Goal: Information Seeking & Learning: Check status

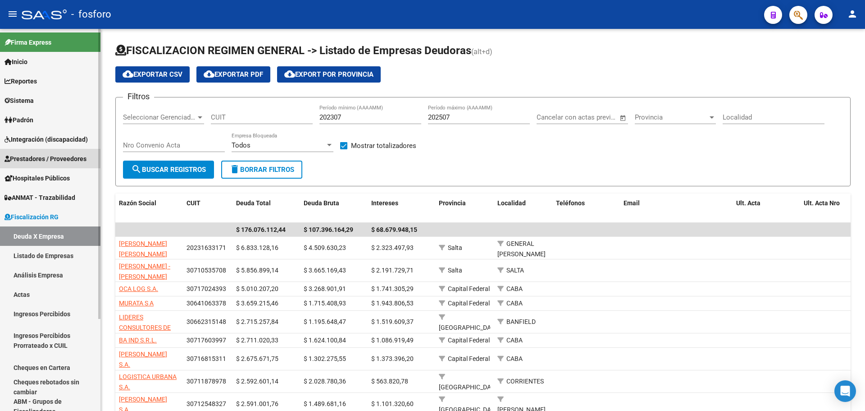
click at [69, 158] on span "Prestadores / Proveedores" at bounding box center [46, 159] width 82 height 10
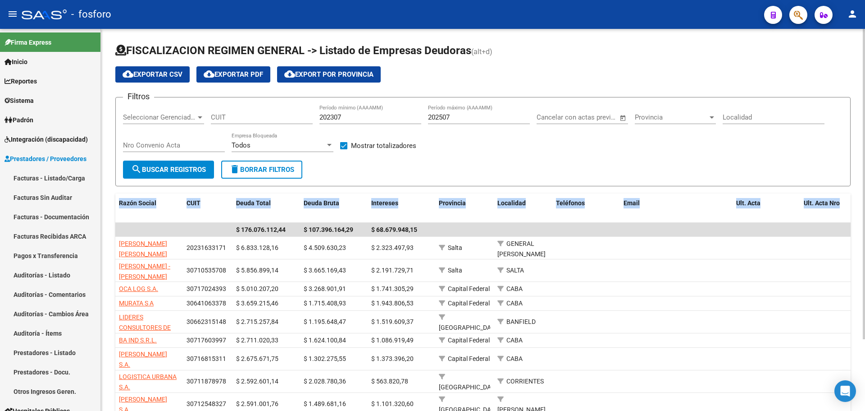
drag, startPoint x: 101, startPoint y: 169, endPoint x: 105, endPoint y: 277, distance: 107.8
click at [105, 274] on div "FISCALIZACION REGIMEN GENERAL -> Listado de Empresas Deudoras (alt+d) cloud_dow…" at bounding box center [483, 260] width 764 height 463
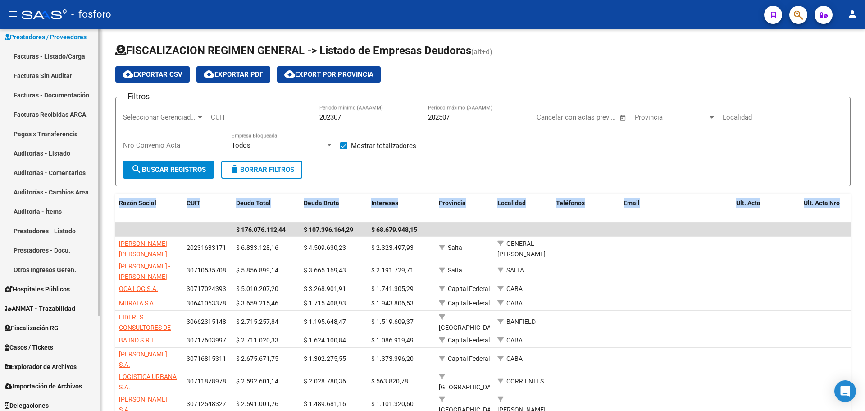
scroll to position [126, 0]
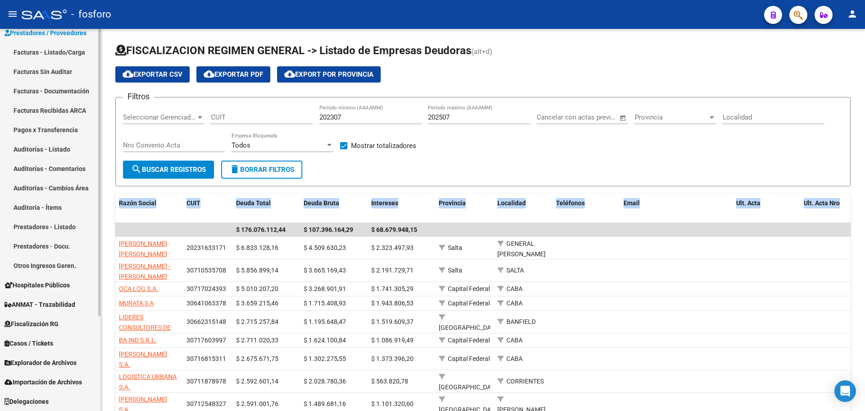
click at [96, 390] on div "Firma Express Inicio Calendario SSS Instructivos Contacto OS Reportes Ingresos …" at bounding box center [51, 156] width 103 height 507
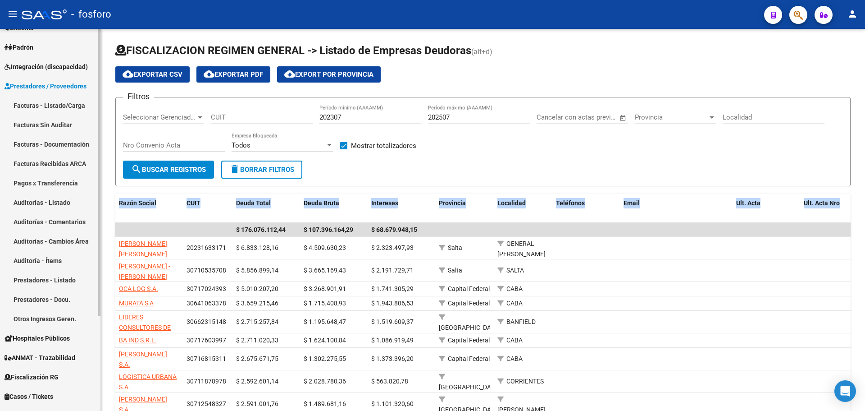
scroll to position [68, 0]
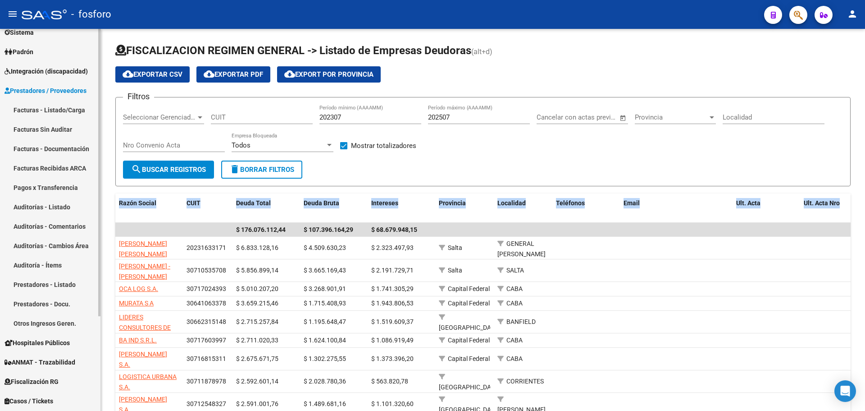
click at [101, 131] on mat-sidenav-container "Firma Express Inicio Calendario SSS Instructivos Contacto OS Reportes Ingresos …" at bounding box center [432, 220] width 865 height 382
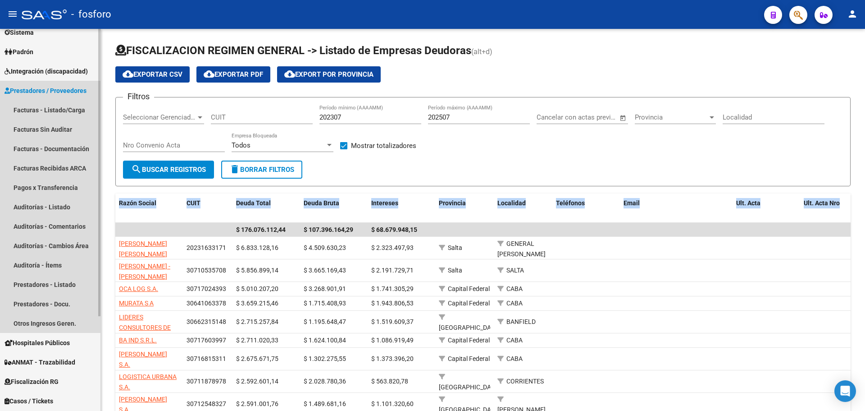
click at [18, 90] on span "Prestadores / Proveedores" at bounding box center [46, 91] width 82 height 10
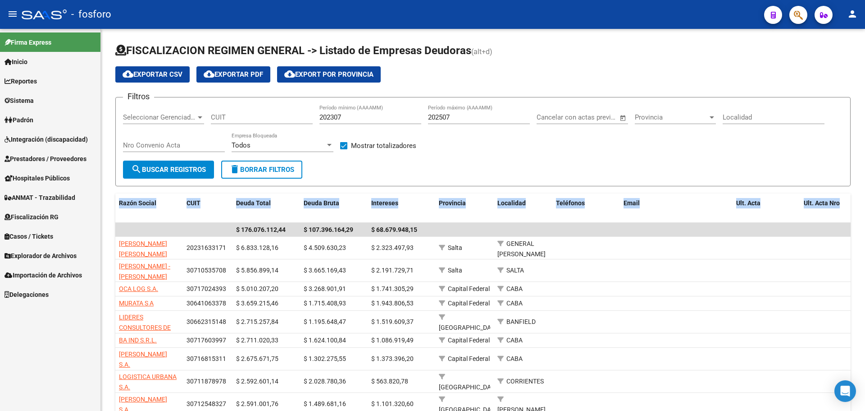
scroll to position [0, 0]
click at [53, 158] on span "Prestadores / Proveedores" at bounding box center [46, 159] width 82 height 10
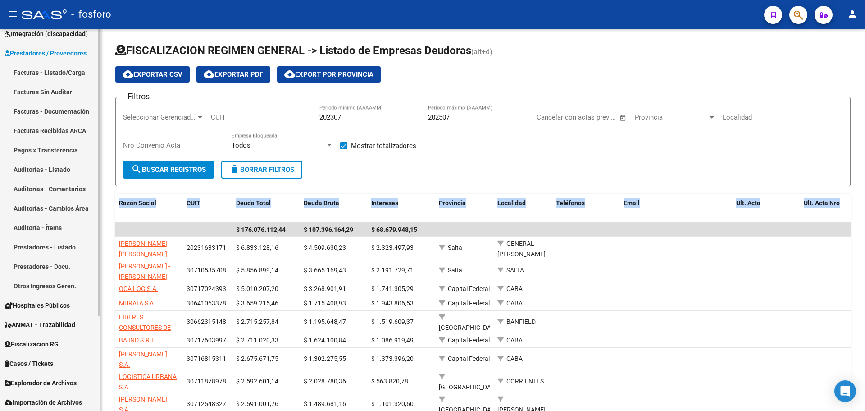
scroll to position [126, 0]
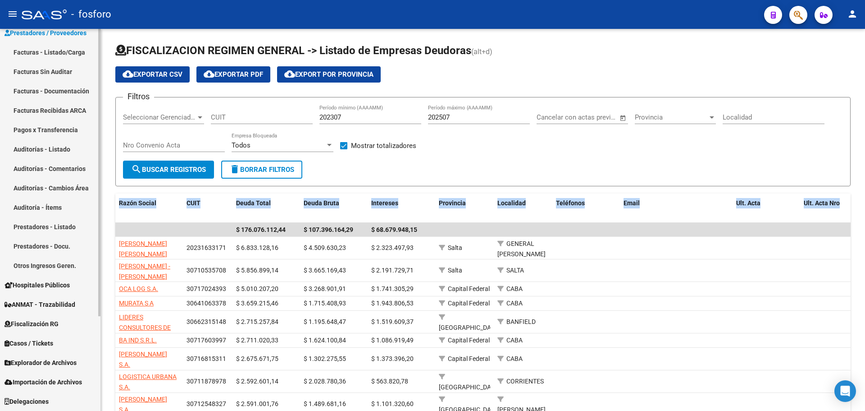
click at [90, 260] on div "Firma Express Inicio Calendario SSS Instructivos Contacto OS Reportes Ingresos …" at bounding box center [51, 156] width 103 height 507
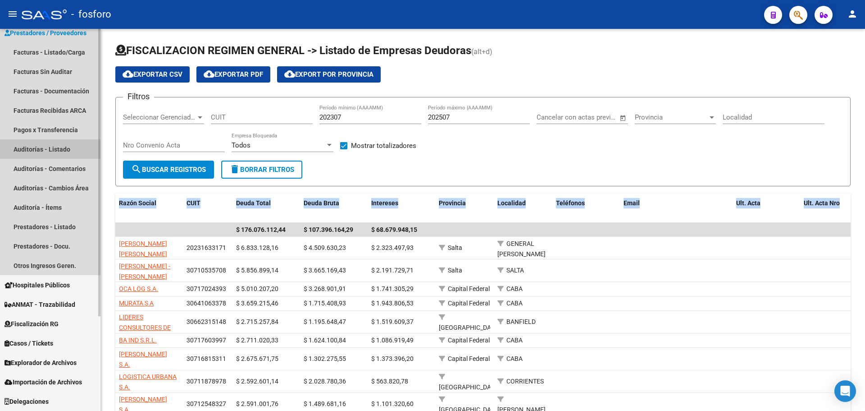
click at [50, 149] on link "Auditorías - Listado" at bounding box center [50, 148] width 100 height 19
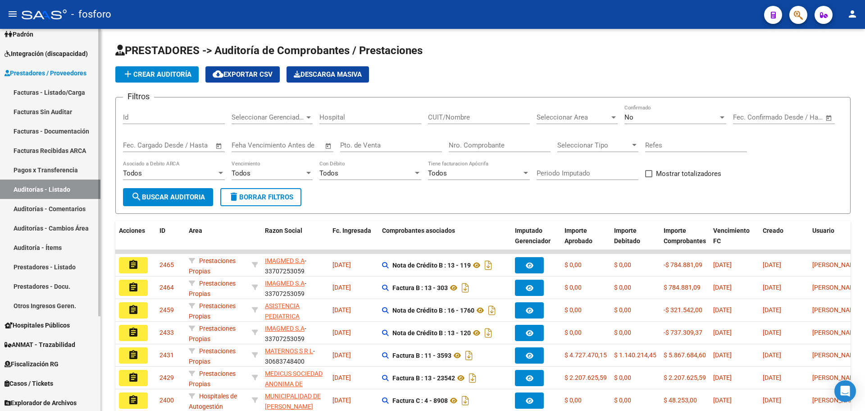
scroll to position [81, 0]
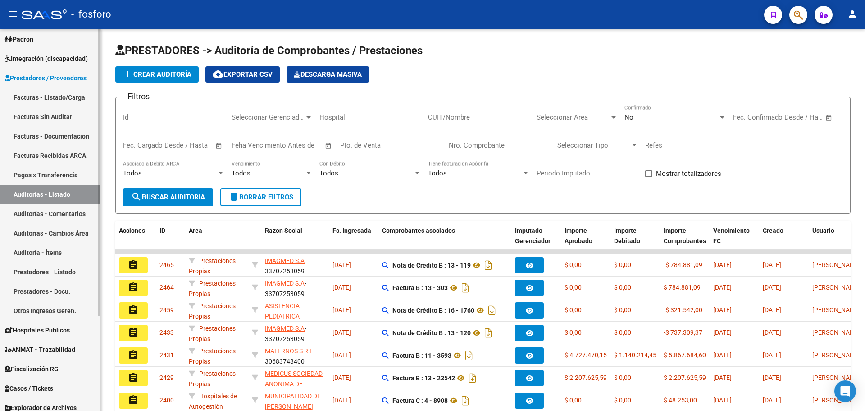
click at [102, 96] on mat-sidenav-container "Firma Express Inicio Calendario SSS Instructivos Contacto OS Reportes Ingresos …" at bounding box center [432, 220] width 865 height 382
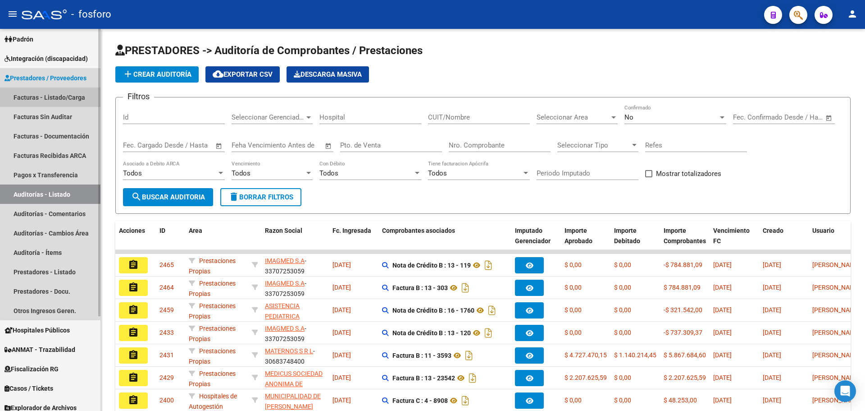
click at [73, 99] on link "Facturas - Listado/Carga" at bounding box center [50, 96] width 100 height 19
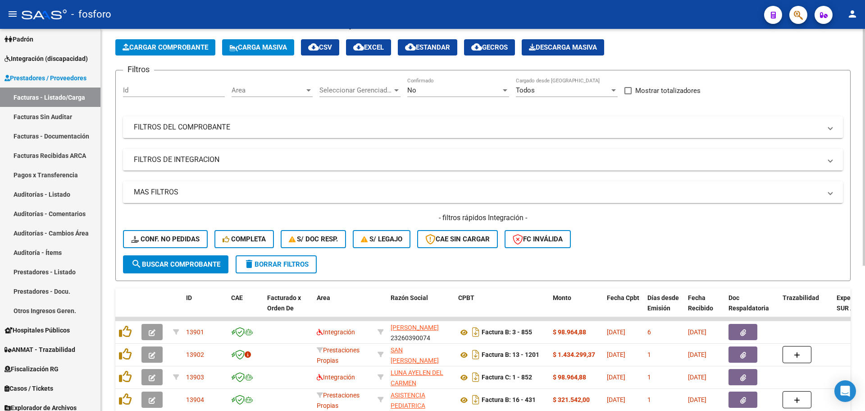
scroll to position [7, 0]
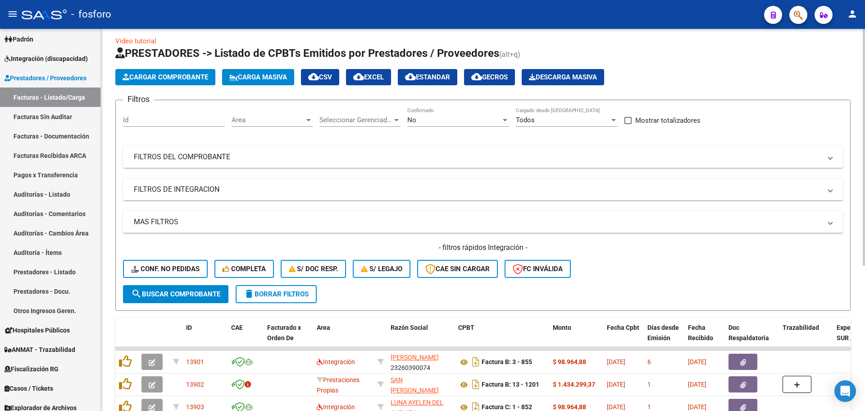
click at [851, 96] on div "Video tutorial PRESTADORES -> Listado de CPBTs Emitidos por Prestadores / Prove…" at bounding box center [484, 326] width 767 height 609
click at [356, 160] on mat-panel-title "FILTROS DEL COMPROBANTE" at bounding box center [478, 157] width 688 height 10
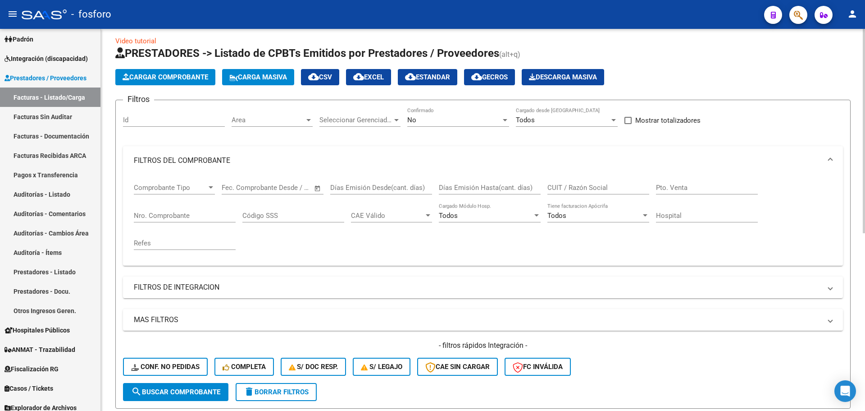
click at [200, 186] on span "Comprobante Tipo" at bounding box center [170, 187] width 73 height 8
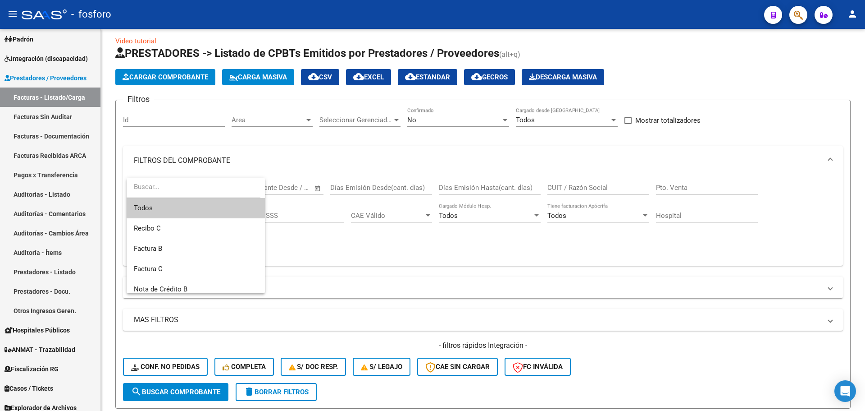
click at [184, 210] on span "Todos" at bounding box center [196, 208] width 124 height 20
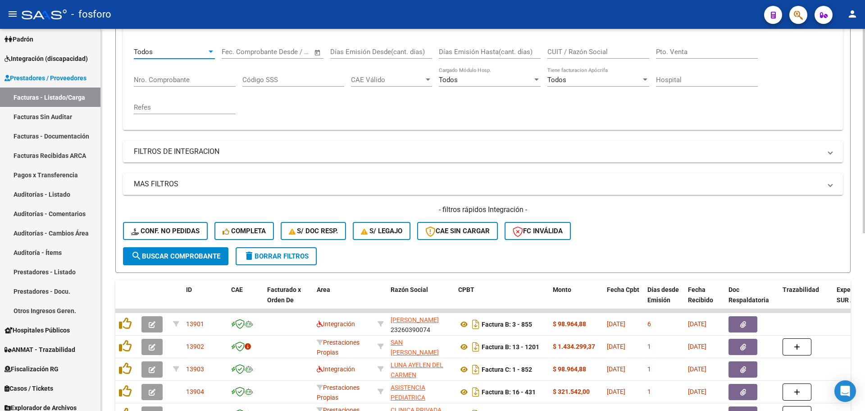
scroll to position [147, 0]
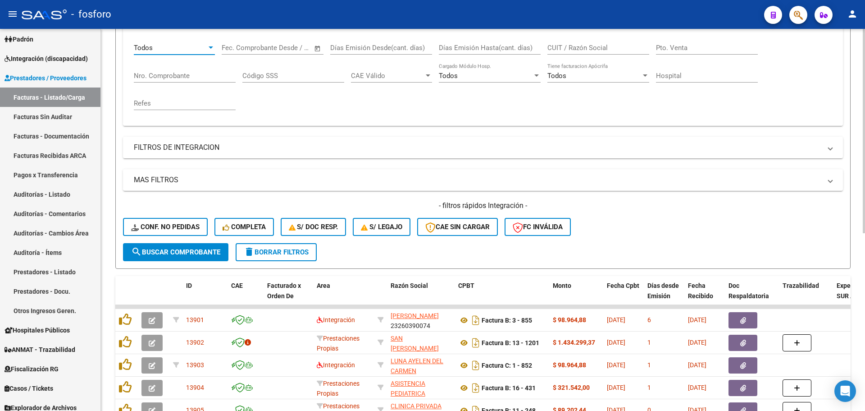
click at [865, 109] on div at bounding box center [864, 211] width 2 height 204
click at [187, 181] on mat-panel-title "MAS FILTROS" at bounding box center [478, 180] width 688 height 10
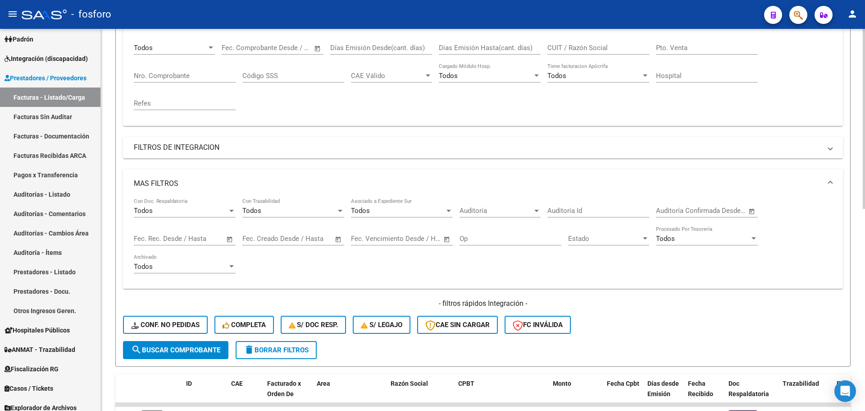
click at [169, 238] on input "text" at bounding box center [152, 238] width 37 height 8
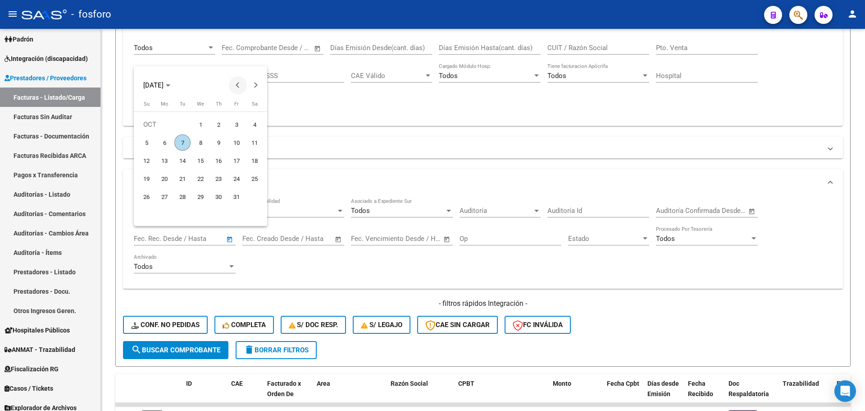
click at [237, 85] on button "Previous month" at bounding box center [238, 85] width 18 height 18
click at [163, 142] on span "1" at bounding box center [164, 142] width 16 height 16
type input "[DATE]"
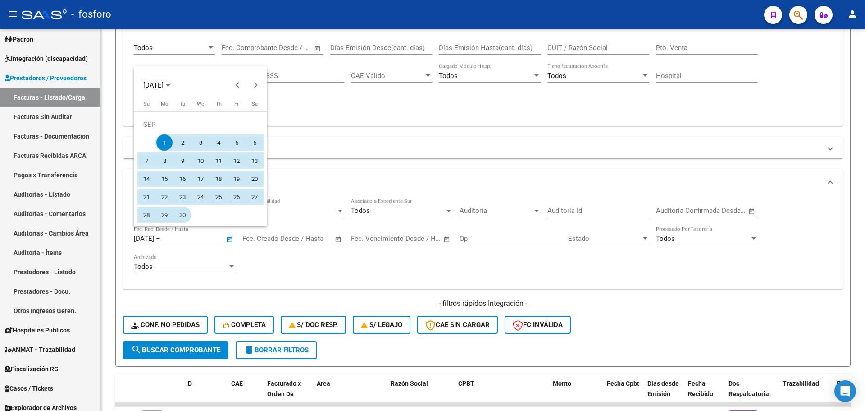
click at [186, 216] on span "30" at bounding box center [182, 214] width 16 height 16
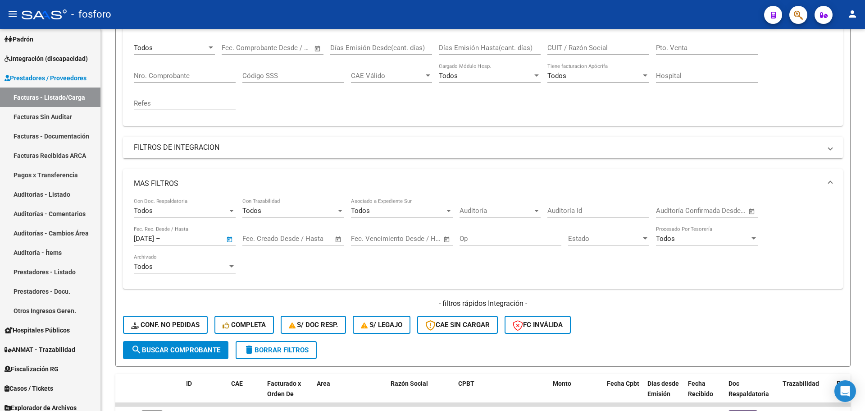
type input "[DATE]"
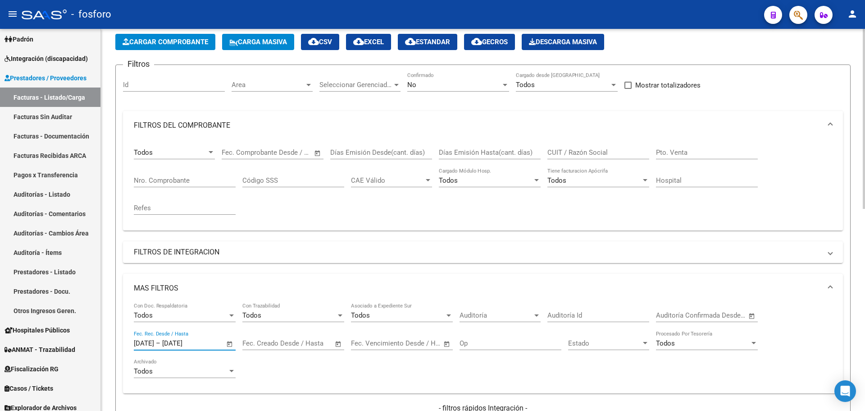
scroll to position [15, 0]
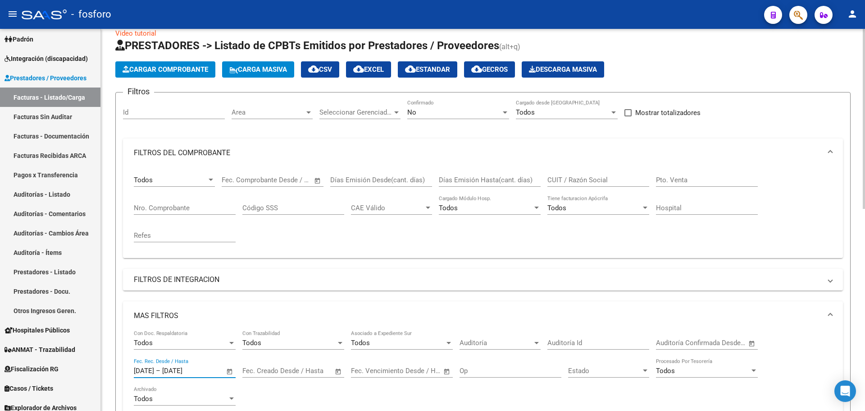
click at [865, 201] on div at bounding box center [864, 126] width 2 height 180
click at [443, 108] on div "No Confirmado" at bounding box center [458, 109] width 102 height 19
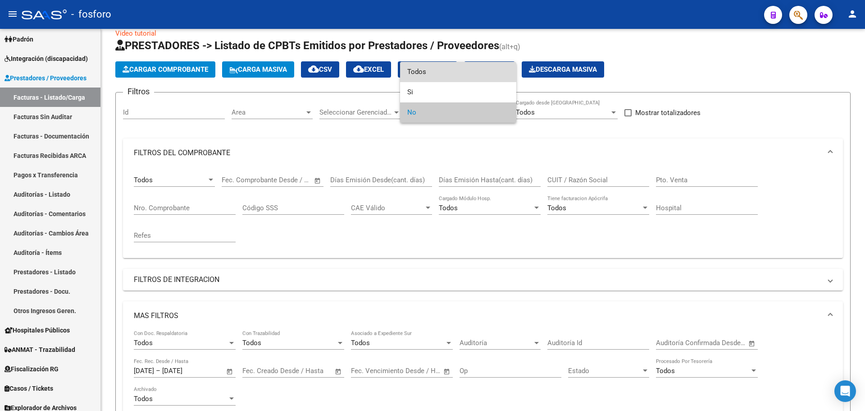
click at [437, 75] on span "Todos" at bounding box center [458, 72] width 102 height 20
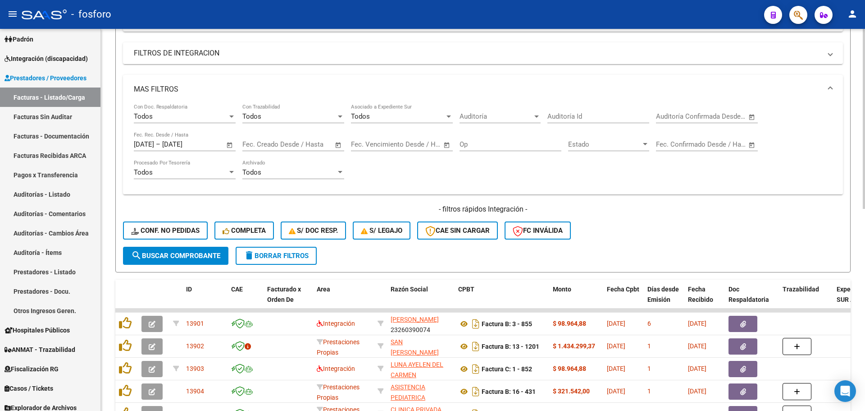
click at [863, 267] on div at bounding box center [864, 234] width 2 height 180
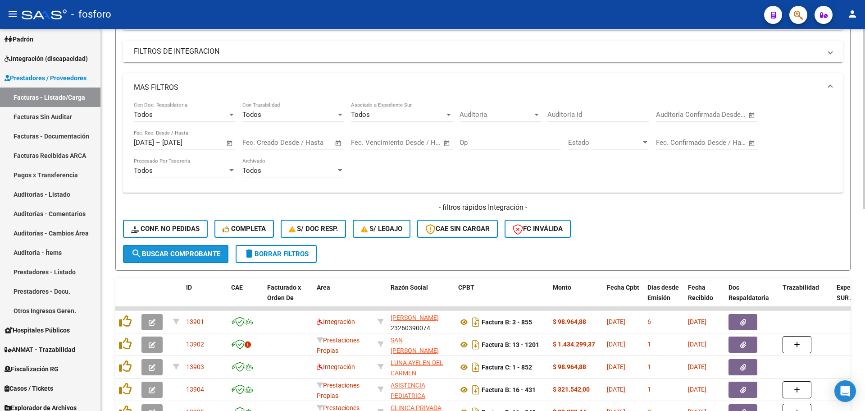
click at [201, 255] on span "search Buscar Comprobante" at bounding box center [175, 254] width 89 height 8
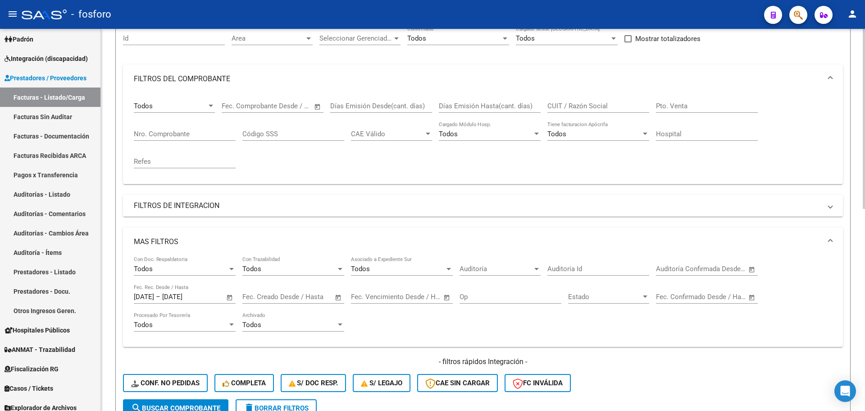
scroll to position [27, 0]
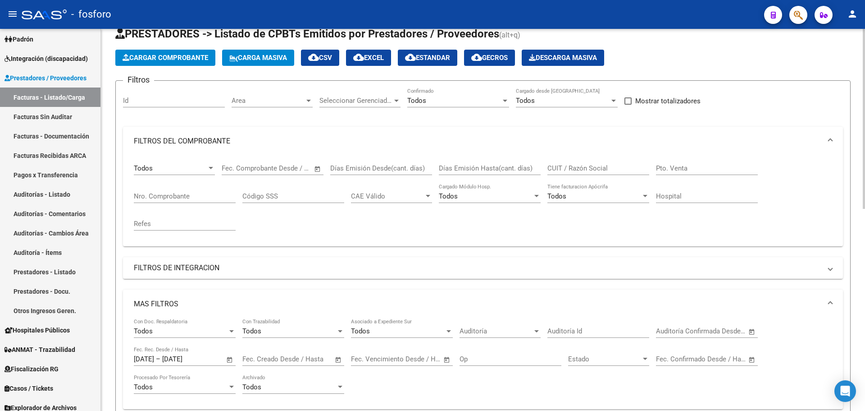
click at [865, 156] on div at bounding box center [864, 131] width 2 height 180
click at [260, 101] on span "Area" at bounding box center [268, 100] width 73 height 8
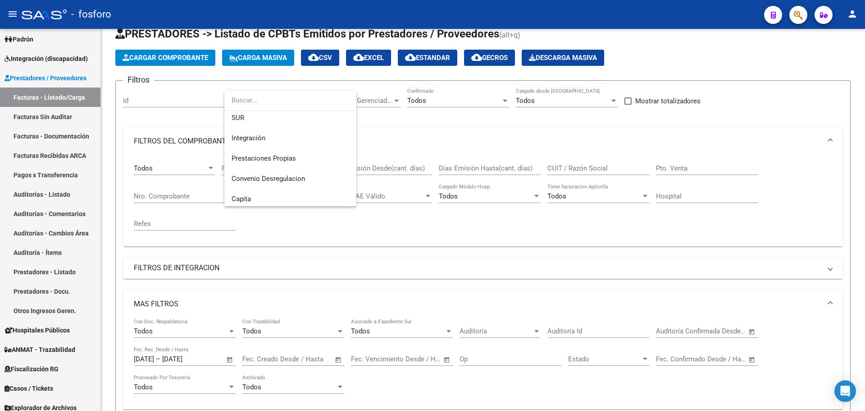
scroll to position [68, 0]
click at [302, 156] on span "Prestaciones Propias" at bounding box center [291, 154] width 118 height 20
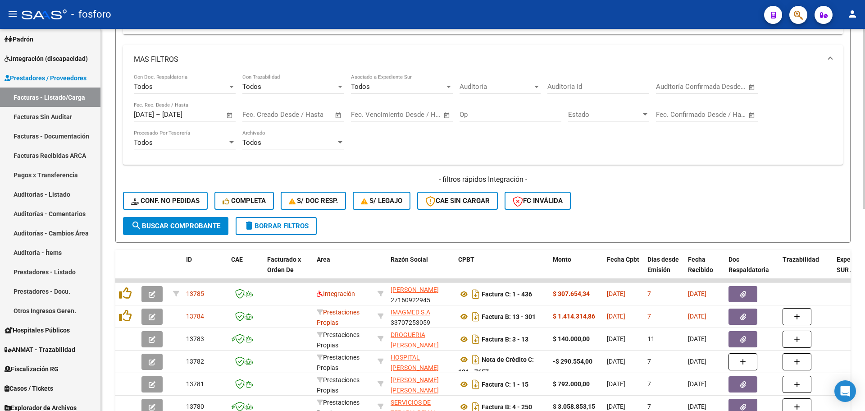
click at [848, 305] on div "Video tutorial PRESTADORES -> Listado de CPBTs Emitidos por Prestadores / Prove…" at bounding box center [484, 160] width 767 height 804
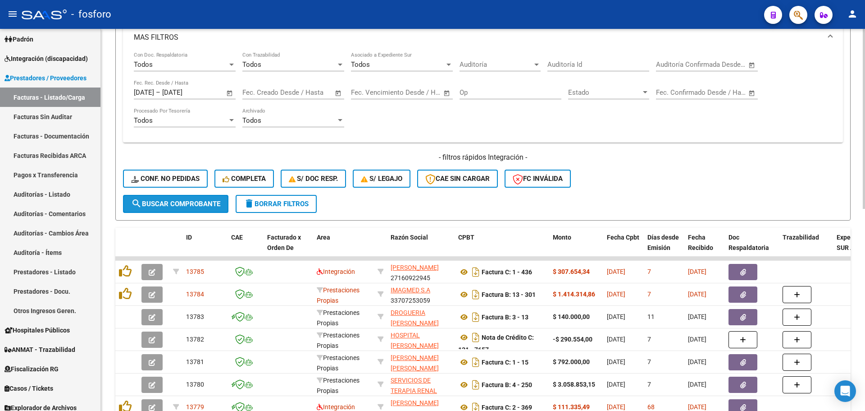
click at [171, 204] on span "search Buscar Comprobante" at bounding box center [175, 204] width 89 height 8
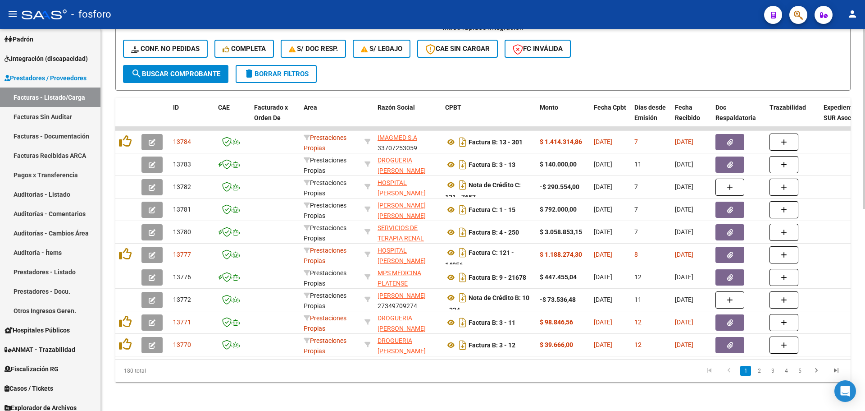
scroll to position [362, 0]
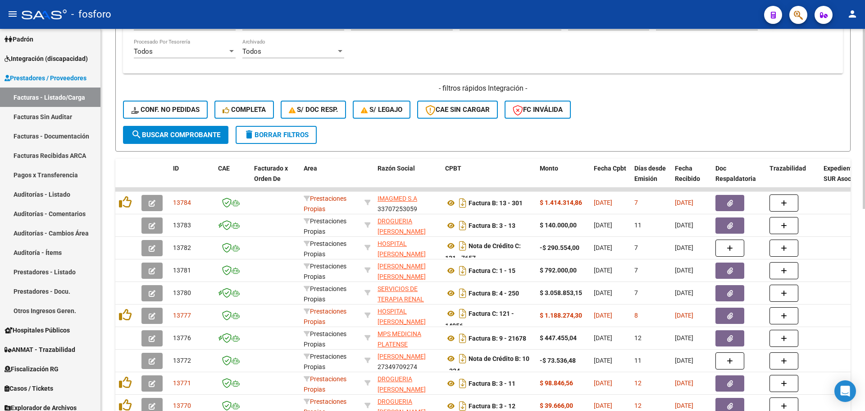
click at [853, 242] on div "Video tutorial PRESTADORES -> Listado de CPBTs Emitidos por Prestadores / Prove…" at bounding box center [484, 69] width 767 height 804
drag, startPoint x: 863, startPoint y: 228, endPoint x: 865, endPoint y: 157, distance: 70.8
click at [865, 157] on div "Video tutorial PRESTADORES -> Listado de CPBTs Emitidos por Prestadores / Prove…" at bounding box center [484, 69] width 767 height 804
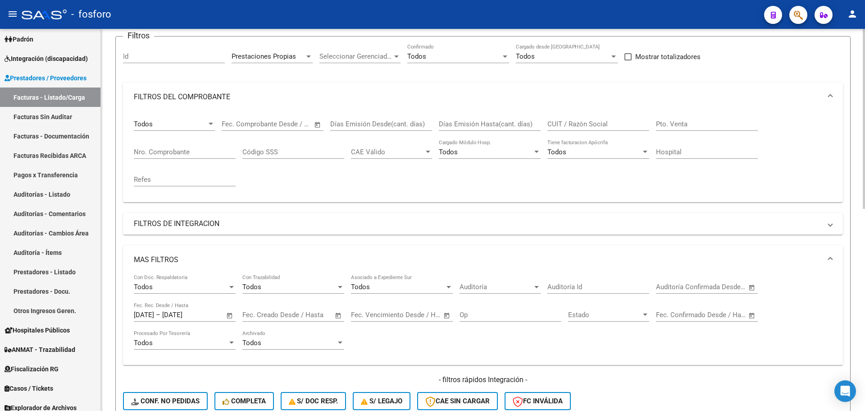
scroll to position [0, 0]
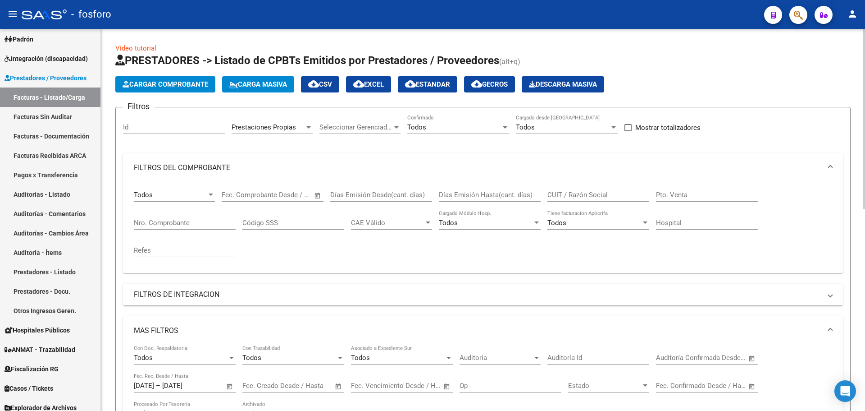
click at [865, 28] on div "menu - fosforo person Firma Express Inicio Calendario SSS Instructivos Contacto…" at bounding box center [432, 205] width 865 height 411
click at [364, 86] on mat-icon "cloud_download" at bounding box center [358, 83] width 11 height 11
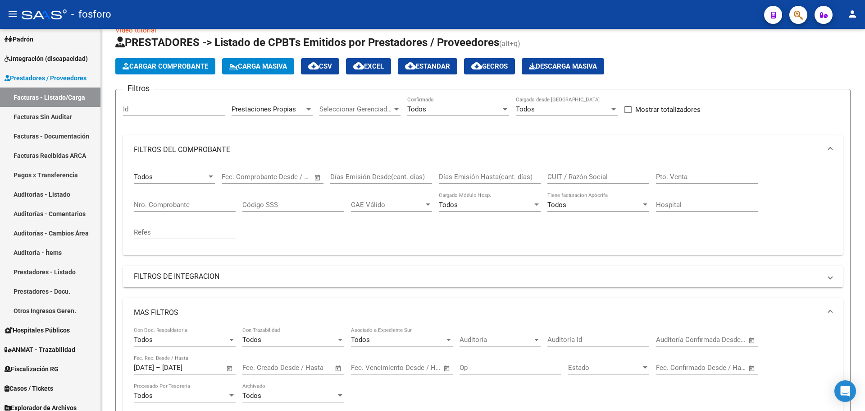
click at [802, 14] on icon "button" at bounding box center [798, 15] width 9 height 10
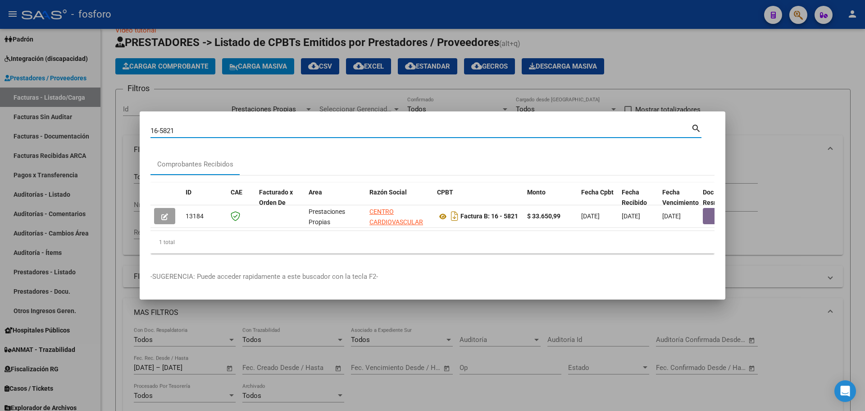
click at [196, 127] on input "16-5821" at bounding box center [421, 131] width 541 height 8
type input "1"
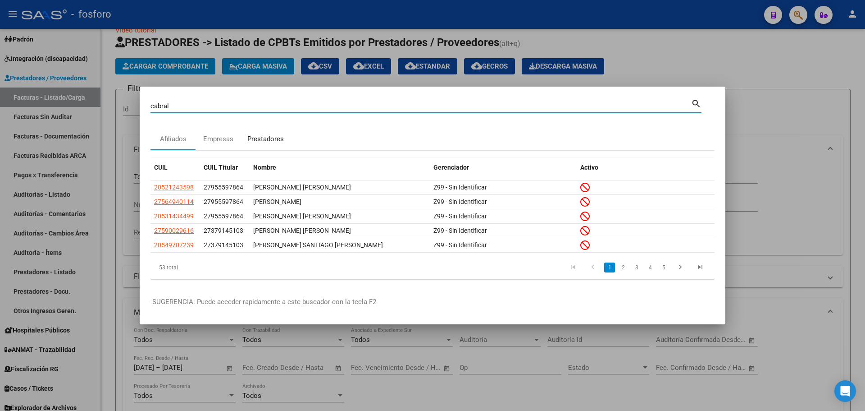
click at [265, 134] on div "Prestadores" at bounding box center [265, 139] width 37 height 10
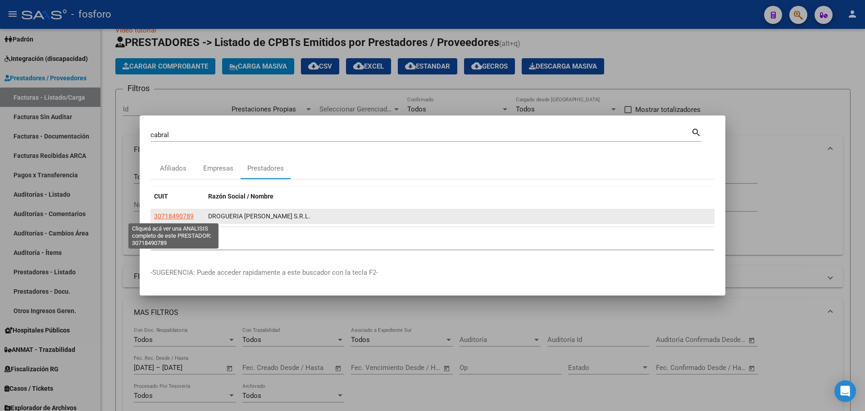
click at [186, 215] on span "30718490789" at bounding box center [174, 215] width 40 height 7
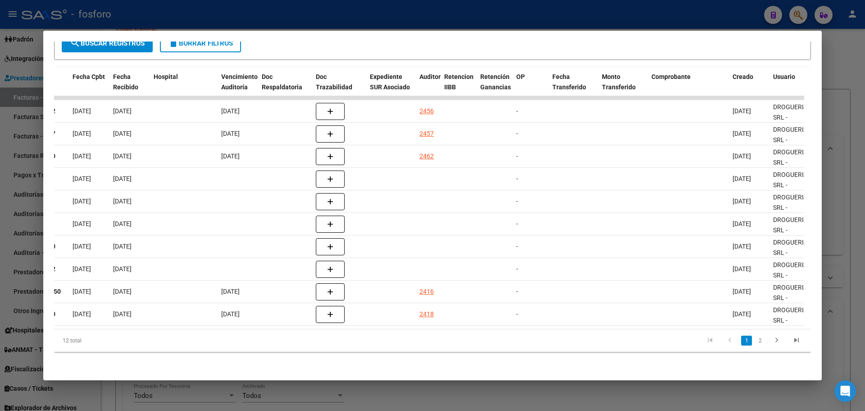
scroll to position [0, 0]
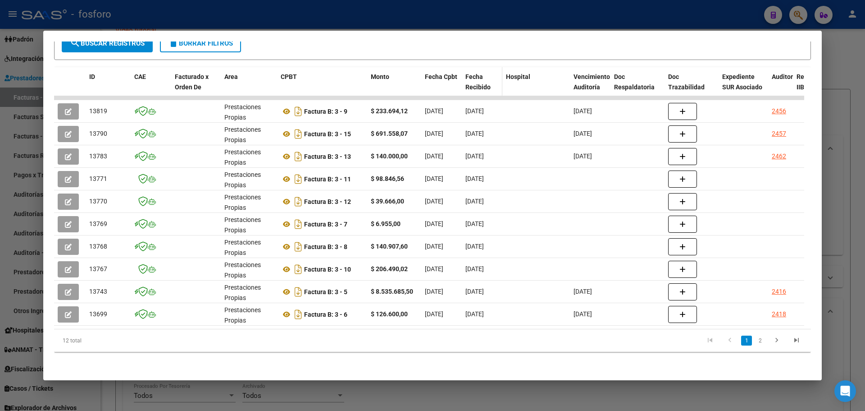
click at [482, 77] on span "Fecha Recibido" at bounding box center [478, 82] width 25 height 18
click at [489, 72] on div "Fecha Recibido" at bounding box center [482, 82] width 33 height 21
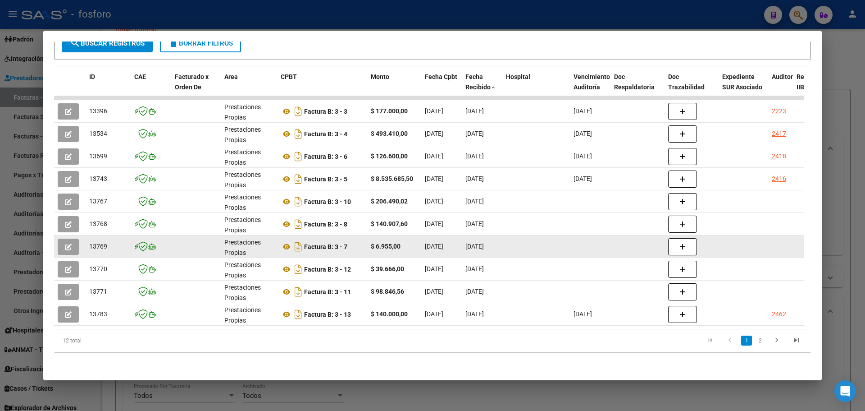
scroll to position [177, 0]
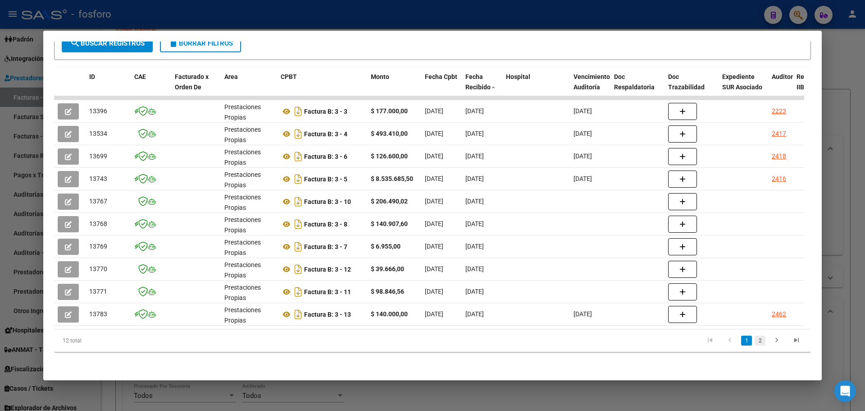
click at [755, 340] on link "2" at bounding box center [760, 340] width 11 height 10
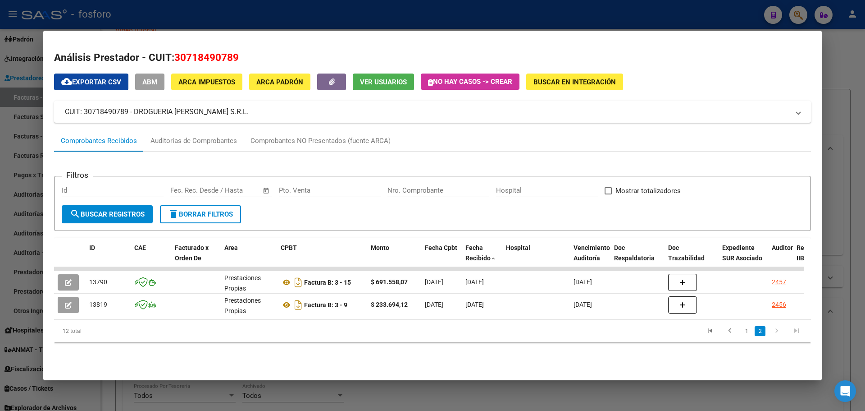
scroll to position [0, 0]
click at [750, 336] on link "1" at bounding box center [746, 331] width 11 height 10
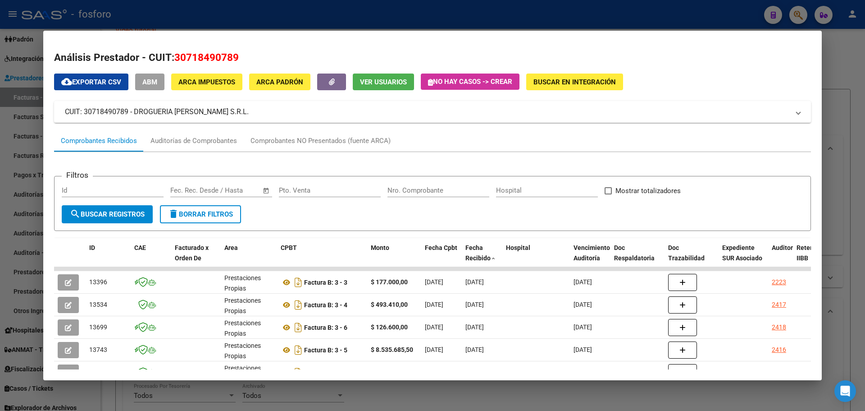
click at [826, 57] on div at bounding box center [432, 205] width 865 height 411
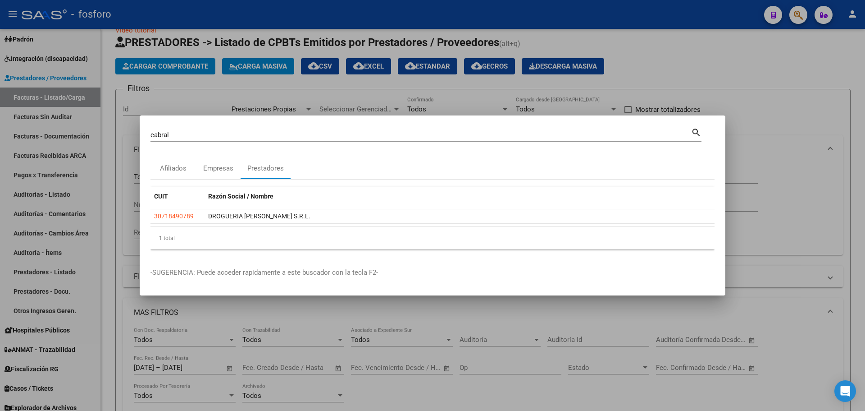
click at [180, 142] on div "[PERSON_NAME] (apellido, dni, cuil, [PERSON_NAME], cuit, obra social) search" at bounding box center [426, 138] width 551 height 24
click at [179, 137] on input "cabral" at bounding box center [421, 135] width 541 height 8
type input "fastias"
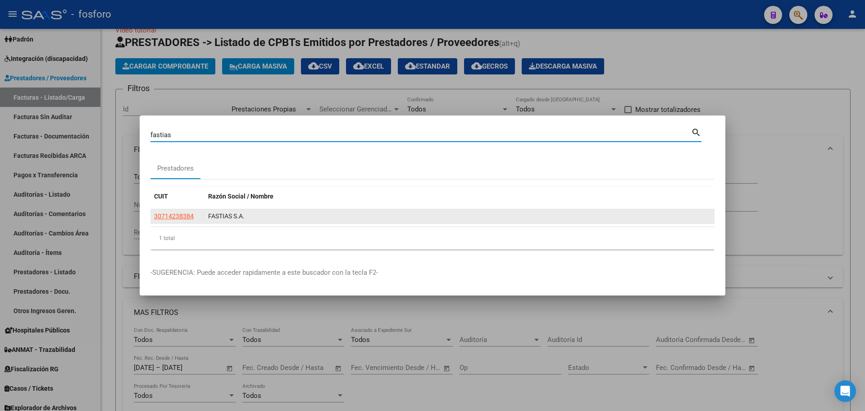
click at [177, 216] on span "30714238384" at bounding box center [174, 215] width 40 height 7
type textarea "30714238384"
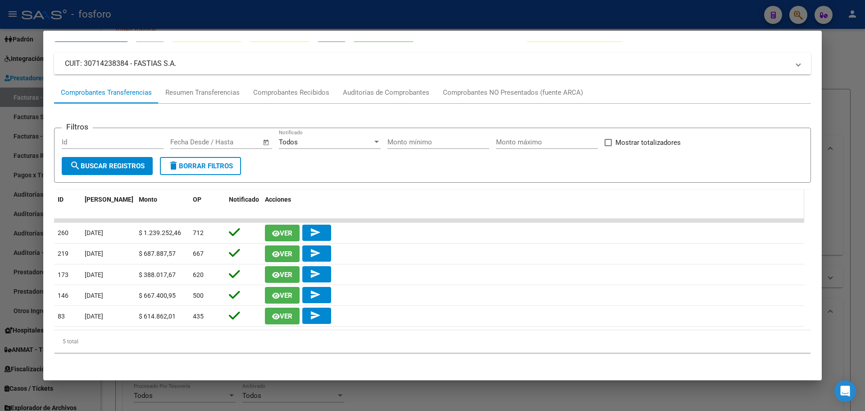
scroll to position [49, 0]
click at [302, 94] on div "Comprobantes Recibidos" at bounding box center [291, 92] width 76 height 10
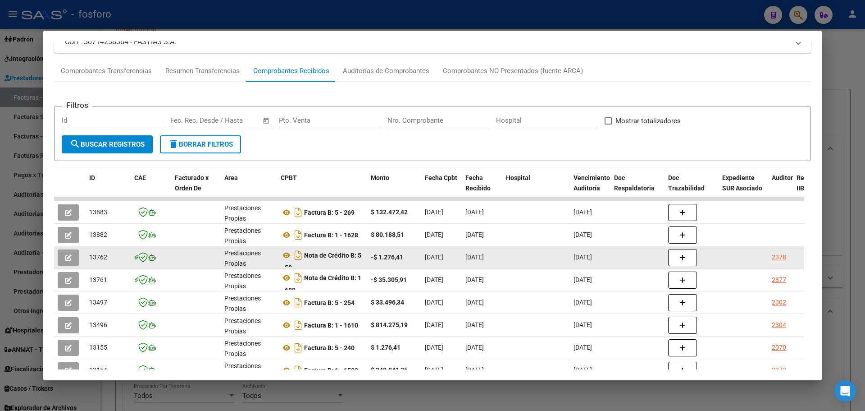
scroll to position [90, 0]
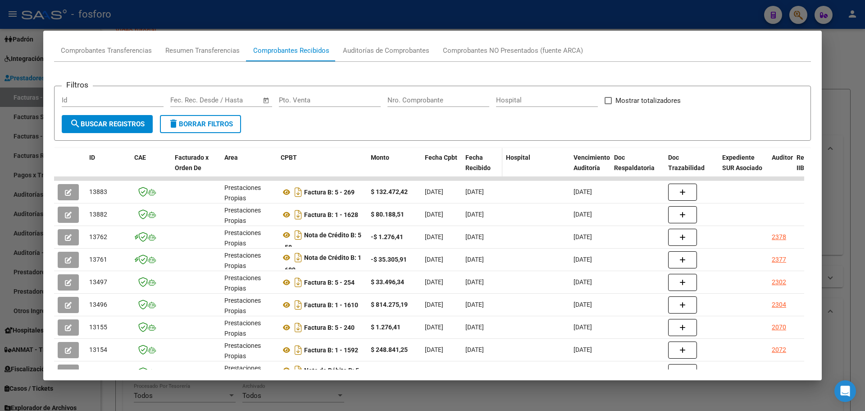
click at [480, 164] on span "Fecha Recibido" at bounding box center [478, 163] width 25 height 18
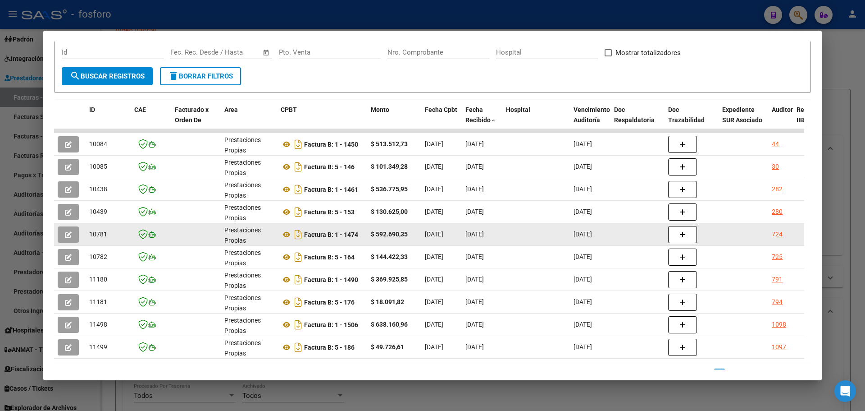
scroll to position [177, 0]
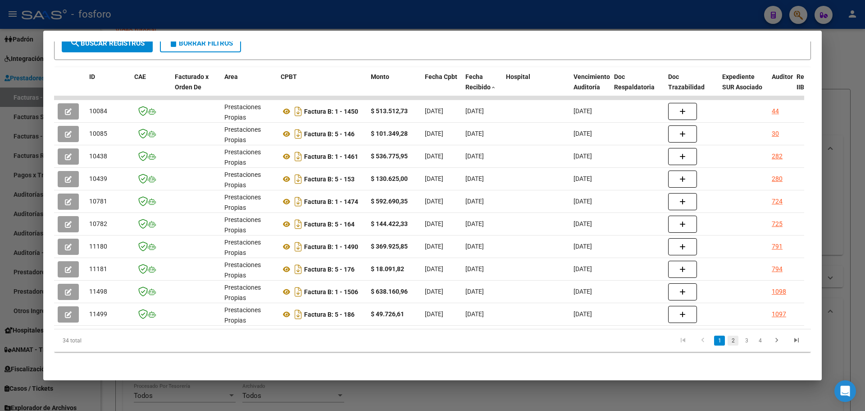
click at [728, 340] on link "2" at bounding box center [733, 340] width 11 height 10
click at [741, 342] on link "3" at bounding box center [746, 340] width 11 height 10
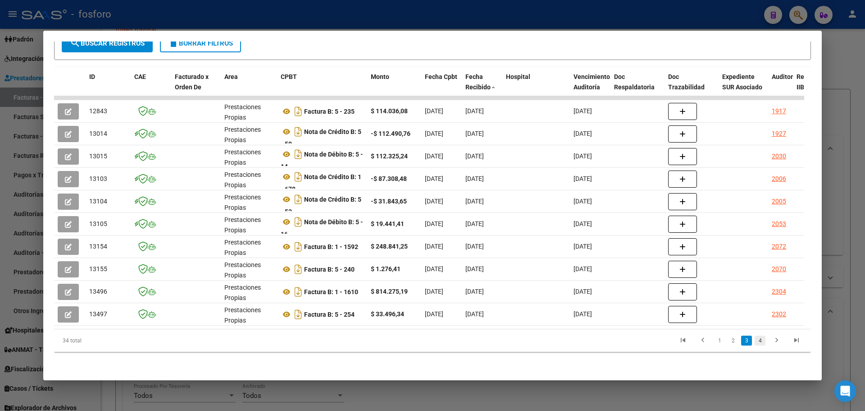
click at [755, 343] on link "4" at bounding box center [760, 340] width 11 height 10
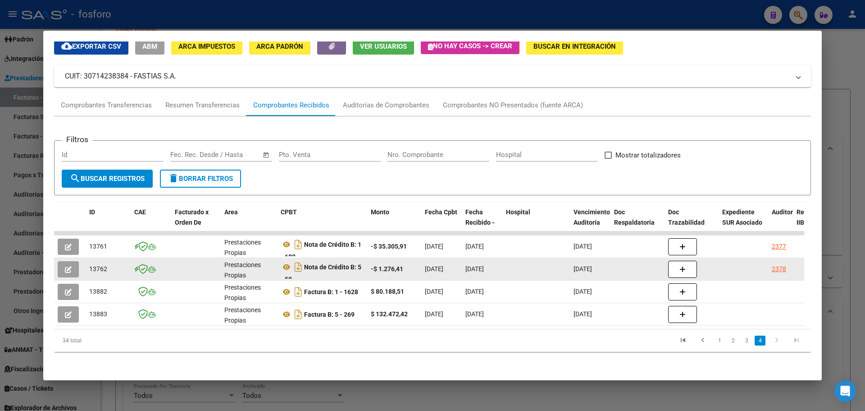
scroll to position [42, 0]
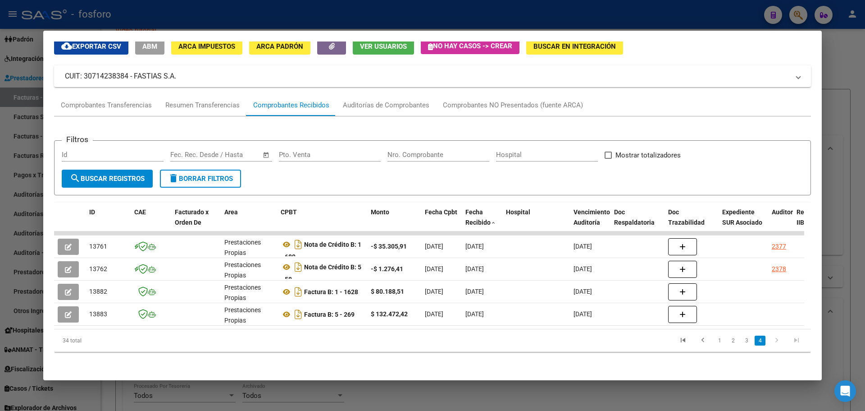
click at [863, 156] on div at bounding box center [432, 205] width 865 height 411
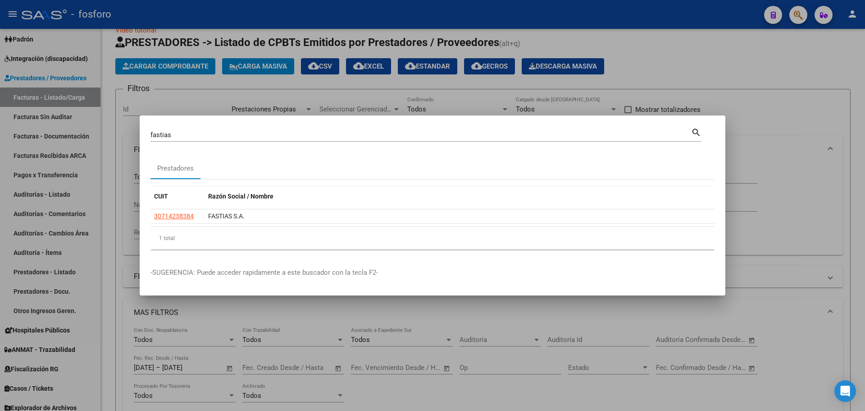
click at [186, 135] on input "fastias" at bounding box center [421, 135] width 541 height 8
type input "imagmed"
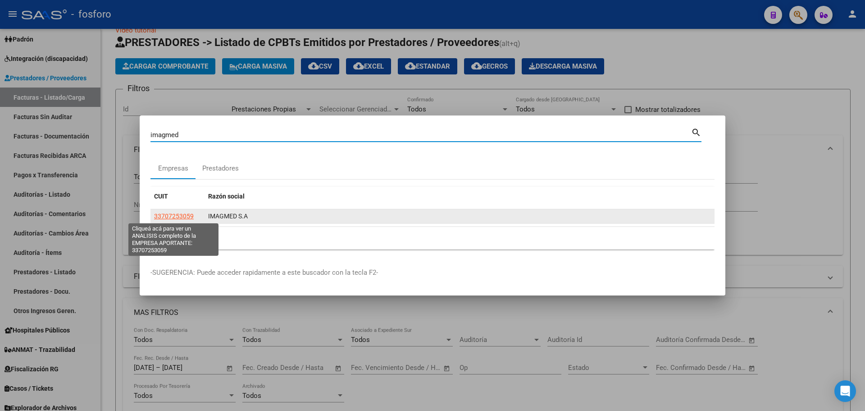
click at [174, 216] on span "33707253059" at bounding box center [174, 215] width 40 height 7
type textarea "33707253059"
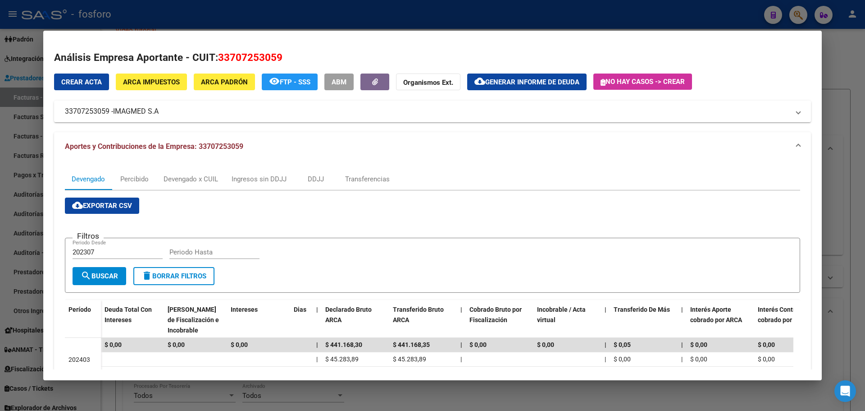
scroll to position [135, 0]
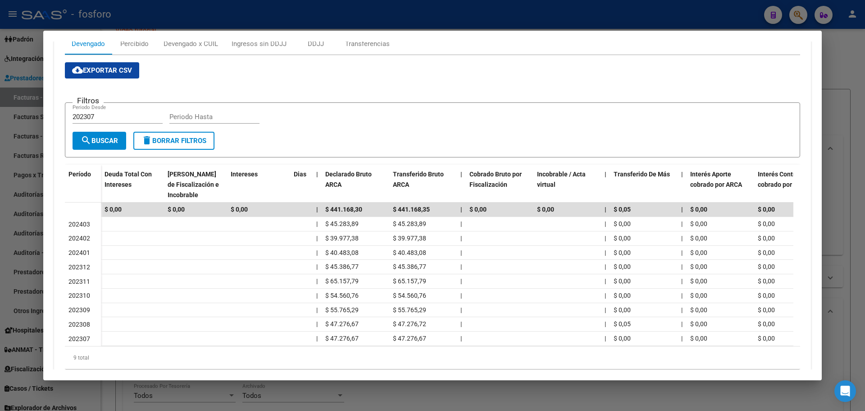
click at [852, 175] on div at bounding box center [432, 205] width 865 height 411
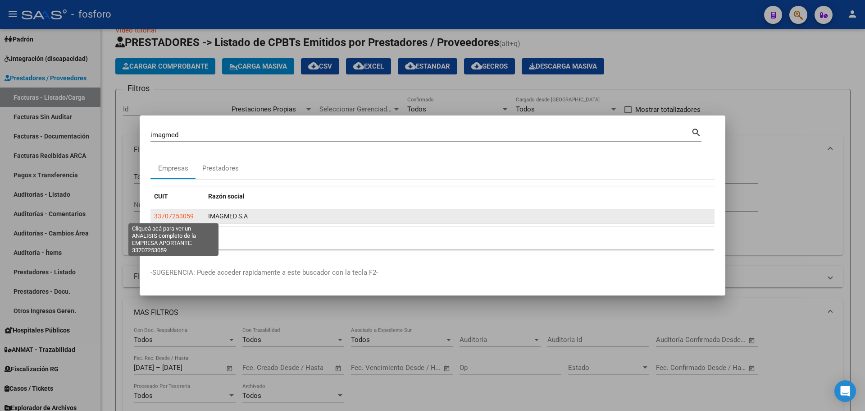
click at [187, 214] on span "33707253059" at bounding box center [174, 215] width 40 height 7
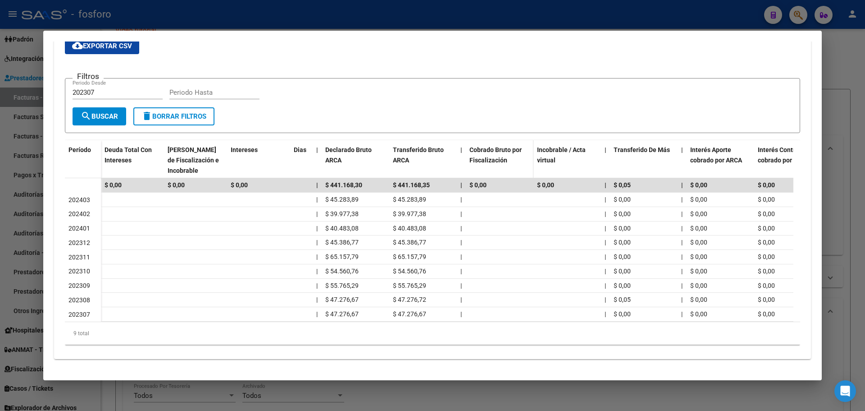
scroll to position [31, 0]
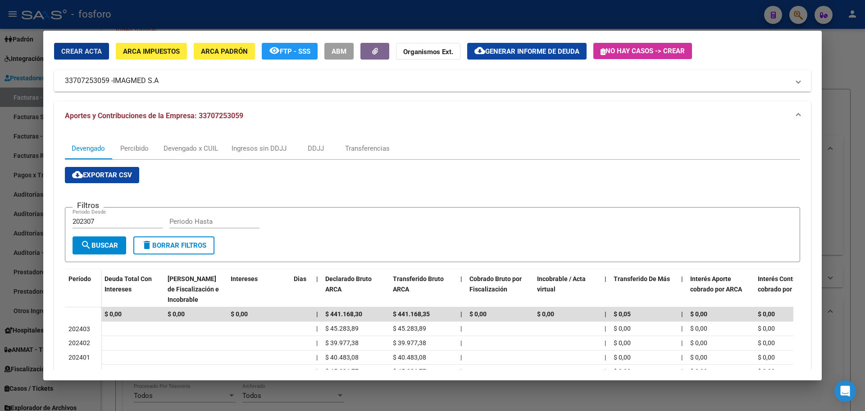
click at [855, 58] on div at bounding box center [432, 205] width 865 height 411
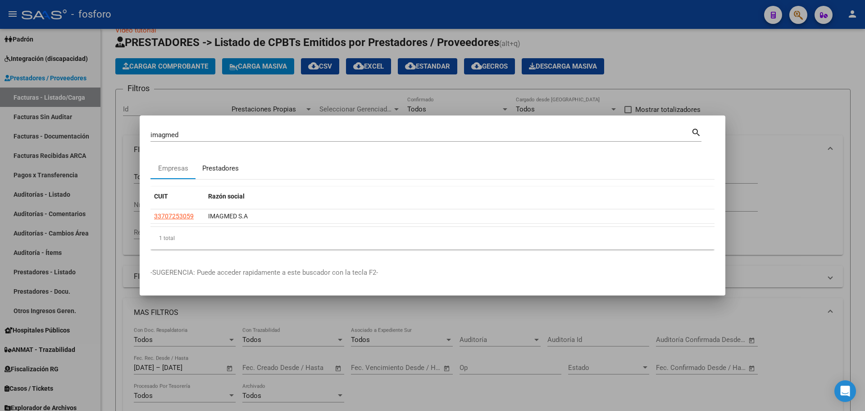
click at [219, 171] on div "Prestadores" at bounding box center [220, 168] width 37 height 10
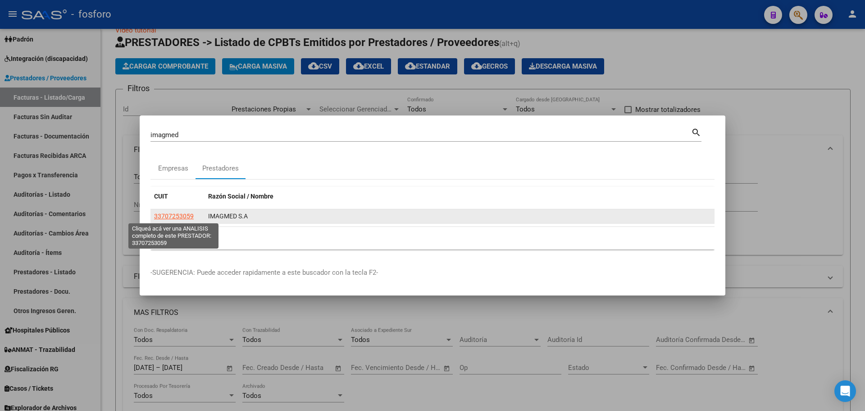
click at [188, 217] on span "33707253059" at bounding box center [174, 215] width 40 height 7
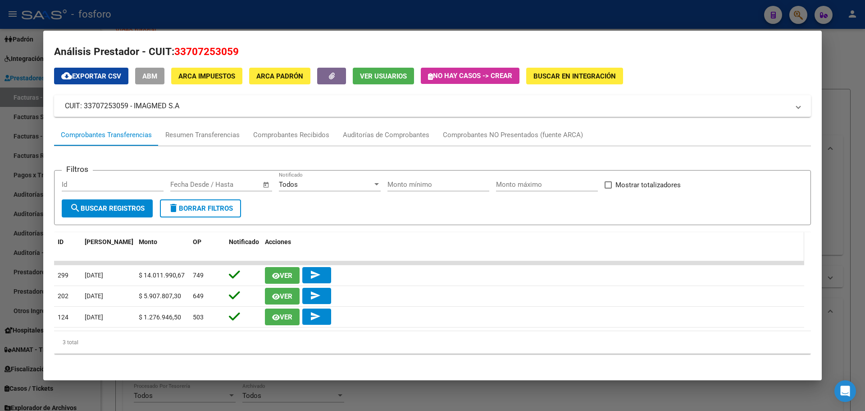
scroll to position [7, 0]
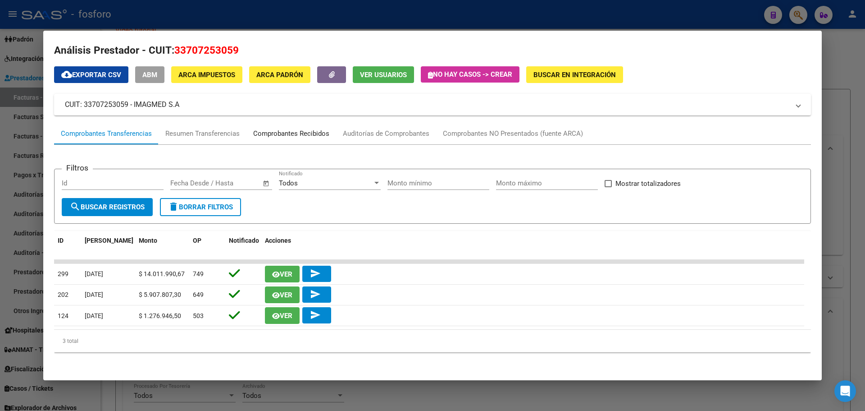
click at [306, 132] on div "Comprobantes Recibidos" at bounding box center [291, 133] width 76 height 10
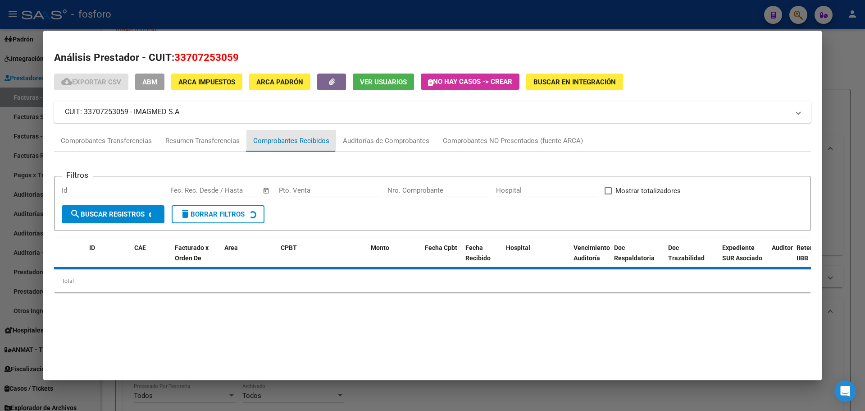
scroll to position [0, 0]
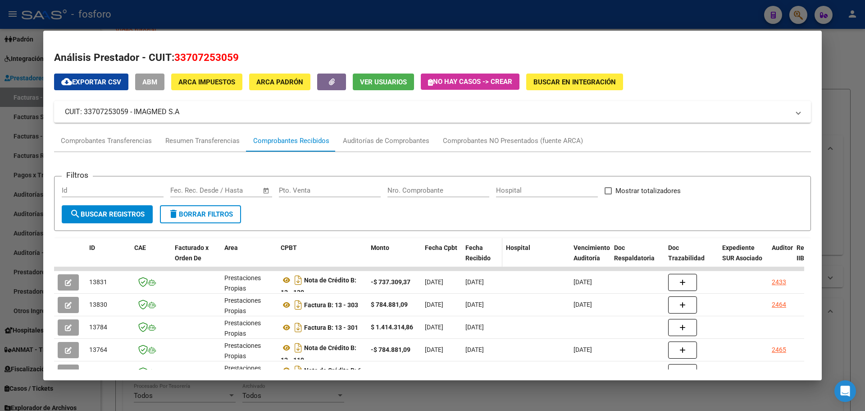
click at [479, 256] on span "Fecha Recibido" at bounding box center [478, 253] width 25 height 18
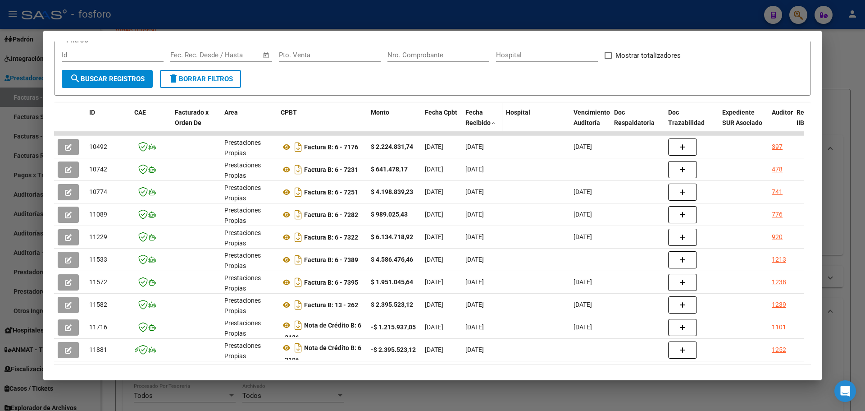
scroll to position [177, 0]
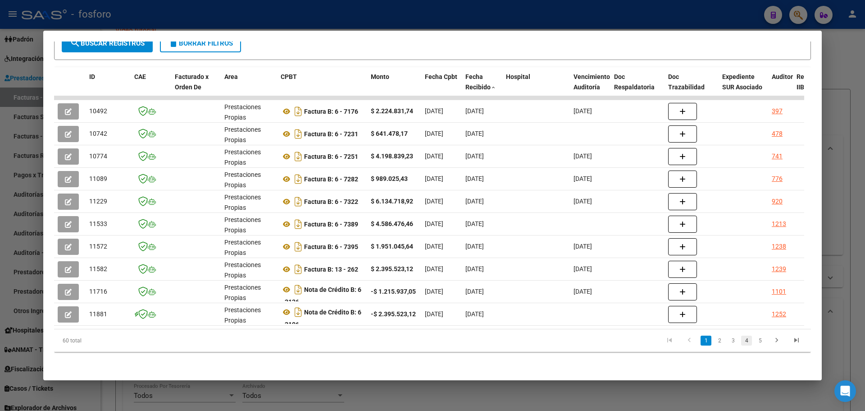
click at [741, 343] on link "4" at bounding box center [746, 340] width 11 height 10
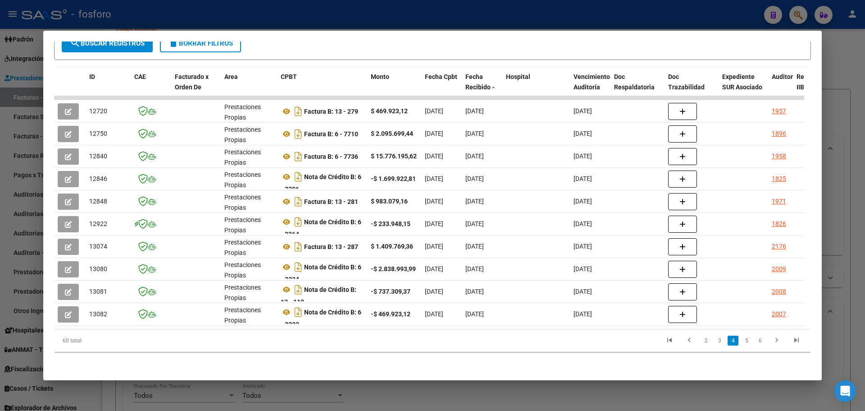
click at [746, 342] on li "5" at bounding box center [747, 340] width 14 height 15
click at [741, 341] on link "5" at bounding box center [746, 340] width 11 height 10
click at [755, 341] on link "6" at bounding box center [760, 340] width 11 height 10
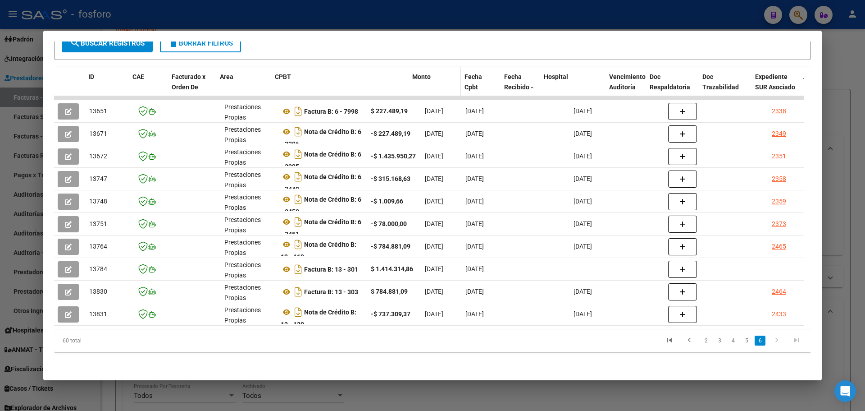
drag, startPoint x: 366, startPoint y: 74, endPoint x: 418, endPoint y: 74, distance: 51.8
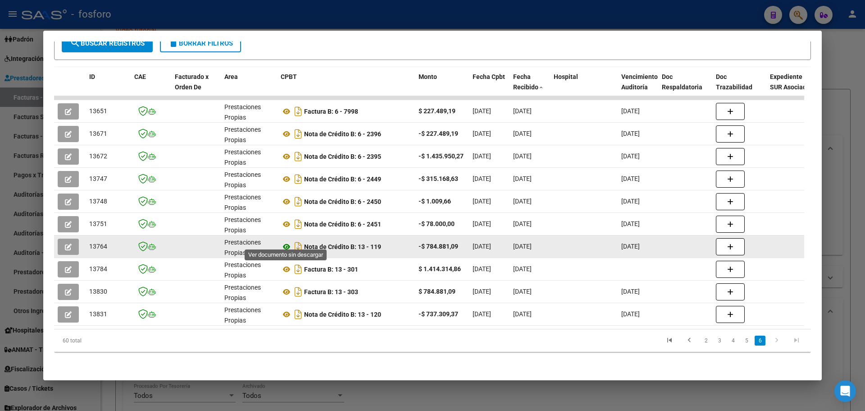
click at [287, 243] on icon at bounding box center [287, 246] width 12 height 11
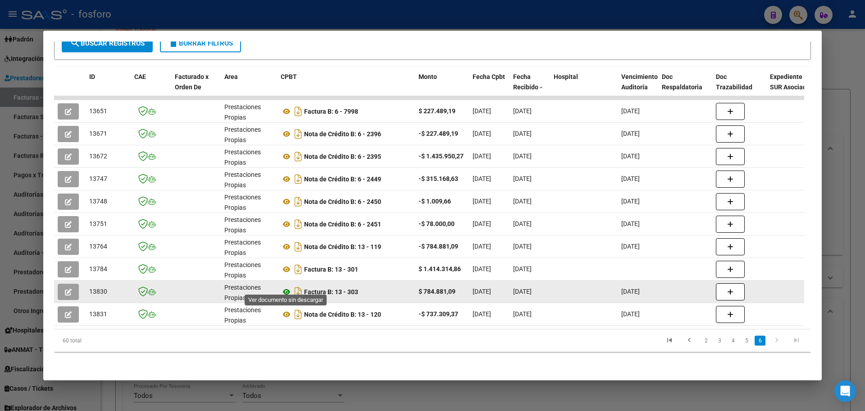
click at [284, 286] on icon at bounding box center [287, 291] width 12 height 11
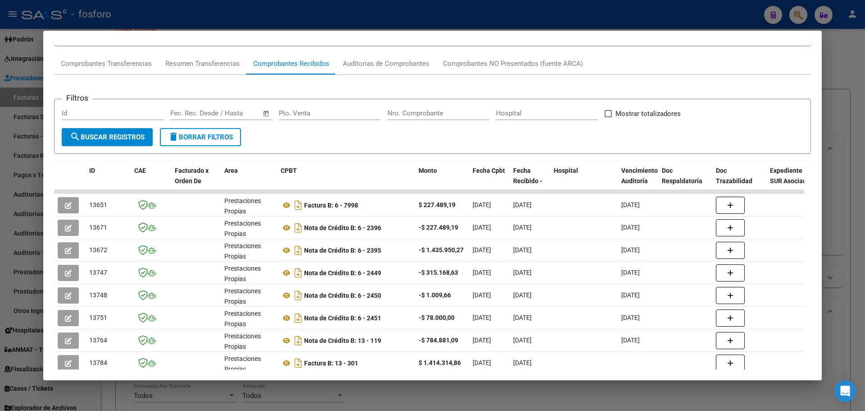
scroll to position [0, 0]
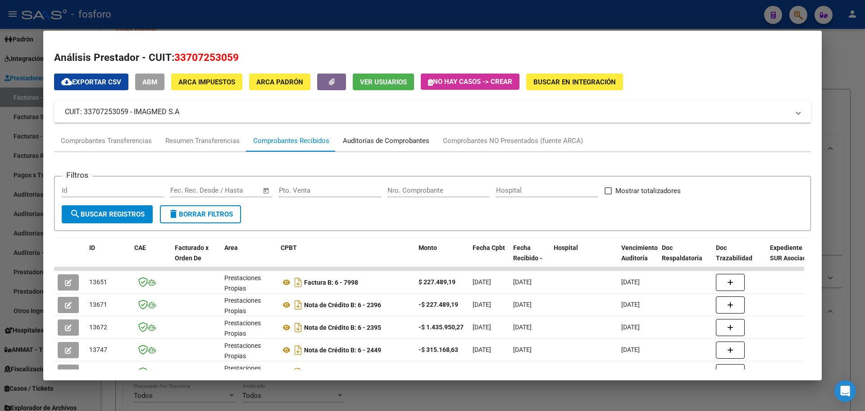
click at [396, 148] on div "Auditorías de Comprobantes" at bounding box center [386, 141] width 100 height 22
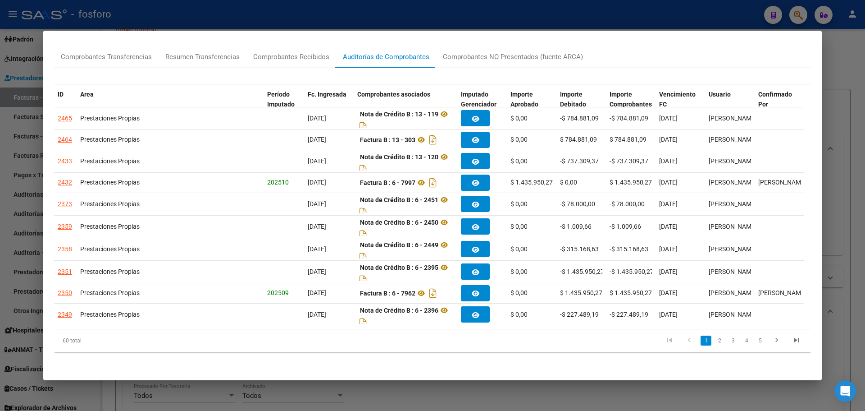
scroll to position [91, 0]
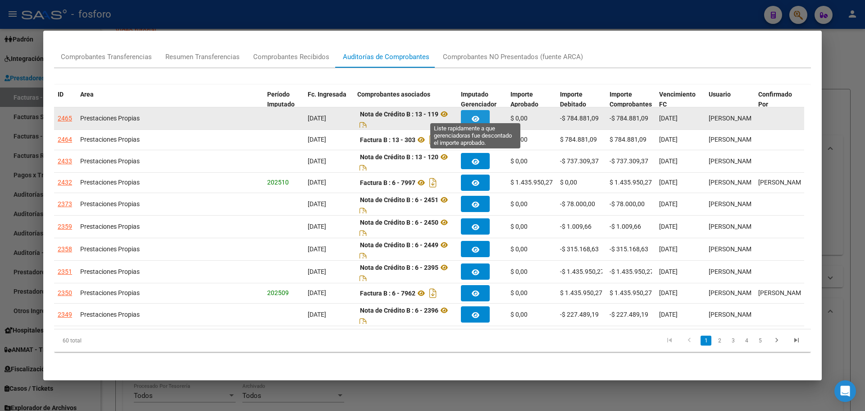
click at [470, 110] on button "button" at bounding box center [475, 118] width 29 height 16
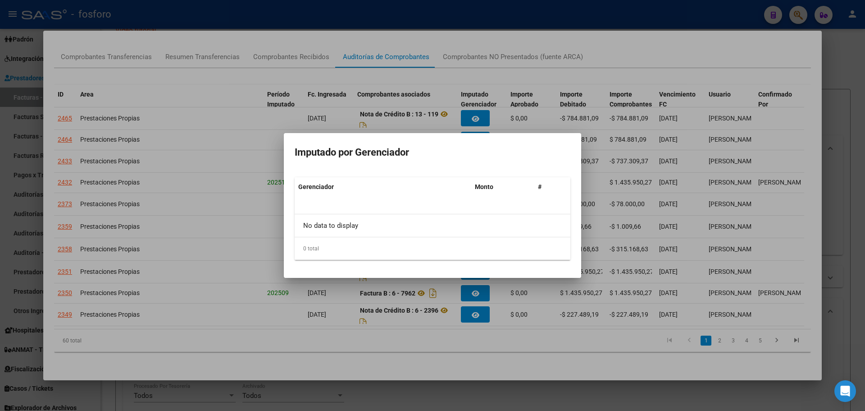
click at [641, 156] on div at bounding box center [432, 205] width 865 height 411
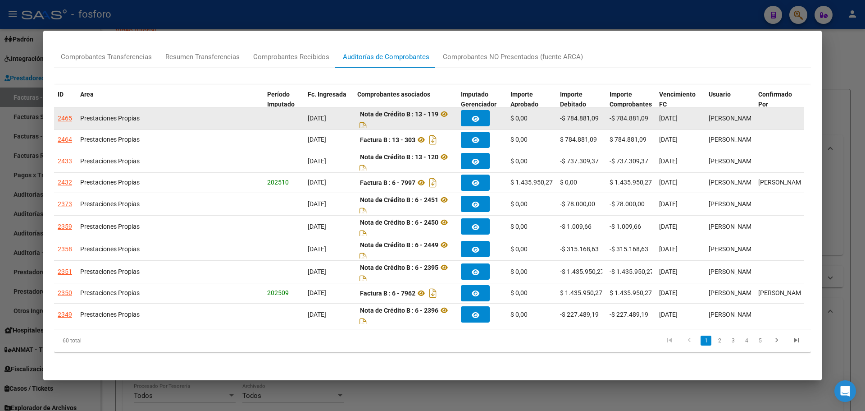
click at [63, 113] on div "2465" at bounding box center [65, 118] width 14 height 10
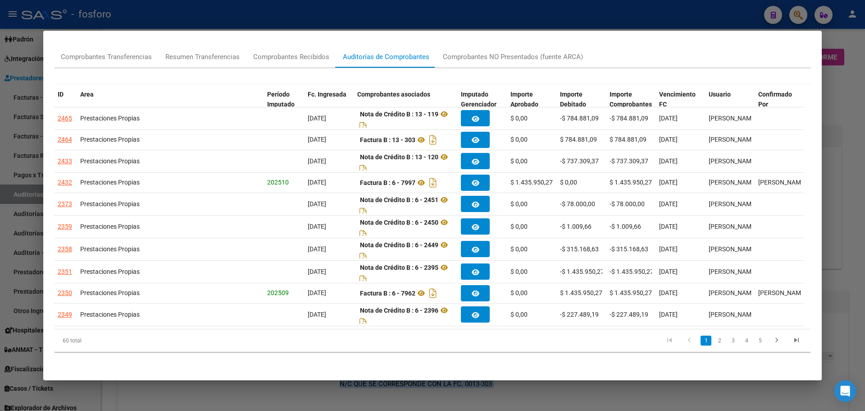
click at [856, 119] on div at bounding box center [432, 205] width 865 height 411
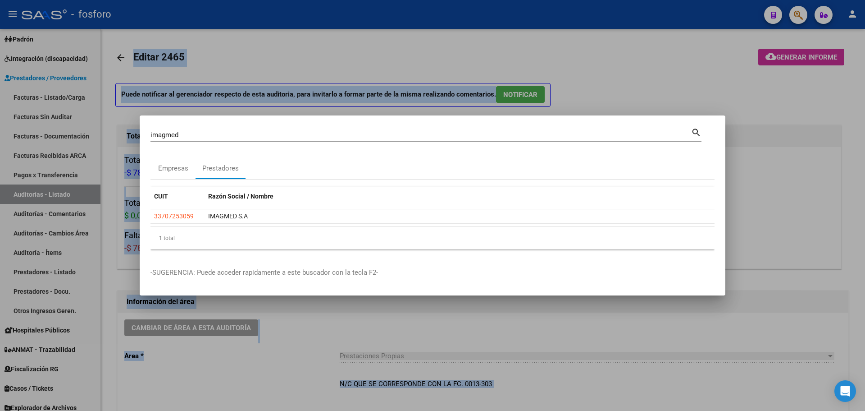
click at [765, 114] on div at bounding box center [432, 205] width 865 height 411
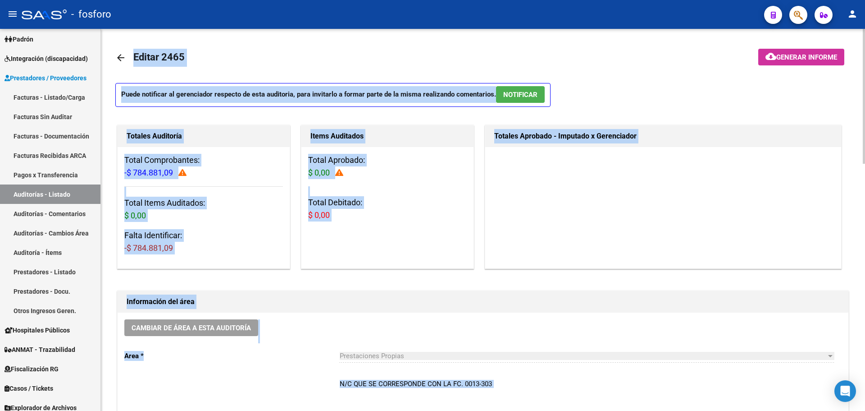
click at [779, 55] on span "Generar informe" at bounding box center [807, 57] width 61 height 8
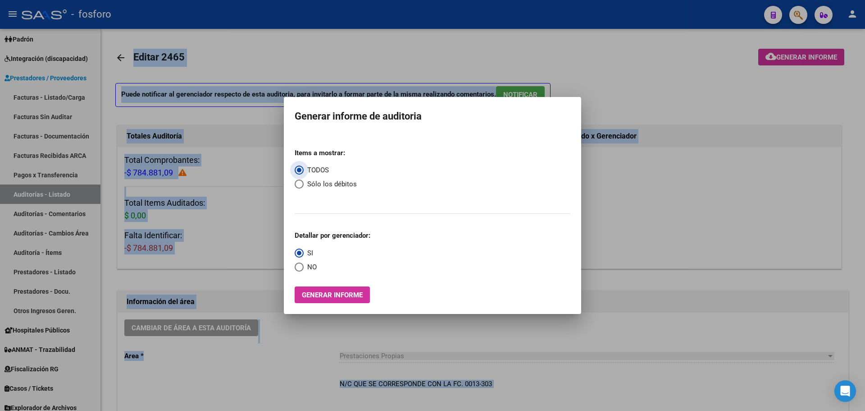
click at [343, 293] on span "Generar informe" at bounding box center [332, 295] width 61 height 8
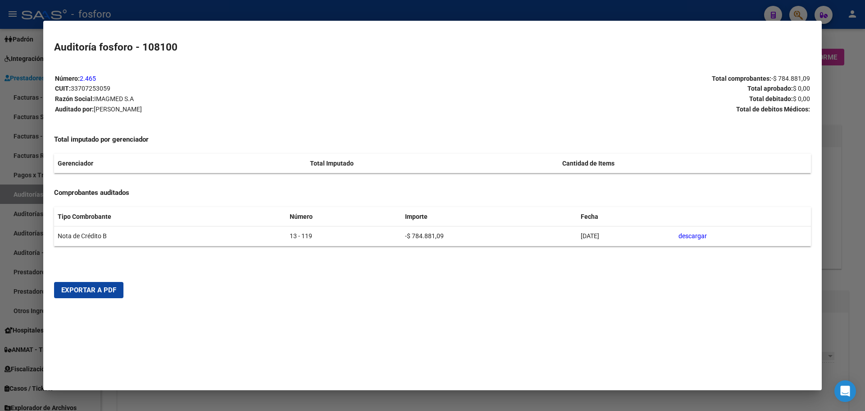
click at [106, 290] on span "Exportar a PDF" at bounding box center [88, 290] width 55 height 8
click at [841, 59] on div at bounding box center [432, 205] width 865 height 411
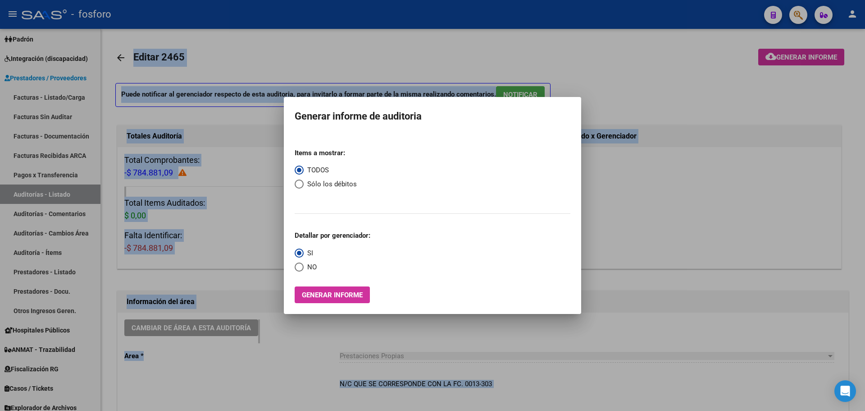
click at [431, 68] on div at bounding box center [432, 205] width 865 height 411
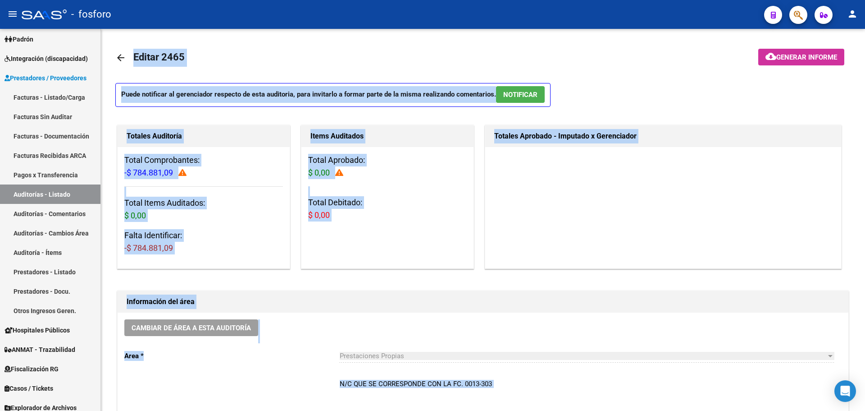
click at [801, 14] on icon "button" at bounding box center [798, 15] width 9 height 10
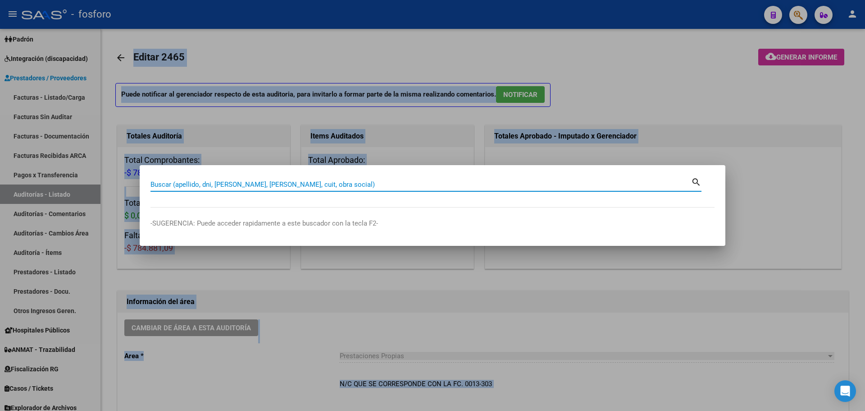
click at [255, 182] on input "Buscar (apellido, dni, [PERSON_NAME], [PERSON_NAME], cuit, obra social)" at bounding box center [421, 184] width 541 height 8
type input "imagmed"
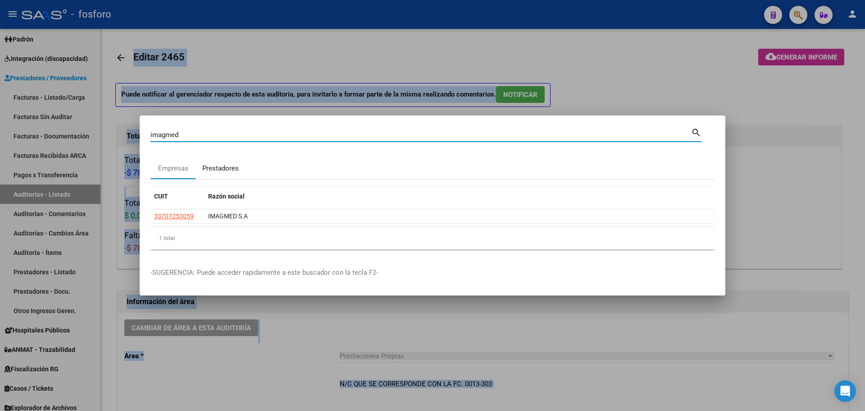
click at [224, 173] on div "Prestadores" at bounding box center [220, 168] width 37 height 10
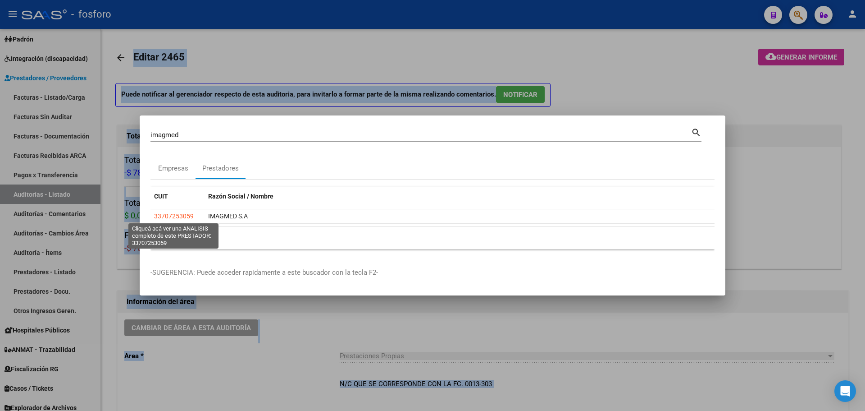
click at [184, 212] on span "33707253059" at bounding box center [174, 215] width 40 height 7
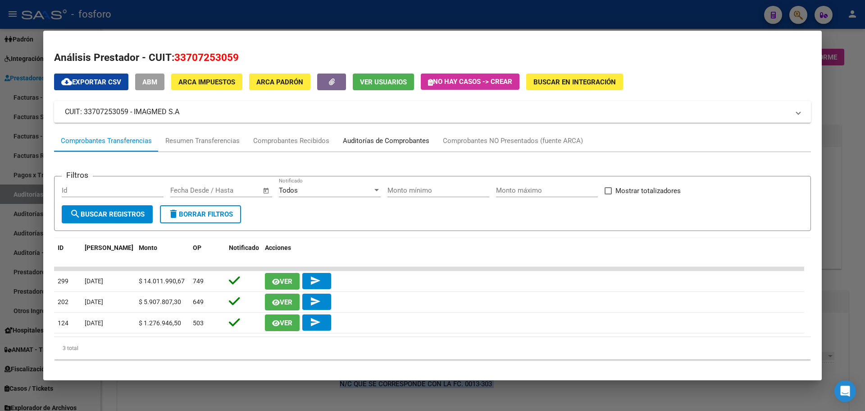
click at [364, 136] on div "Auditorías de Comprobantes" at bounding box center [386, 141] width 87 height 10
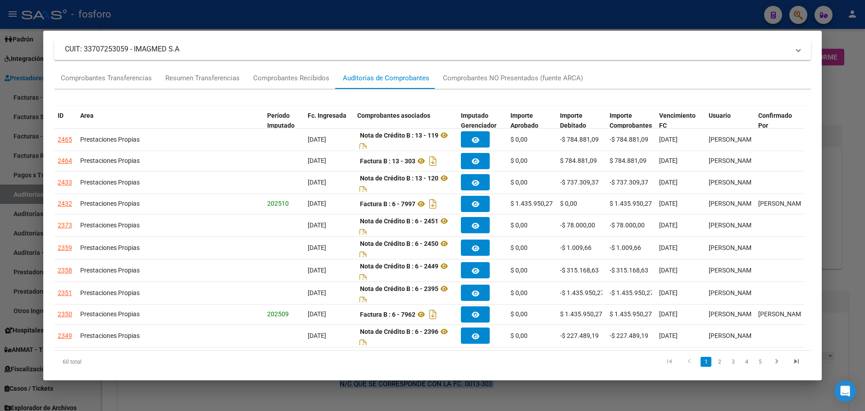
scroll to position [75, 0]
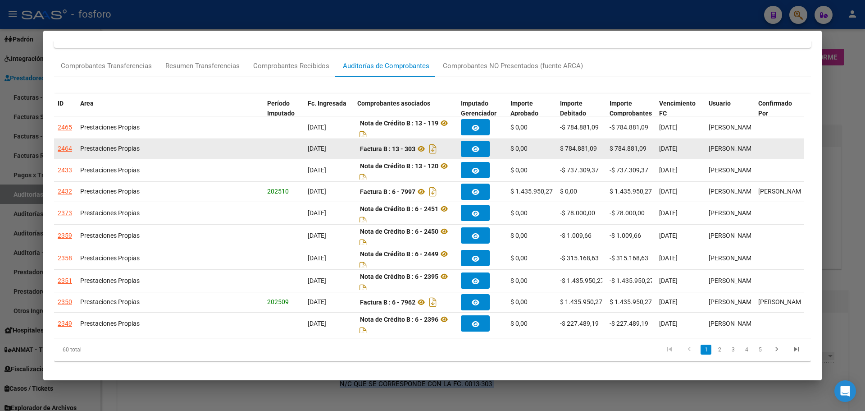
click at [65, 148] on div "2464" at bounding box center [65, 148] width 14 height 10
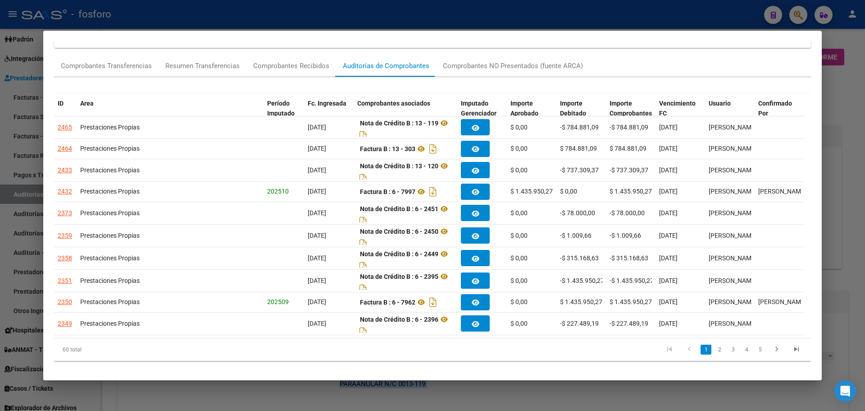
click at [826, 88] on div at bounding box center [432, 205] width 865 height 411
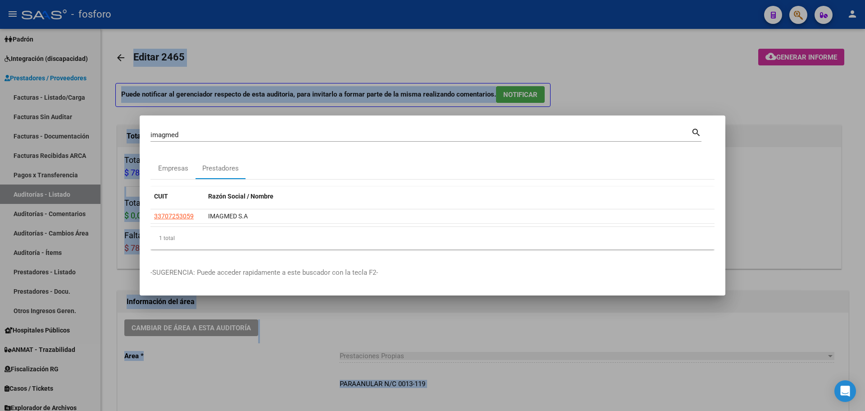
click at [820, 66] on div at bounding box center [432, 205] width 865 height 411
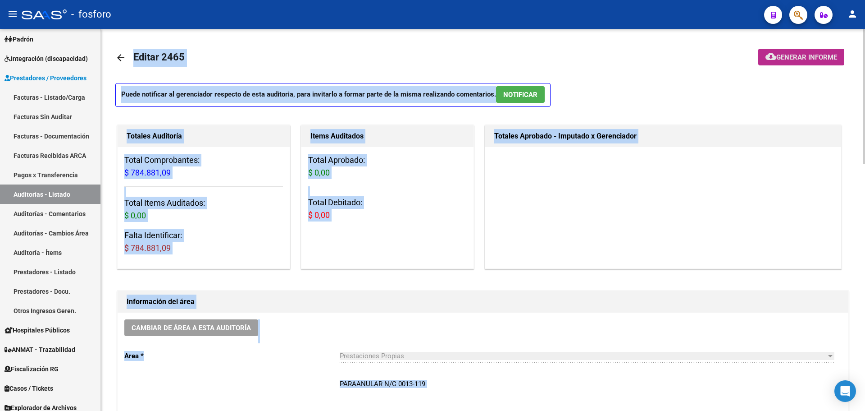
click at [805, 50] on button "cloud_download Generar informe" at bounding box center [801, 57] width 86 height 17
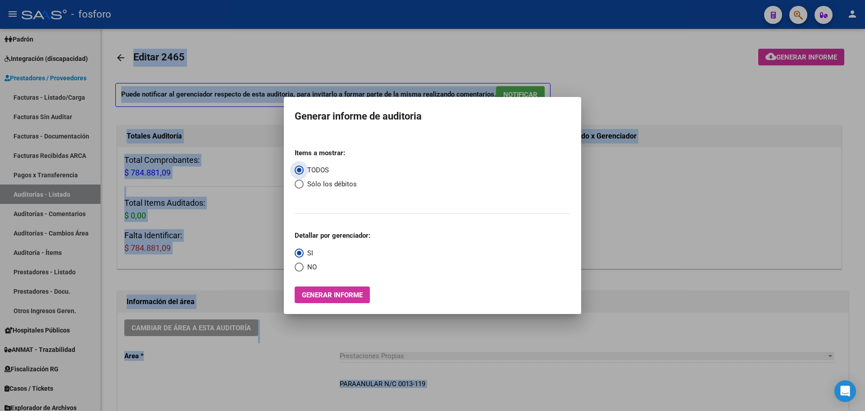
click at [342, 306] on mat-dialog-container "Generar informe de auditoria Items a mostrar: TODOS Sólo los débitos Detallar p…" at bounding box center [432, 205] width 297 height 217
click at [342, 297] on span "Generar informe" at bounding box center [332, 295] width 61 height 8
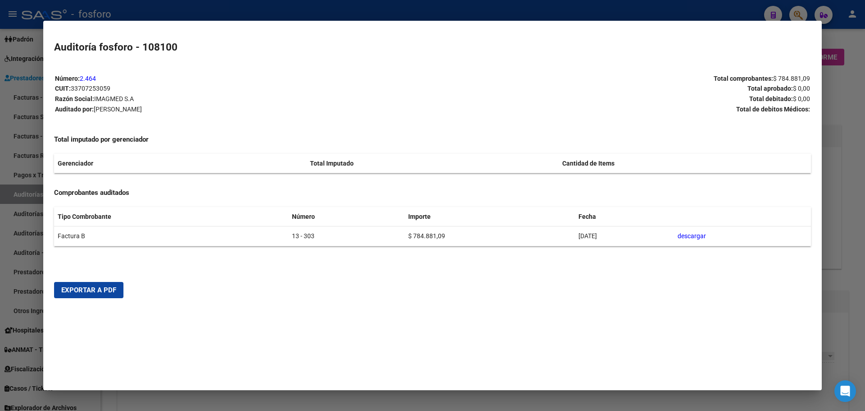
click at [90, 291] on span "Exportar a PDF" at bounding box center [88, 290] width 55 height 8
click at [858, 111] on div at bounding box center [432, 205] width 865 height 411
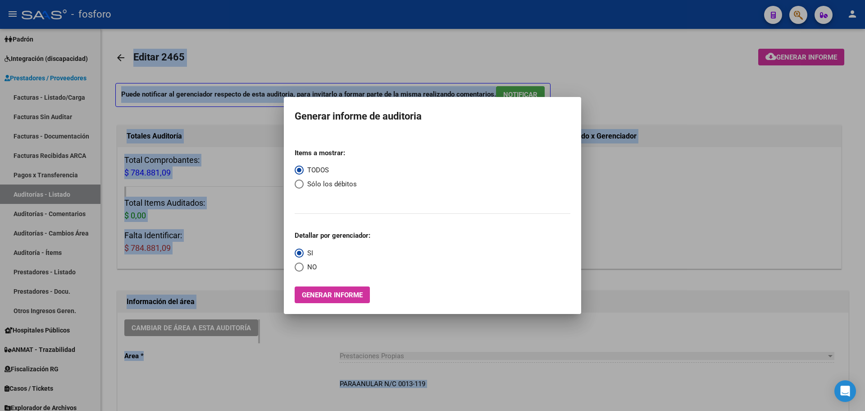
click at [658, 134] on div at bounding box center [432, 205] width 865 height 411
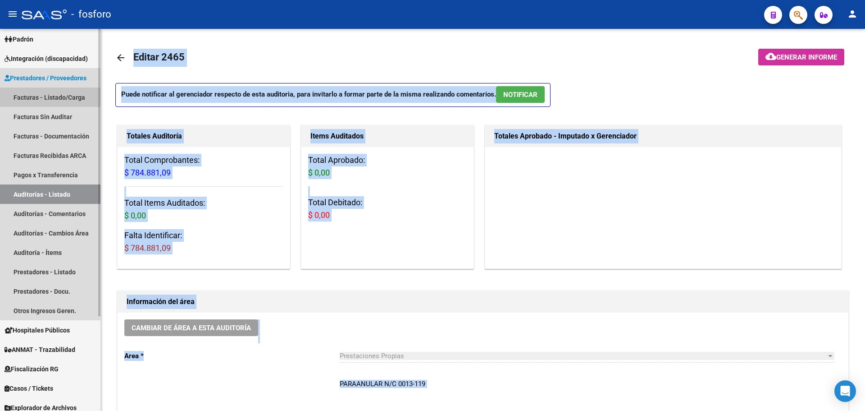
click at [49, 100] on link "Facturas - Listado/Carga" at bounding box center [50, 96] width 100 height 19
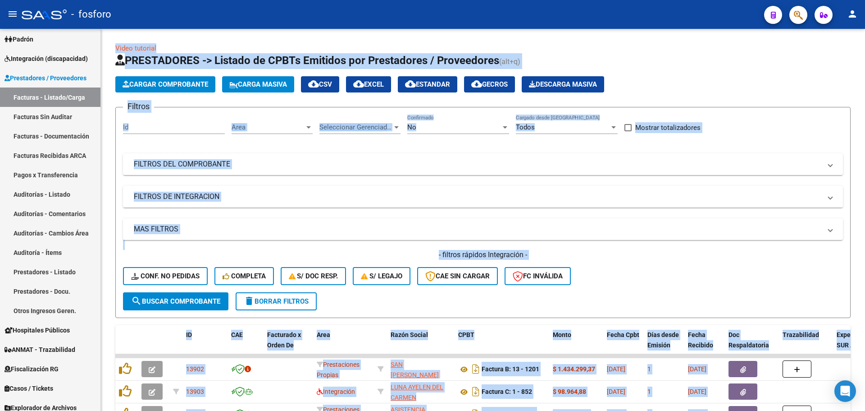
click at [802, 17] on icon "button" at bounding box center [798, 15] width 9 height 10
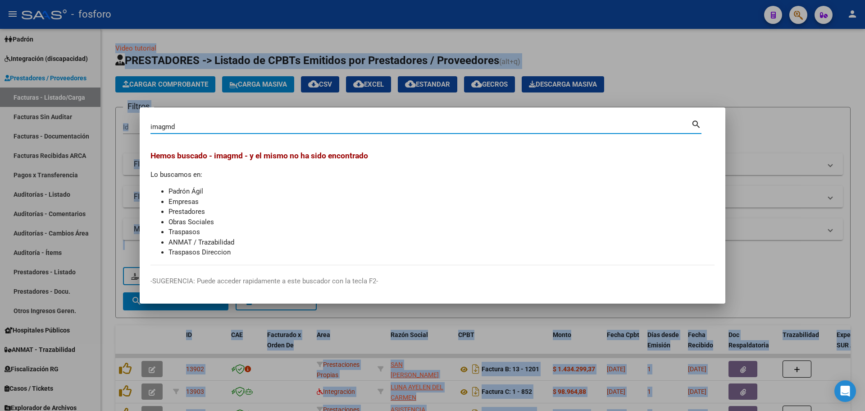
click at [173, 124] on input "imagmd" at bounding box center [421, 127] width 541 height 8
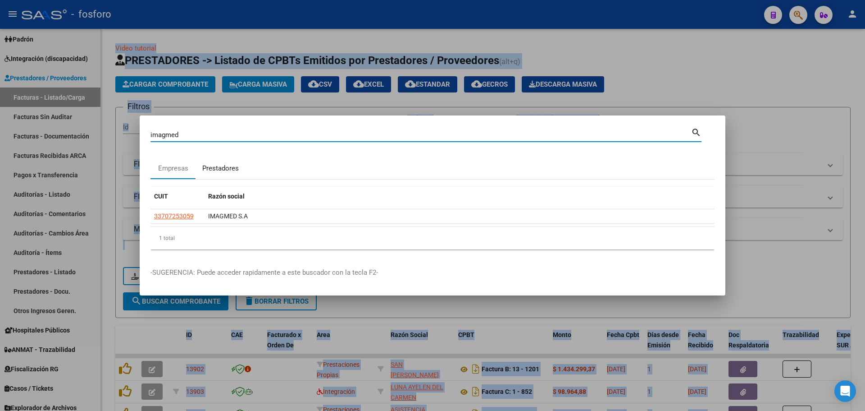
click at [236, 171] on div "Prestadores" at bounding box center [220, 168] width 37 height 10
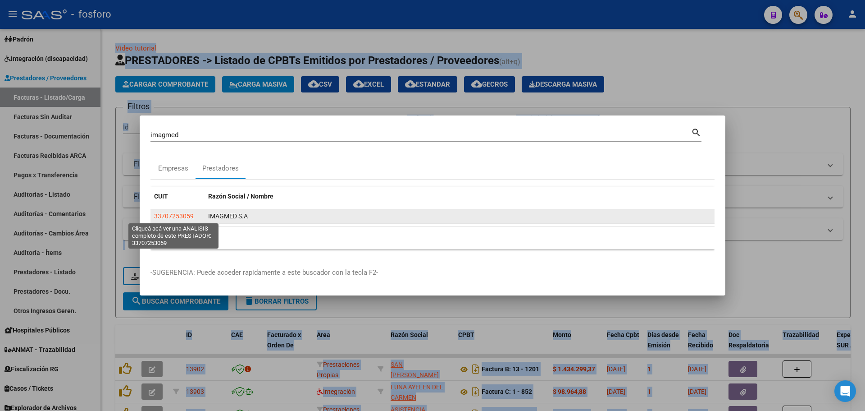
click at [182, 215] on span "33707253059" at bounding box center [174, 215] width 40 height 7
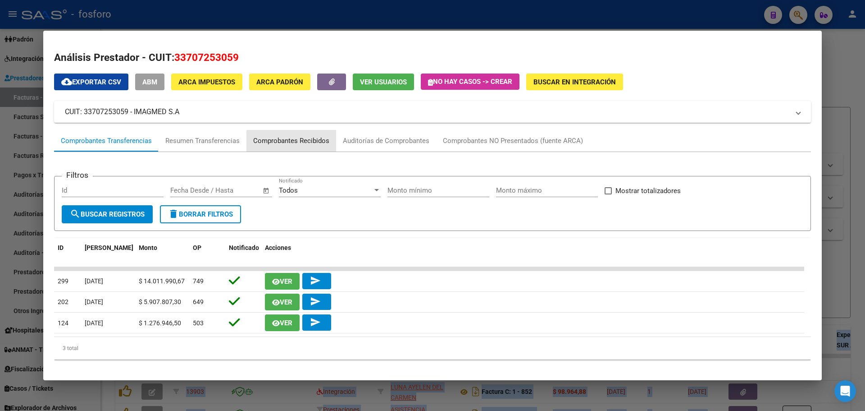
click at [323, 143] on div "Comprobantes Recibidos" at bounding box center [291, 141] width 76 height 10
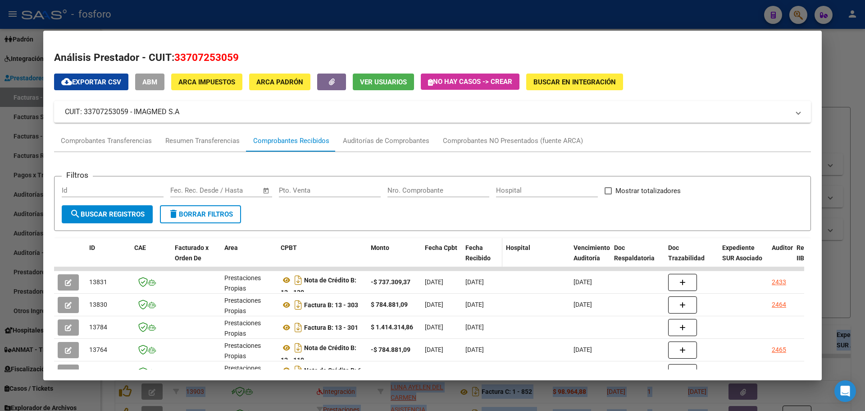
click at [472, 257] on span "Fecha Recibido" at bounding box center [478, 253] width 25 height 18
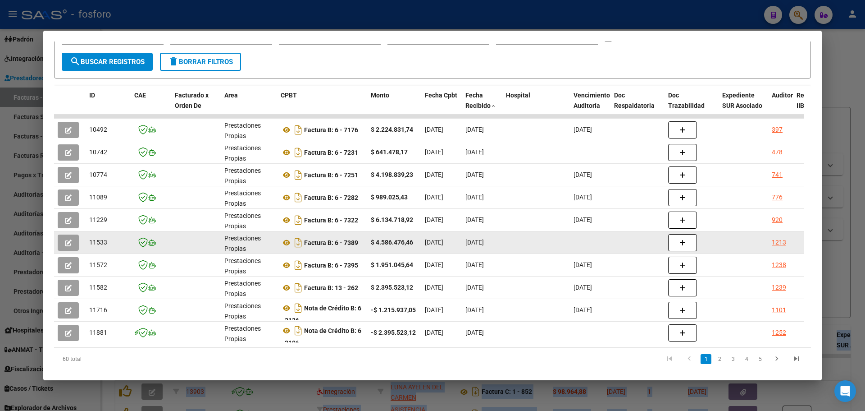
scroll to position [177, 0]
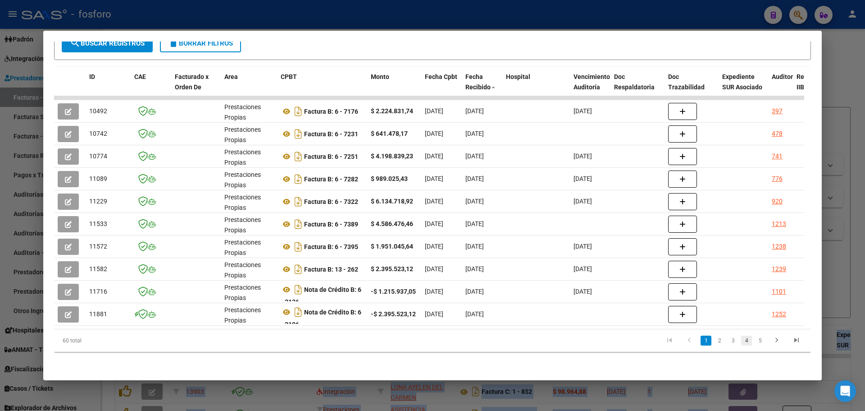
click at [743, 341] on link "4" at bounding box center [746, 340] width 11 height 10
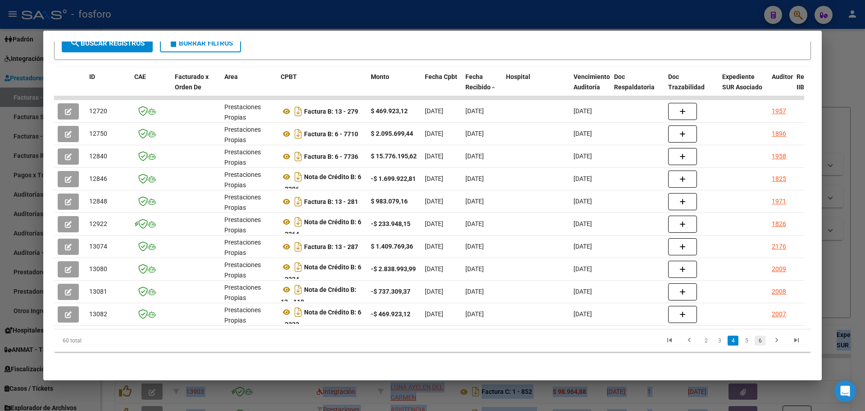
click at [755, 341] on link "6" at bounding box center [760, 340] width 11 height 10
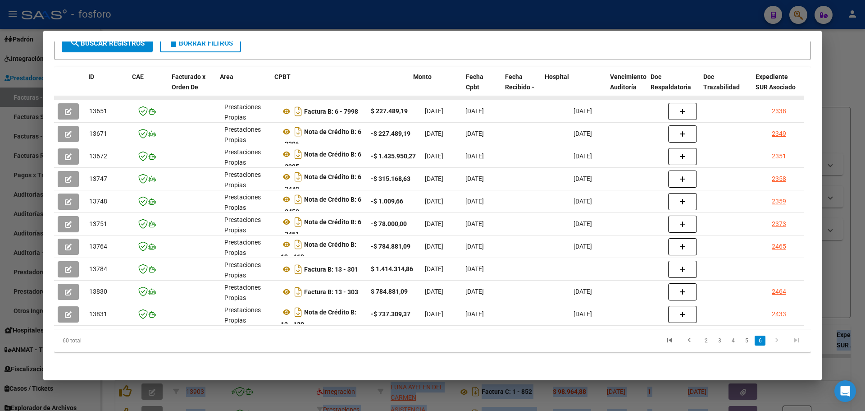
drag, startPoint x: 366, startPoint y: 80, endPoint x: 427, endPoint y: 90, distance: 61.6
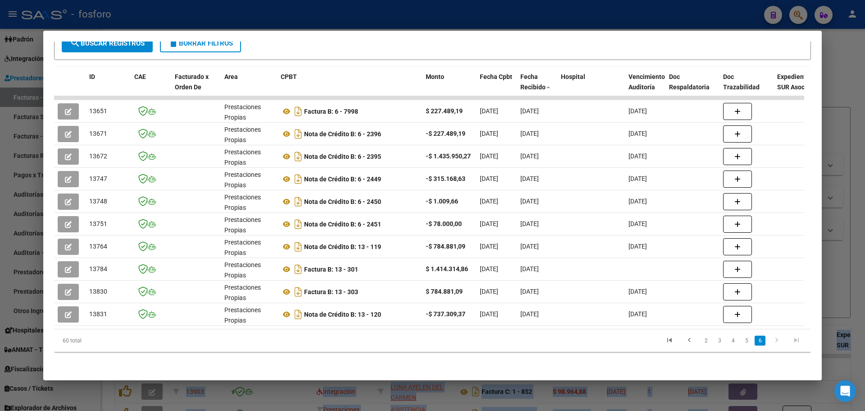
click at [851, 102] on div at bounding box center [432, 205] width 865 height 411
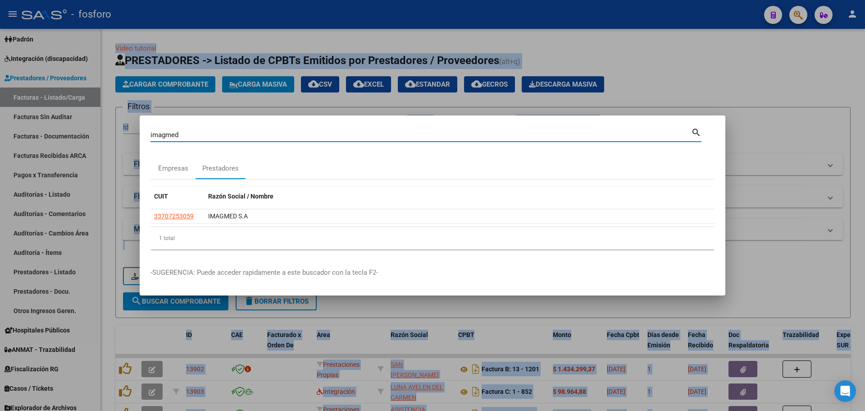
drag, startPoint x: 196, startPoint y: 137, endPoint x: 139, endPoint y: 132, distance: 57.0
click at [139, 132] on div "imagmed Buscar (apellido, dni, cuil, nro traspaso, cuit, obra social) search Em…" at bounding box center [432, 205] width 865 height 411
type input "lib s"
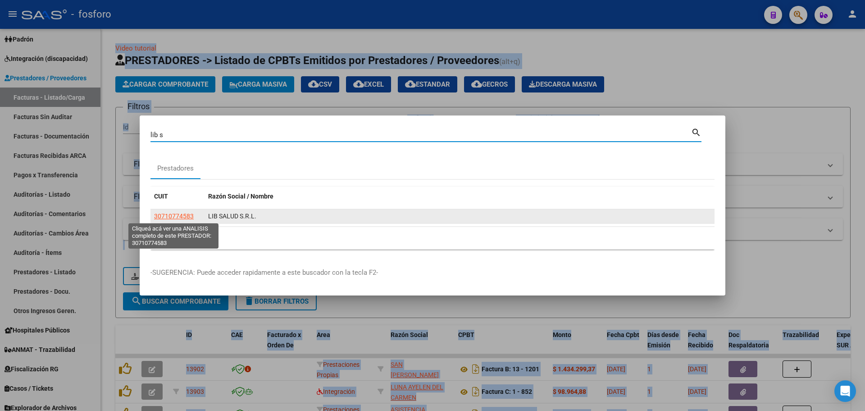
click at [168, 214] on span "30710774583" at bounding box center [174, 215] width 40 height 7
type textarea "30710774583"
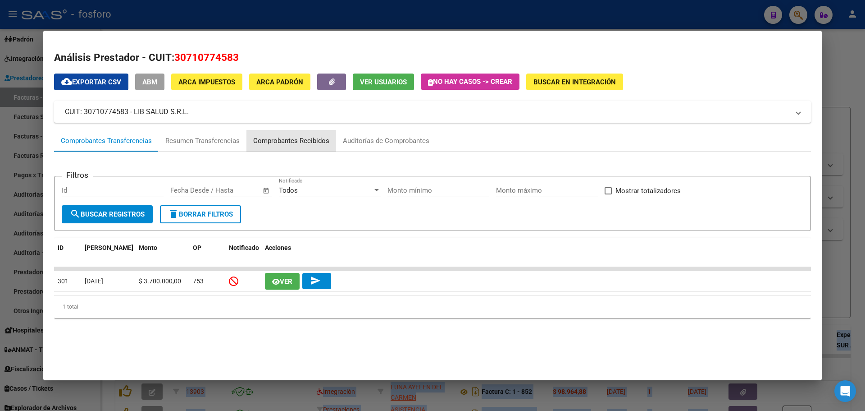
click at [278, 142] on div "Comprobantes Recibidos" at bounding box center [291, 141] width 76 height 10
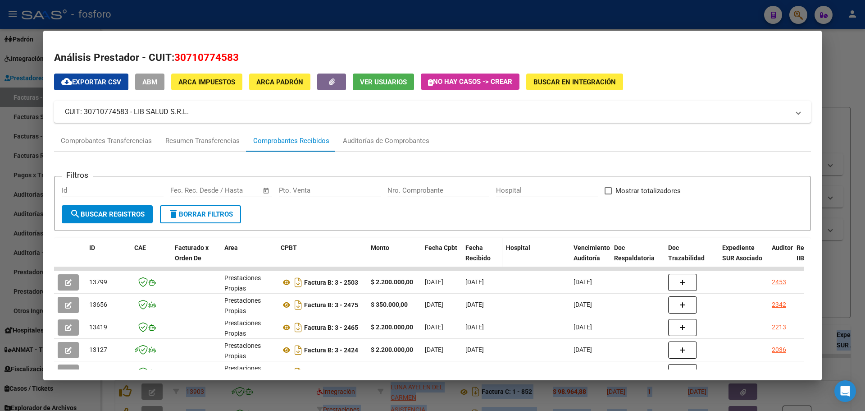
click at [483, 251] on div "Fecha Recibido" at bounding box center [482, 252] width 33 height 21
click at [471, 256] on span "Fecha Recibido" at bounding box center [478, 253] width 25 height 18
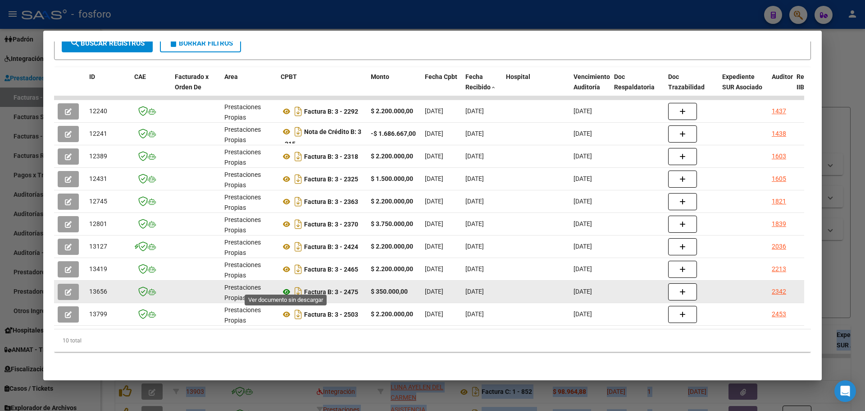
click at [286, 286] on icon at bounding box center [287, 291] width 12 height 11
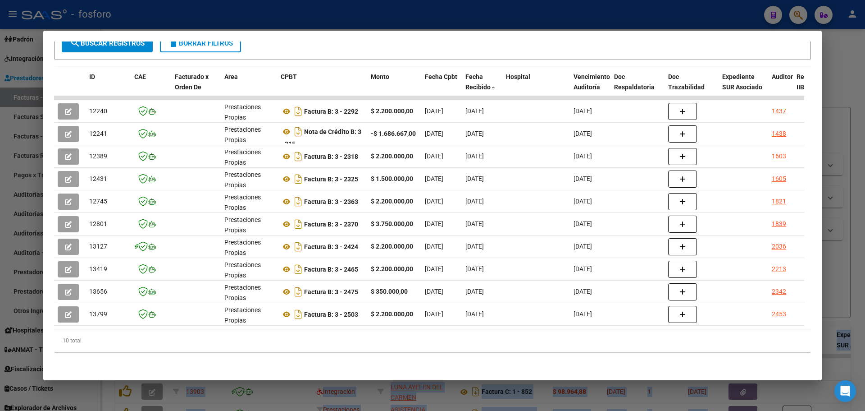
click at [865, 240] on div at bounding box center [432, 205] width 865 height 411
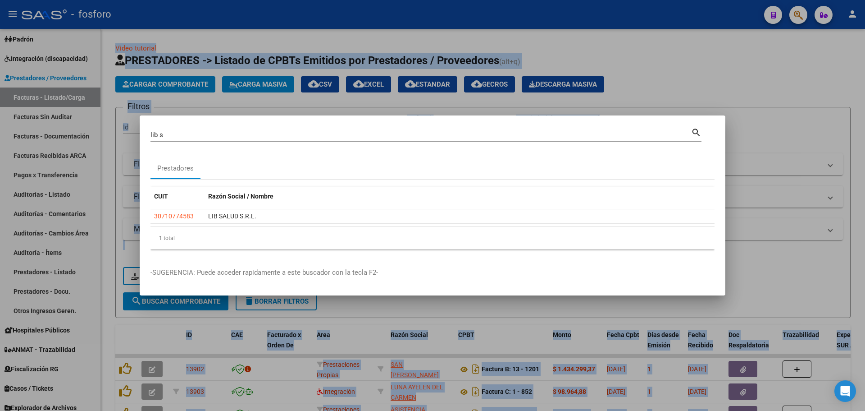
click at [795, 8] on div at bounding box center [432, 205] width 865 height 411
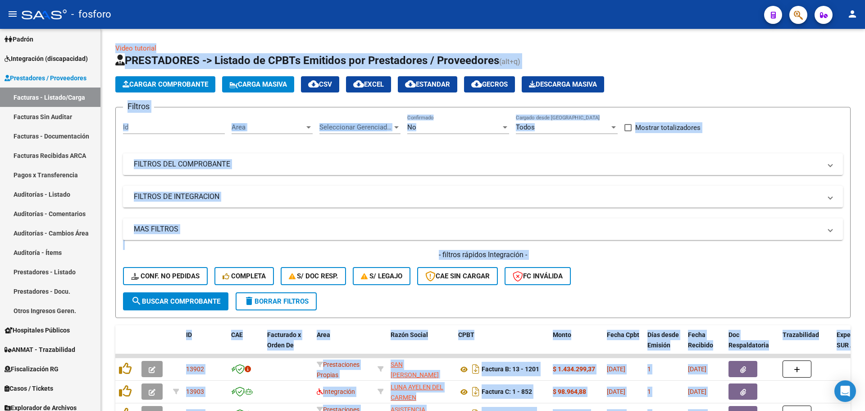
click at [793, 15] on button "button" at bounding box center [799, 15] width 18 height 18
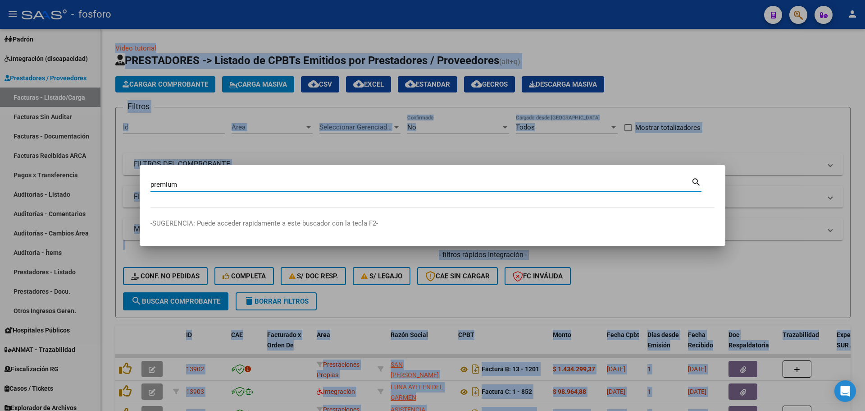
type input "premium"
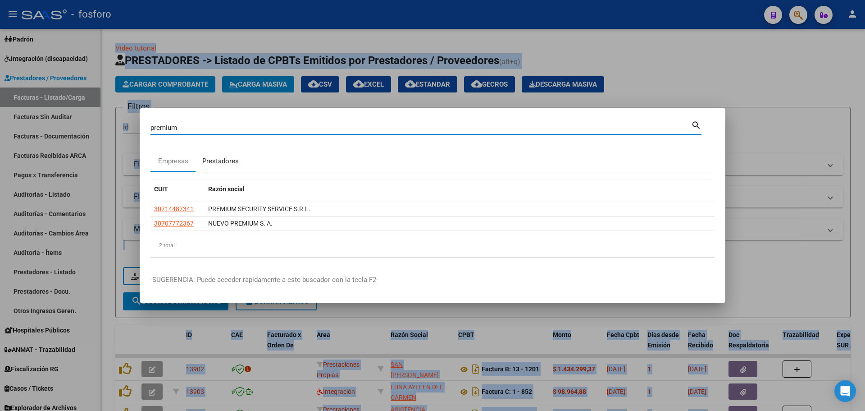
click at [224, 157] on div "Prestadores" at bounding box center [220, 161] width 37 height 10
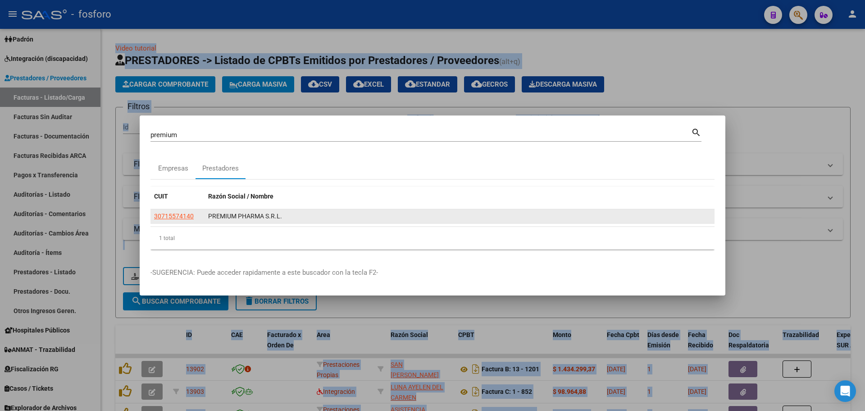
click at [200, 215] on div "30715574140" at bounding box center [177, 216] width 47 height 10
click at [189, 215] on span "30715574140" at bounding box center [174, 215] width 40 height 7
type textarea "30715574140"
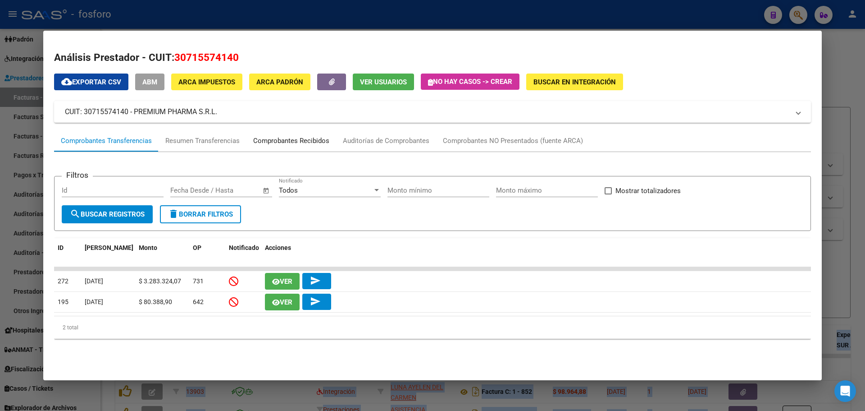
drag, startPoint x: 301, startPoint y: 136, endPoint x: 320, endPoint y: 145, distance: 20.4
click at [303, 136] on div "Comprobantes Recibidos" at bounding box center [291, 141] width 76 height 10
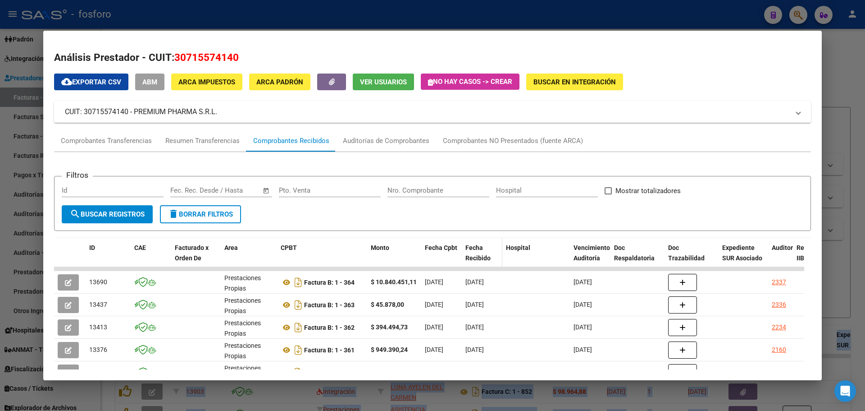
click at [482, 251] on div "Fecha Recibido" at bounding box center [482, 252] width 33 height 21
click at [476, 256] on span "Fecha Recibido" at bounding box center [478, 253] width 25 height 18
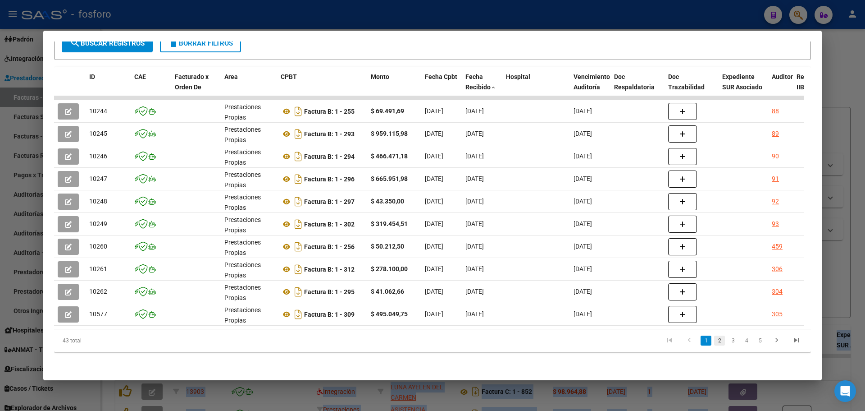
click at [714, 343] on link "2" at bounding box center [719, 340] width 11 height 10
click at [728, 343] on link "3" at bounding box center [733, 340] width 11 height 10
click at [741, 342] on link "4" at bounding box center [746, 340] width 11 height 10
click at [757, 342] on link "5" at bounding box center [760, 340] width 11 height 10
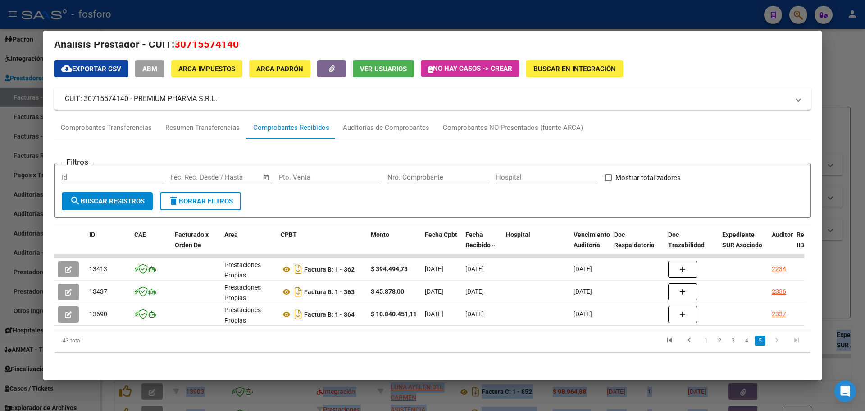
scroll to position [20, 0]
click at [741, 338] on link "4" at bounding box center [746, 340] width 11 height 10
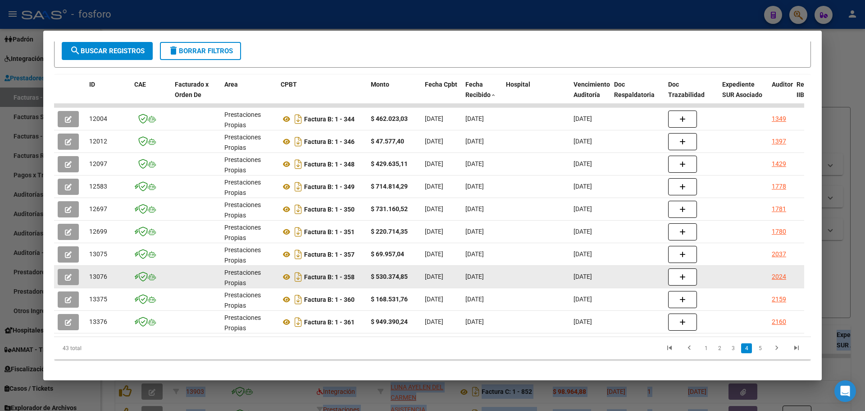
scroll to position [177, 0]
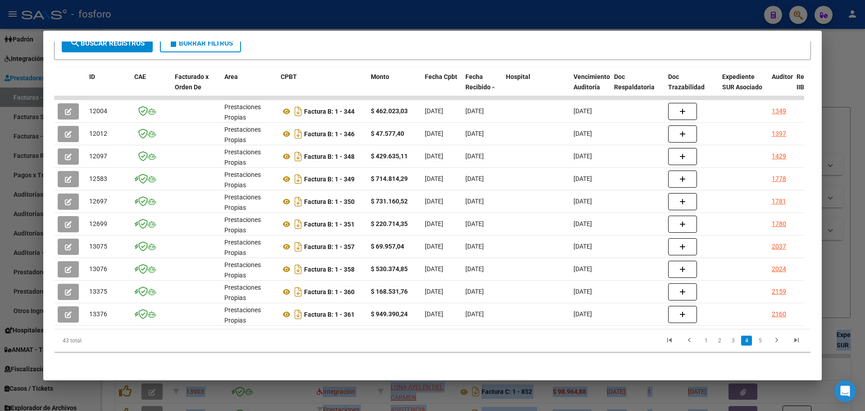
click at [755, 343] on link "5" at bounding box center [760, 340] width 11 height 10
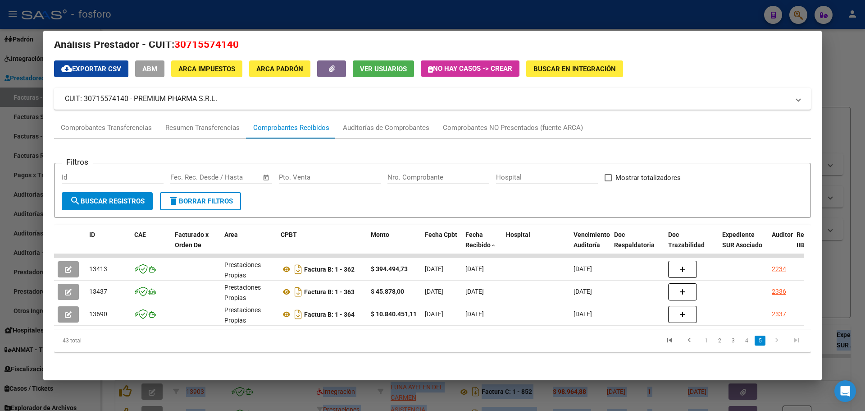
scroll to position [20, 0]
click at [828, 90] on div at bounding box center [432, 205] width 865 height 411
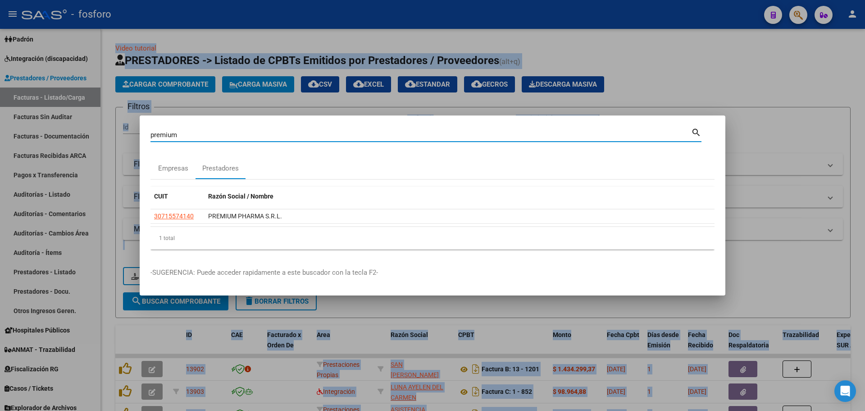
click at [211, 137] on input "premium" at bounding box center [421, 135] width 541 height 8
type input "maternos"
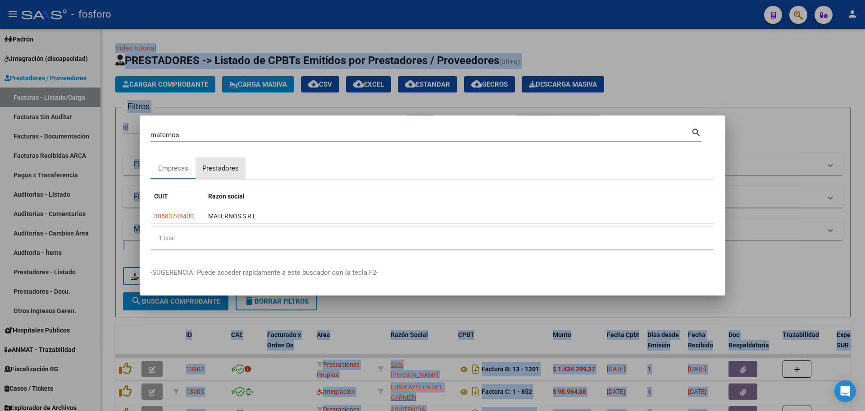
click at [224, 169] on div "Prestadores" at bounding box center [220, 168] width 37 height 10
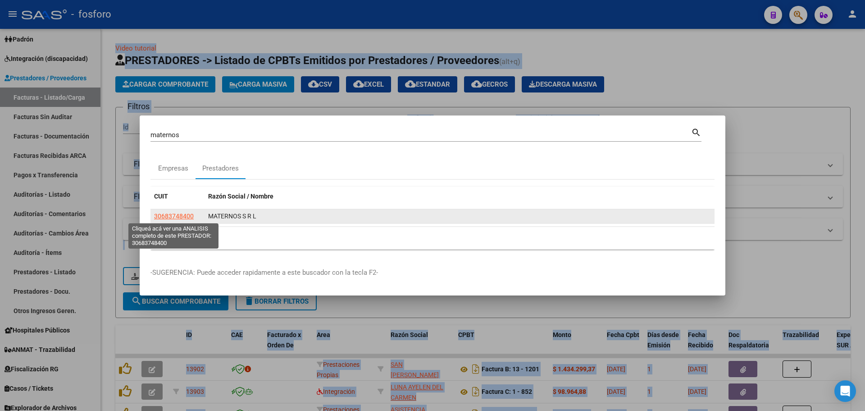
click at [185, 214] on span "30683748400" at bounding box center [174, 215] width 40 height 7
type textarea "30683748400"
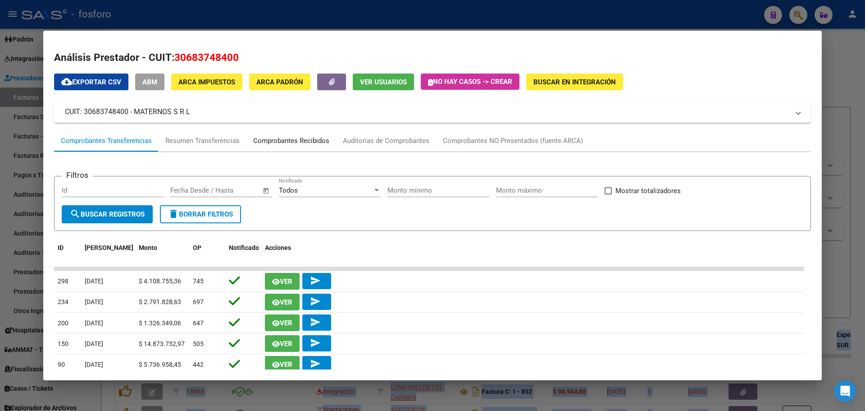
click at [302, 140] on div "Comprobantes Recibidos" at bounding box center [291, 141] width 76 height 10
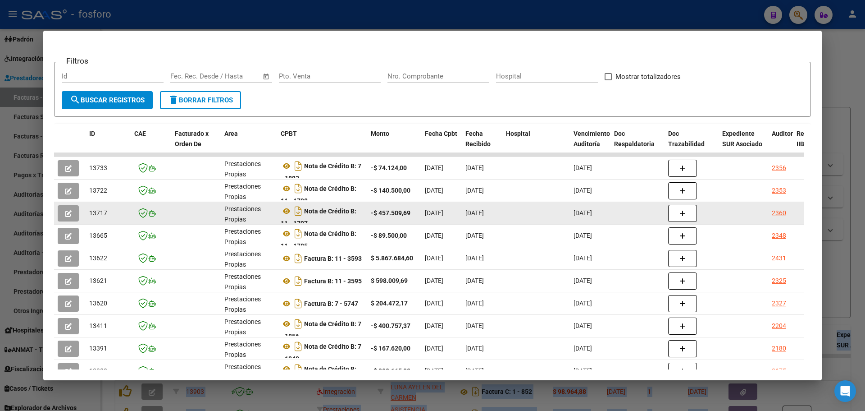
scroll to position [135, 0]
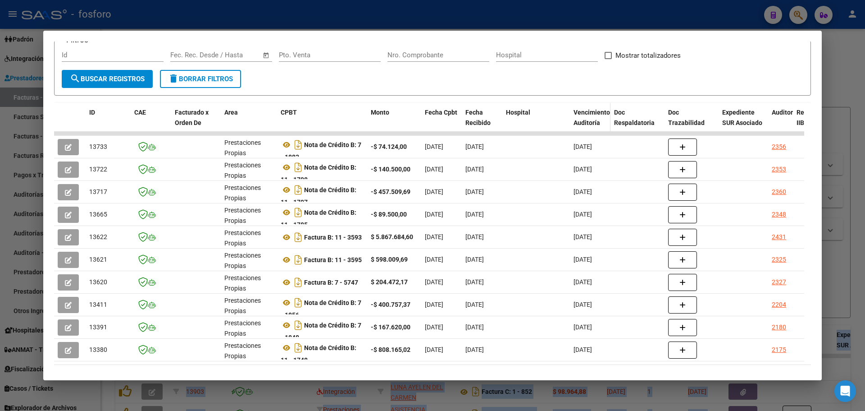
click at [591, 114] on span "Vencimiento Auditoría" at bounding box center [592, 118] width 37 height 18
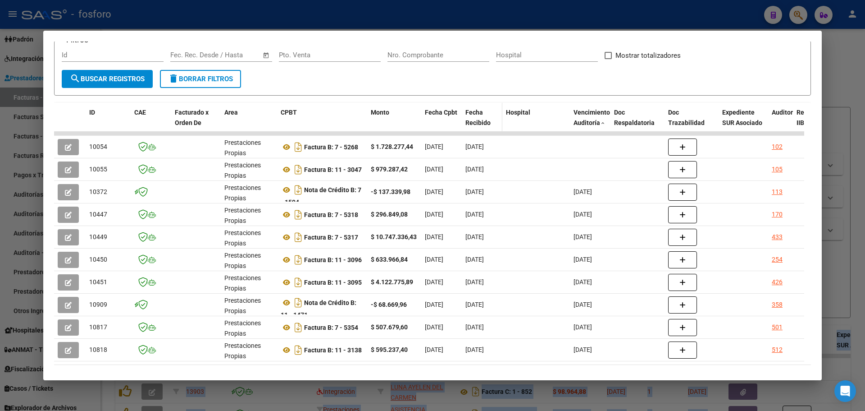
click at [466, 119] on span "Fecha Recibido" at bounding box center [478, 118] width 25 height 18
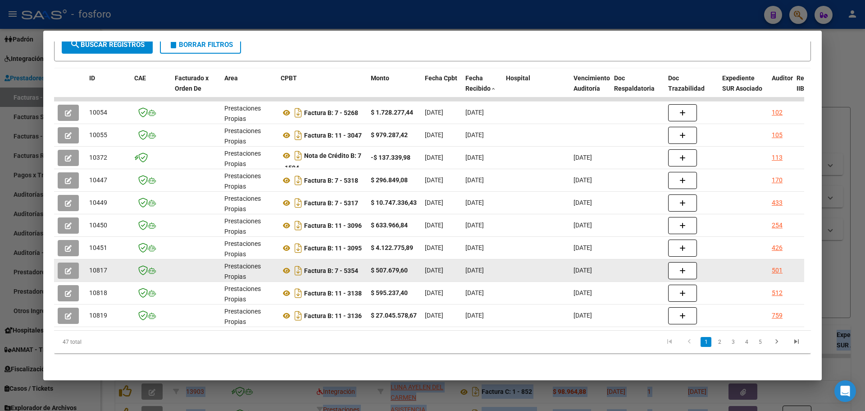
scroll to position [177, 0]
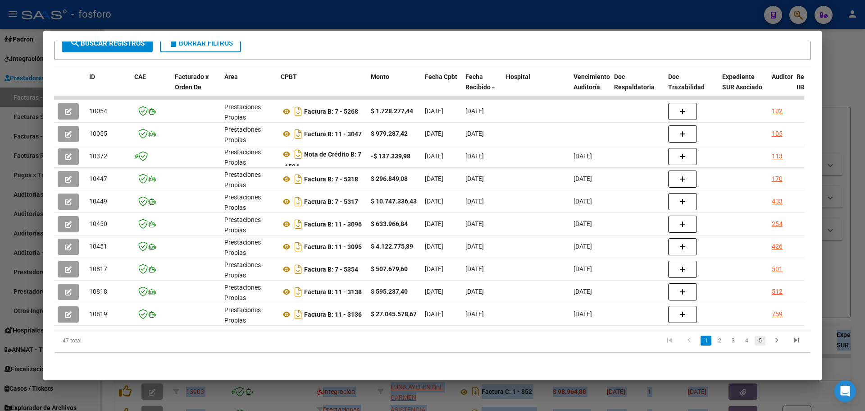
click at [756, 342] on link "5" at bounding box center [760, 340] width 11 height 10
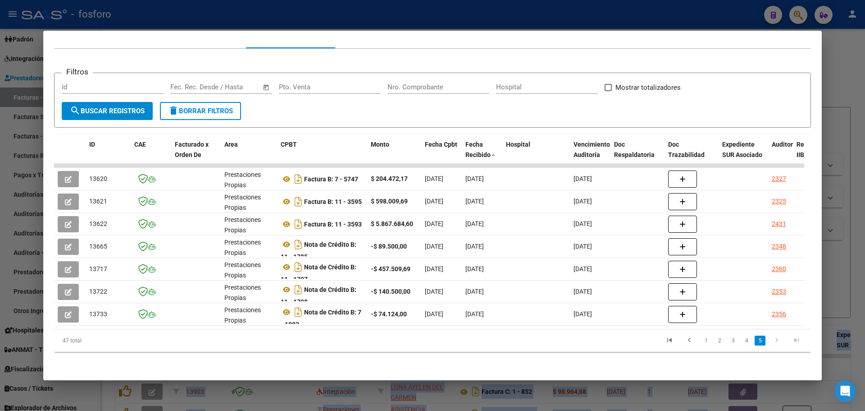
scroll to position [110, 0]
click at [849, 44] on div at bounding box center [432, 205] width 865 height 411
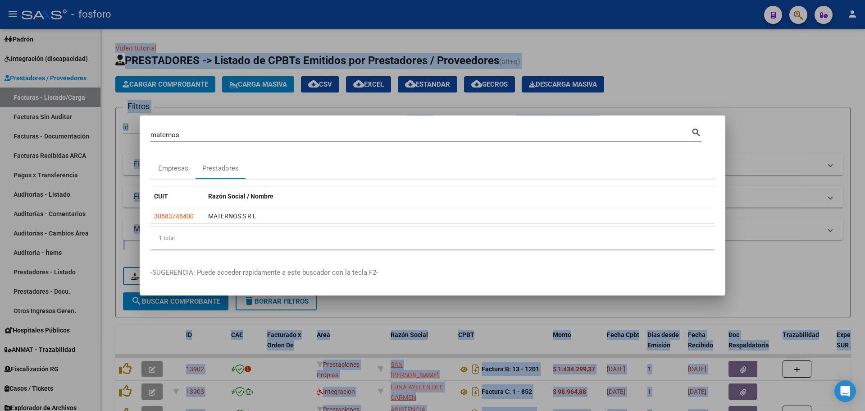
click at [215, 130] on div "maternos [PERSON_NAME] (apellido, dni, cuil, [PERSON_NAME], cuit, obra social)" at bounding box center [421, 135] width 541 height 14
click at [214, 130] on div "maternos [PERSON_NAME] (apellido, dni, cuil, [PERSON_NAME], cuit, obra social)" at bounding box center [421, 135] width 541 height 14
type input "m"
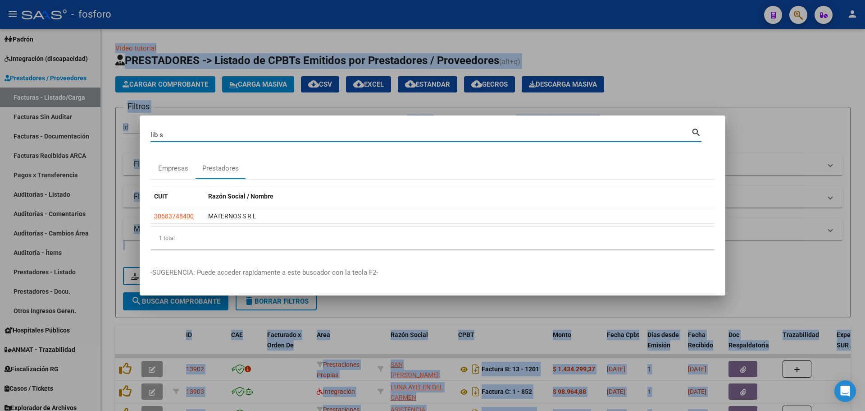
type input "lib s"
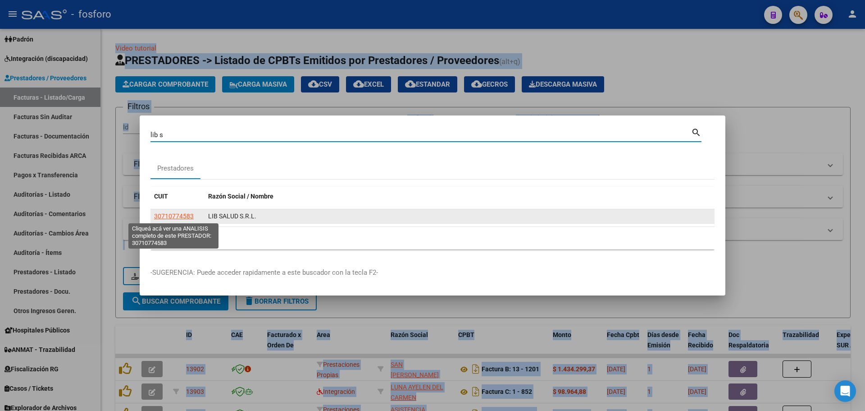
click at [181, 215] on span "30710774583" at bounding box center [174, 215] width 40 height 7
type textarea "30710774583"
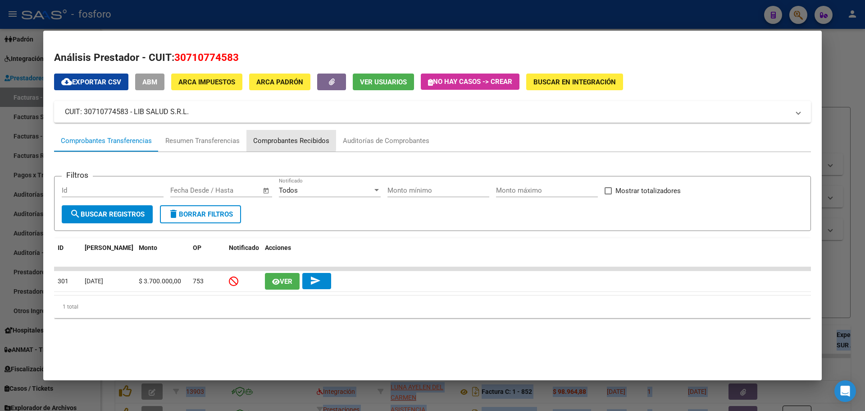
click at [282, 140] on div "Comprobantes Recibidos" at bounding box center [291, 141] width 76 height 10
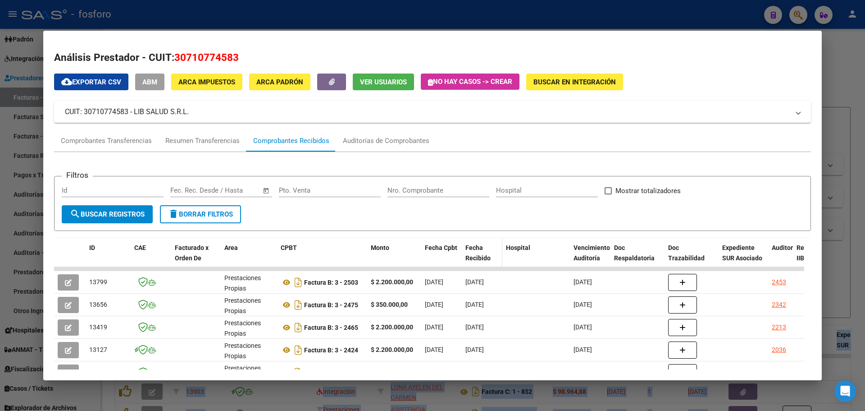
click at [478, 256] on span "Fecha Recibido" at bounding box center [478, 253] width 25 height 18
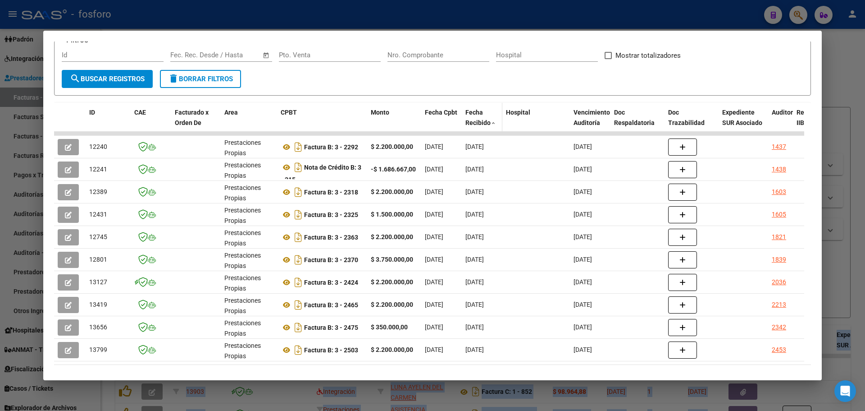
scroll to position [177, 0]
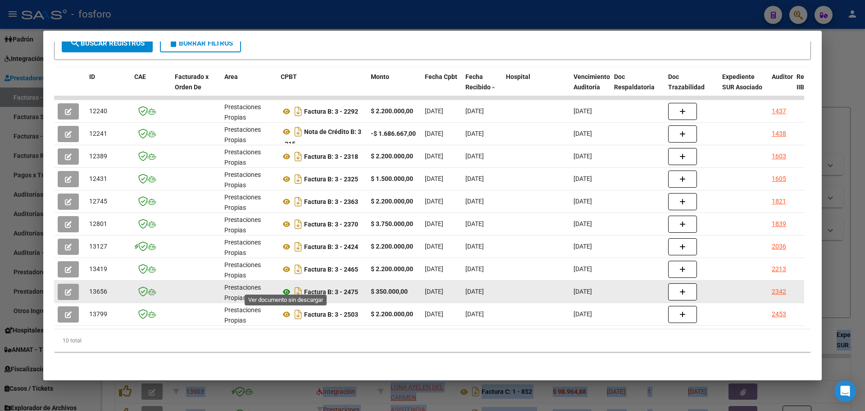
click at [286, 288] on icon at bounding box center [287, 291] width 12 height 11
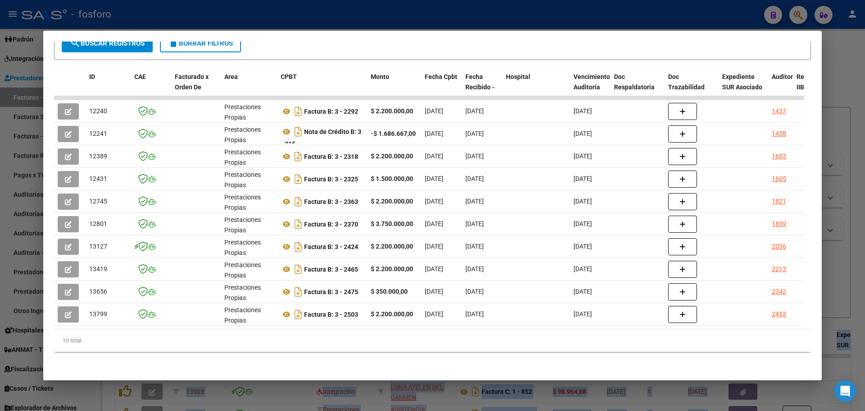
click at [851, 70] on div at bounding box center [432, 205] width 865 height 411
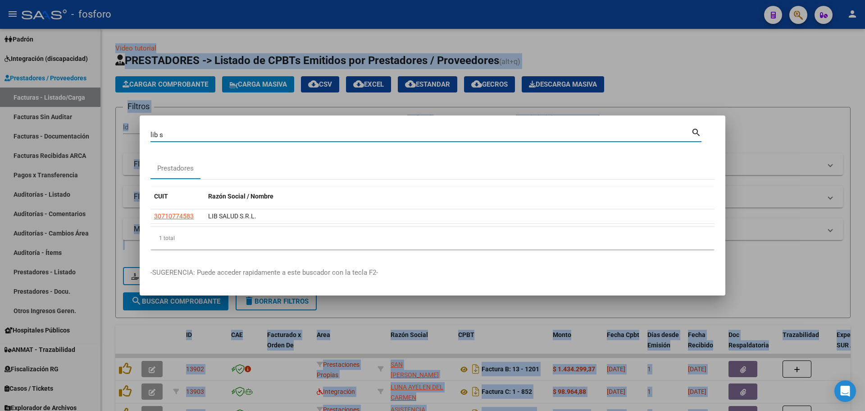
click at [184, 137] on input "lib s" at bounding box center [421, 135] width 541 height 8
type input "30659708678"
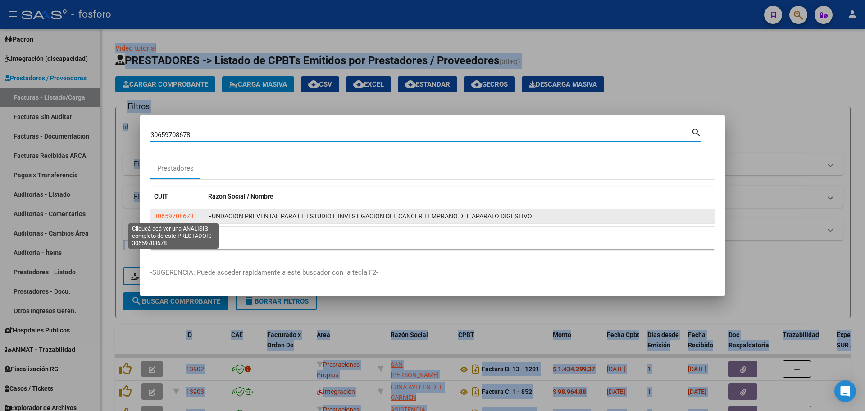
click at [182, 217] on span "30659708678" at bounding box center [174, 215] width 40 height 7
type textarea "30659708678"
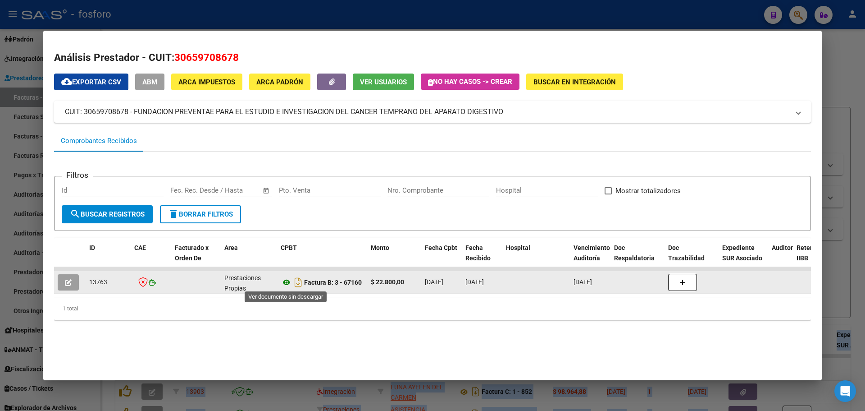
click at [284, 283] on icon at bounding box center [287, 282] width 12 height 11
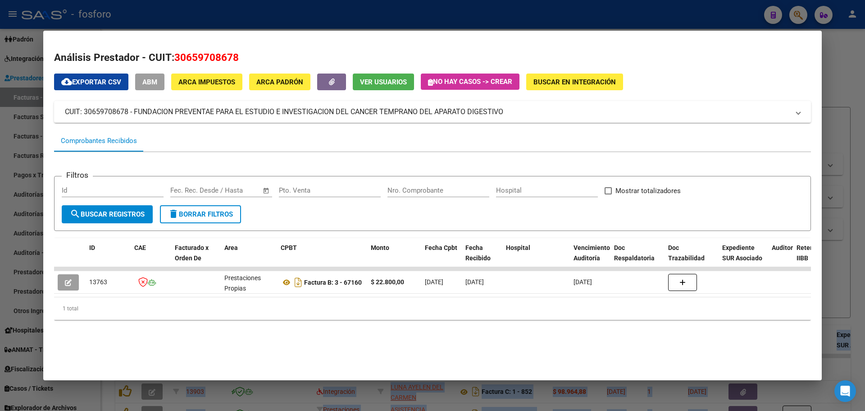
click at [864, 76] on div at bounding box center [432, 205] width 865 height 411
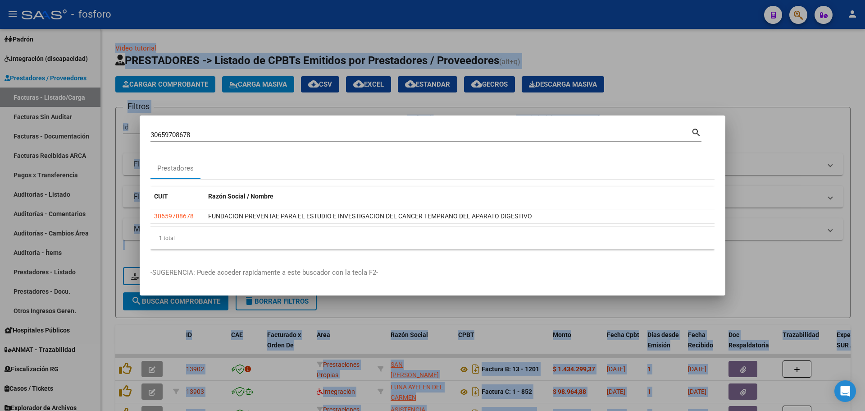
click at [244, 130] on div "30659708678 Buscar (apellido, dni, [PERSON_NAME], [PERSON_NAME], cuit, obra soc…" at bounding box center [421, 135] width 541 height 14
click at [859, 135] on div at bounding box center [432, 205] width 865 height 411
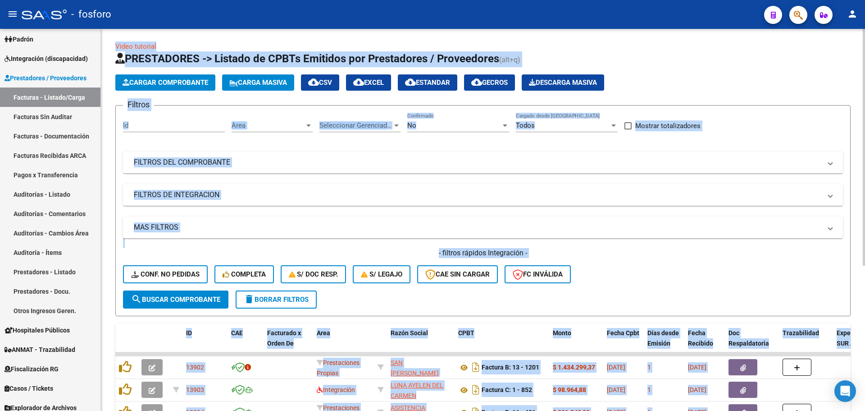
scroll to position [0, 0]
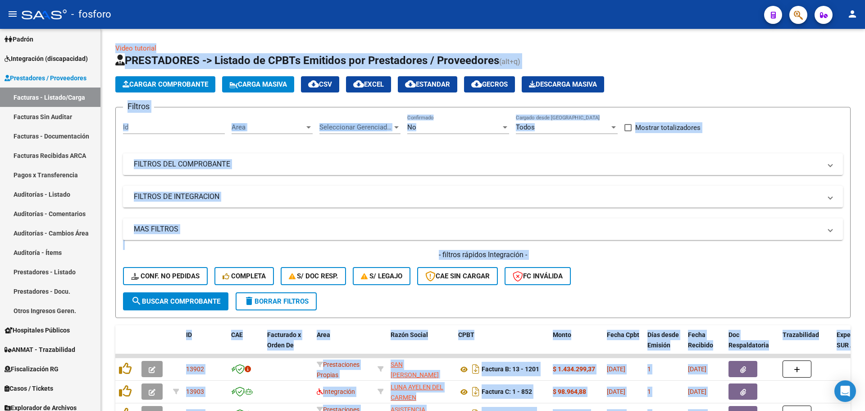
click at [802, 15] on icon "button" at bounding box center [798, 15] width 9 height 10
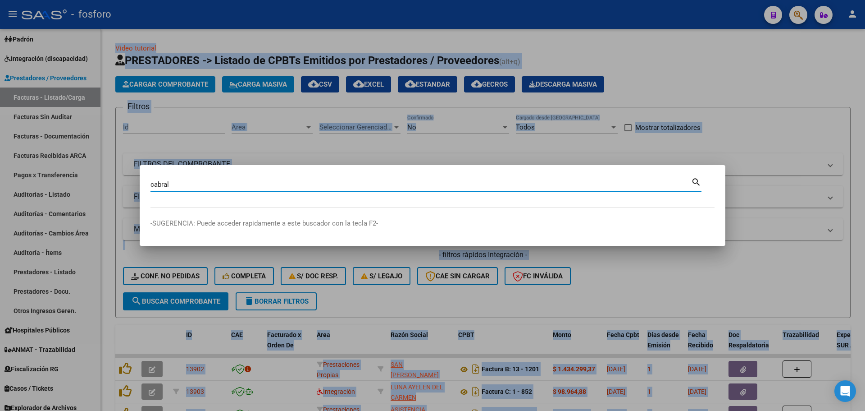
type input "cabral"
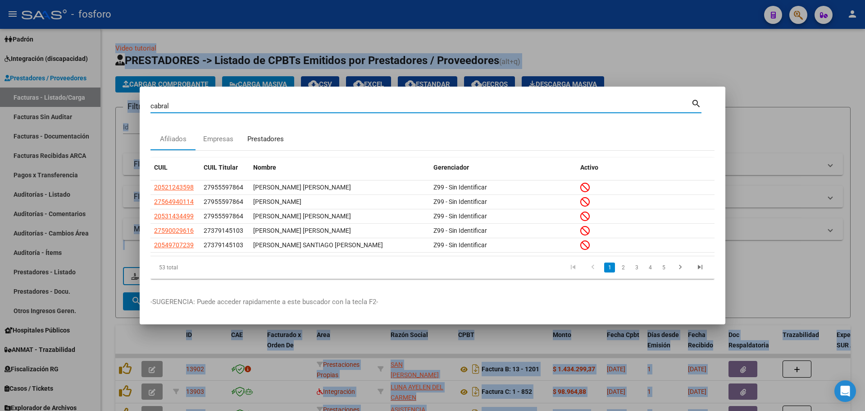
click at [274, 137] on div "Prestadores" at bounding box center [265, 139] width 37 height 10
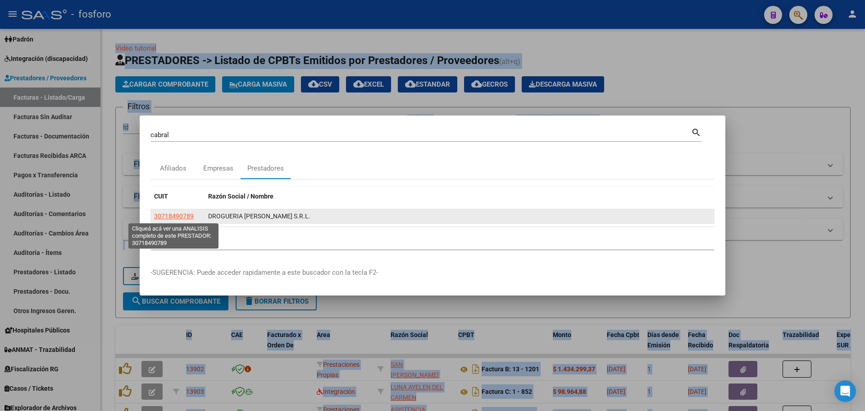
click at [183, 216] on span "30718490789" at bounding box center [174, 215] width 40 height 7
type textarea "30718490789"
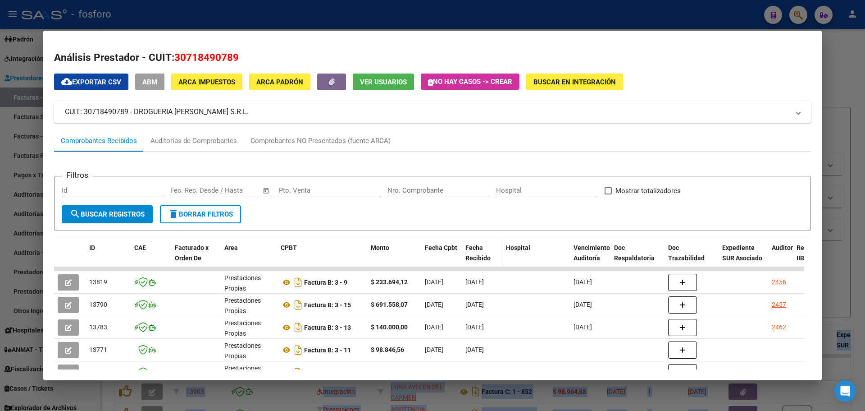
click at [477, 249] on span "Fecha Recibido" at bounding box center [478, 253] width 25 height 18
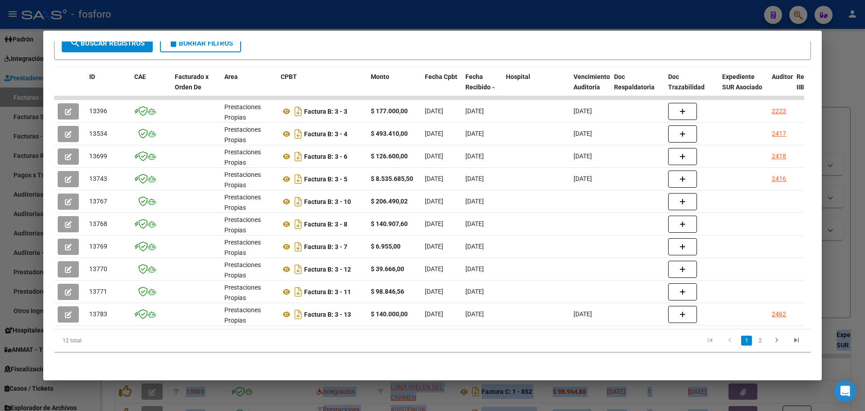
scroll to position [177, 0]
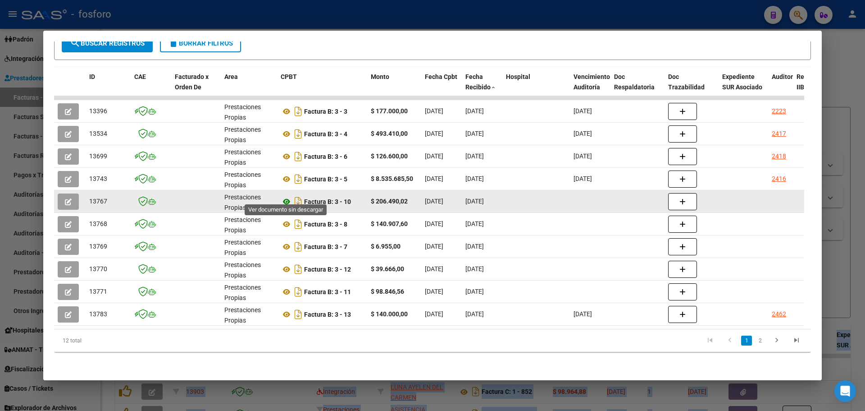
click at [285, 196] on icon at bounding box center [287, 201] width 12 height 11
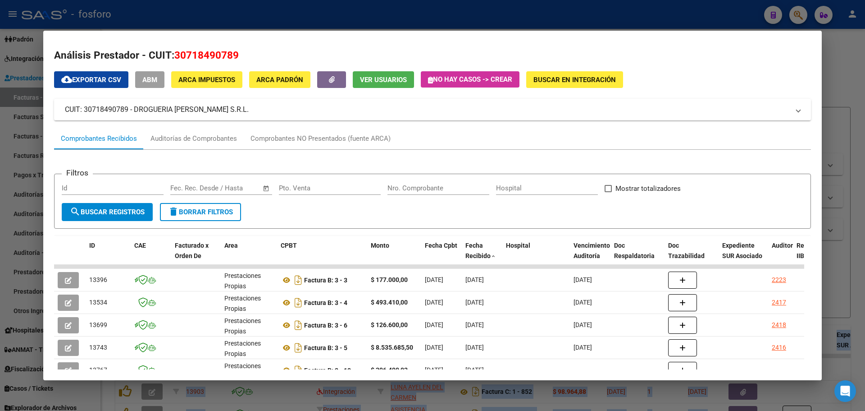
scroll to position [0, 0]
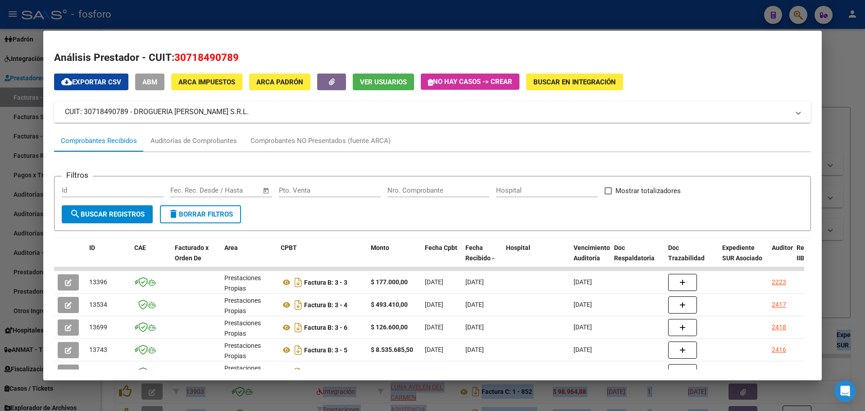
click at [843, 85] on div at bounding box center [432, 205] width 865 height 411
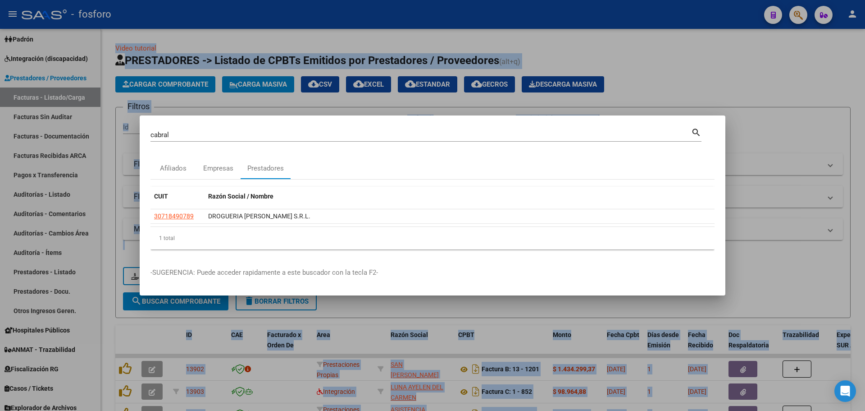
click at [798, 17] on div at bounding box center [432, 205] width 865 height 411
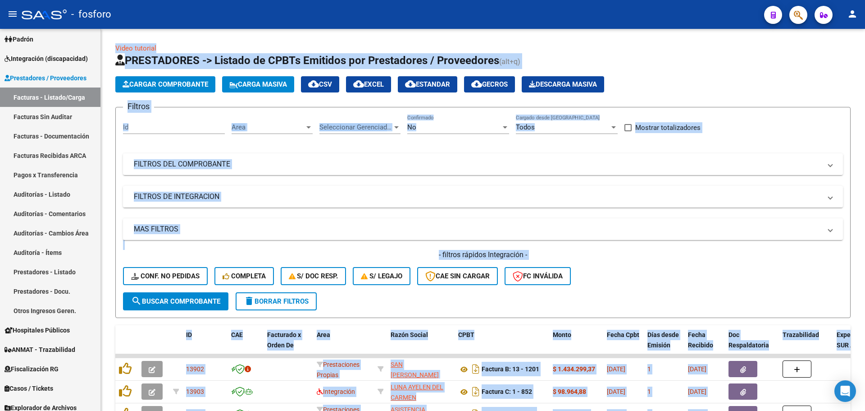
click at [800, 21] on span "button" at bounding box center [798, 15] width 9 height 18
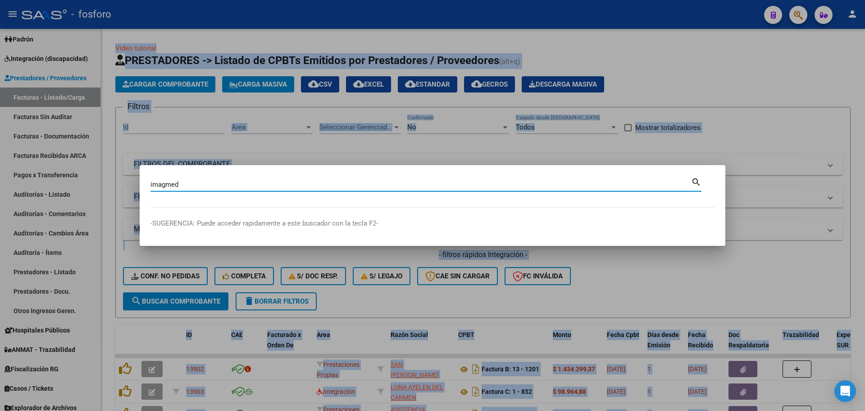
type input "imagmed"
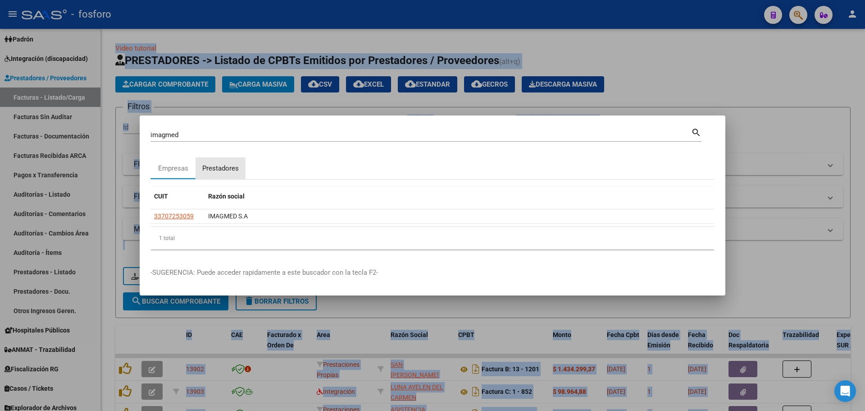
click at [224, 171] on div "Prestadores" at bounding box center [220, 168] width 37 height 10
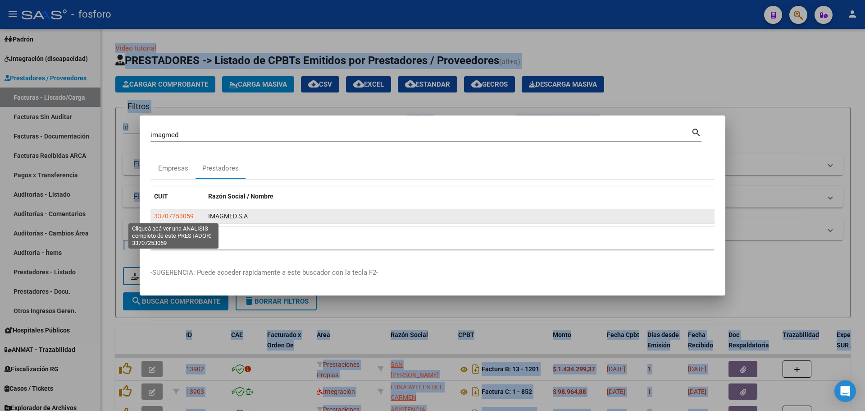
click at [189, 215] on span "33707253059" at bounding box center [174, 215] width 40 height 7
type textarea "33707253059"
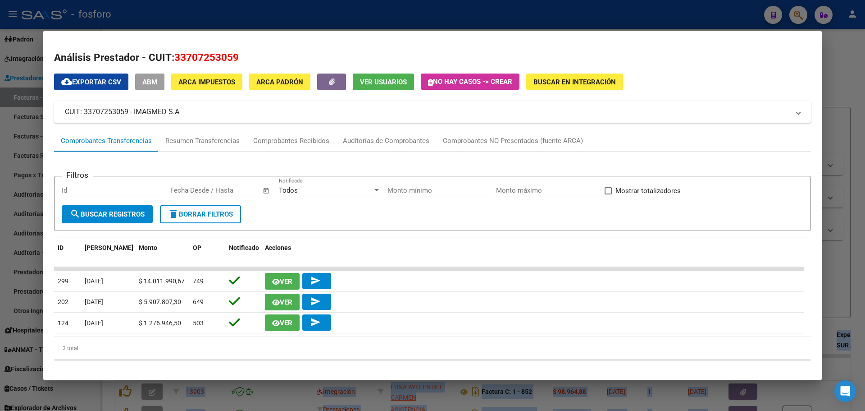
scroll to position [7, 0]
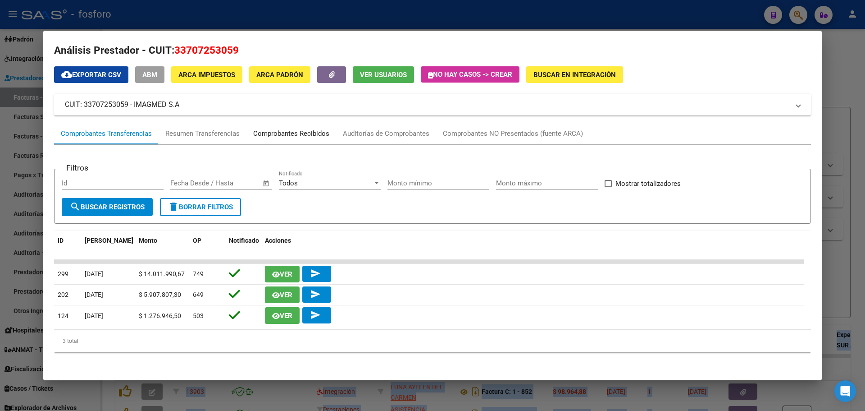
click at [292, 140] on div "Comprobantes Recibidos" at bounding box center [292, 134] width 90 height 22
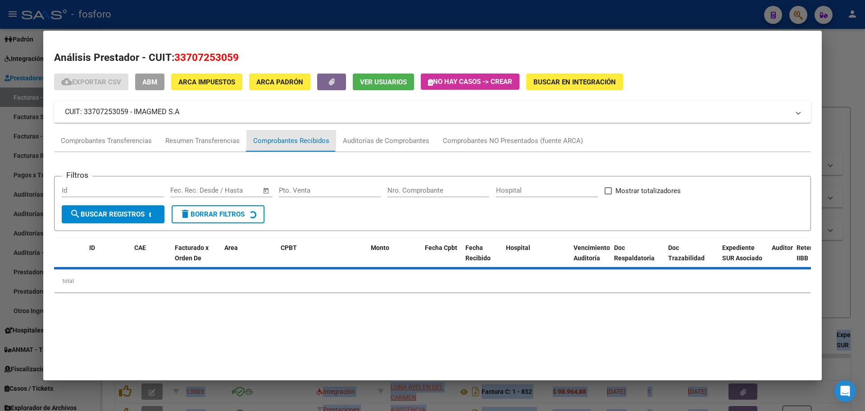
scroll to position [0, 0]
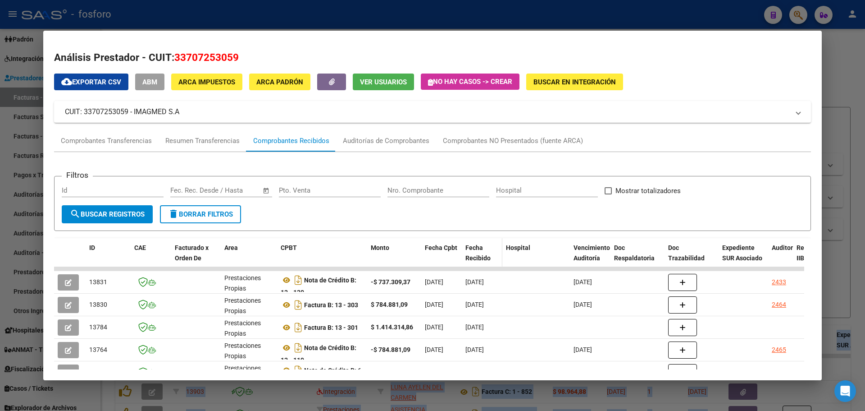
click at [476, 252] on div "Fecha Recibido" at bounding box center [482, 252] width 33 height 21
click at [474, 254] on span "Fecha Recibido" at bounding box center [478, 253] width 25 height 18
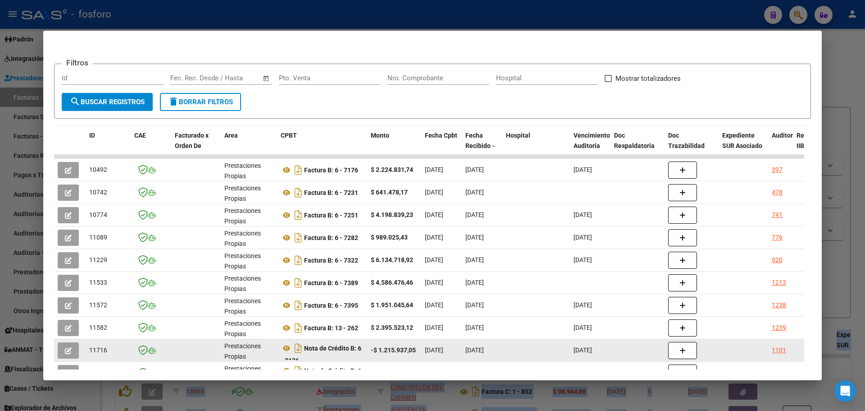
scroll to position [177, 0]
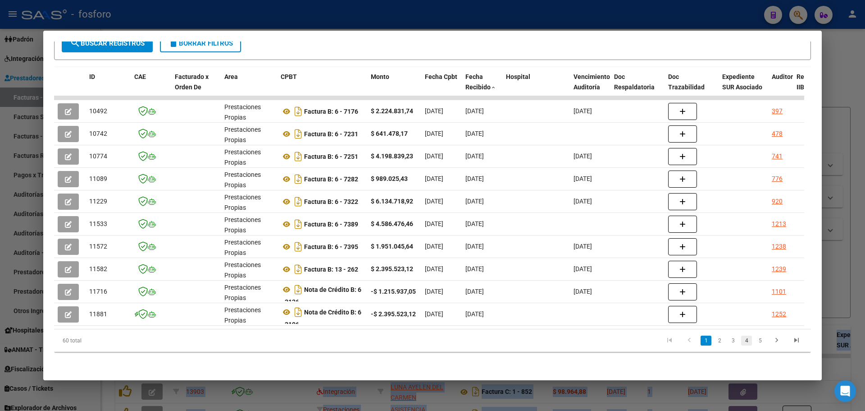
click at [743, 343] on link "4" at bounding box center [746, 340] width 11 height 10
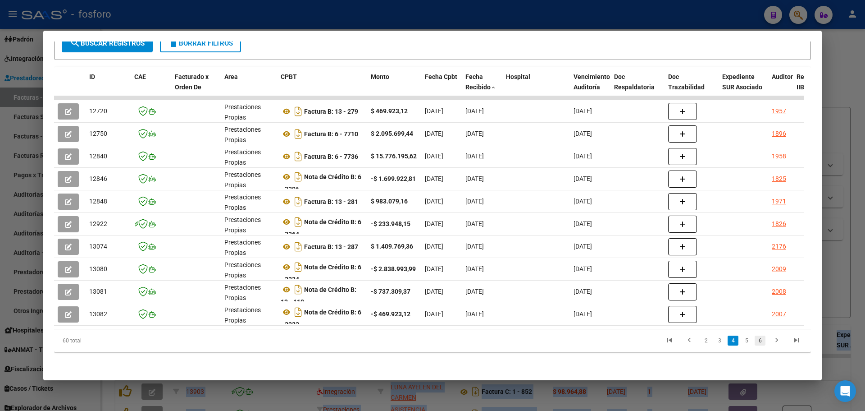
click at [758, 343] on link "6" at bounding box center [760, 340] width 11 height 10
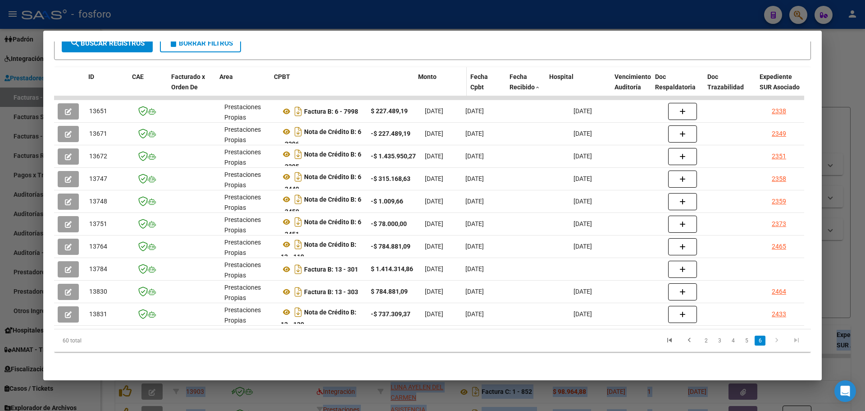
drag, startPoint x: 366, startPoint y: 73, endPoint x: 425, endPoint y: 73, distance: 59.5
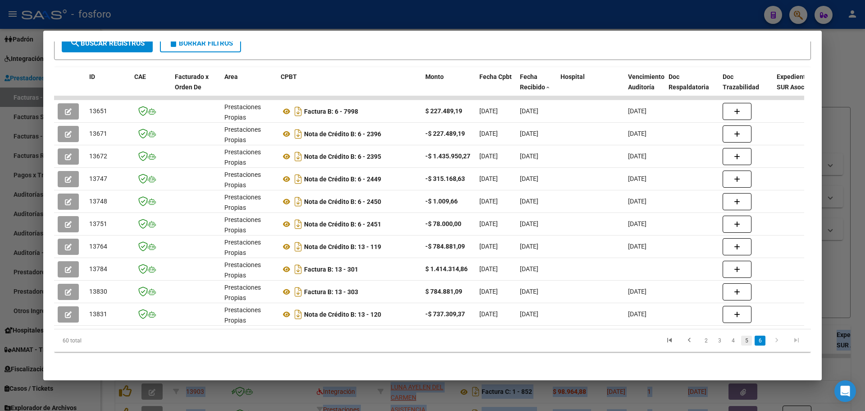
click at [741, 338] on link "5" at bounding box center [746, 340] width 11 height 10
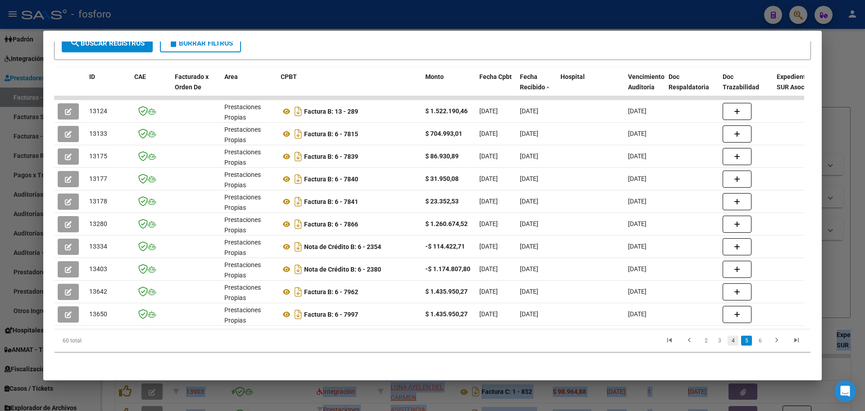
click at [728, 343] on link "4" at bounding box center [733, 340] width 11 height 10
click at [742, 343] on link "5" at bounding box center [746, 340] width 11 height 10
click at [755, 342] on link "6" at bounding box center [760, 340] width 11 height 10
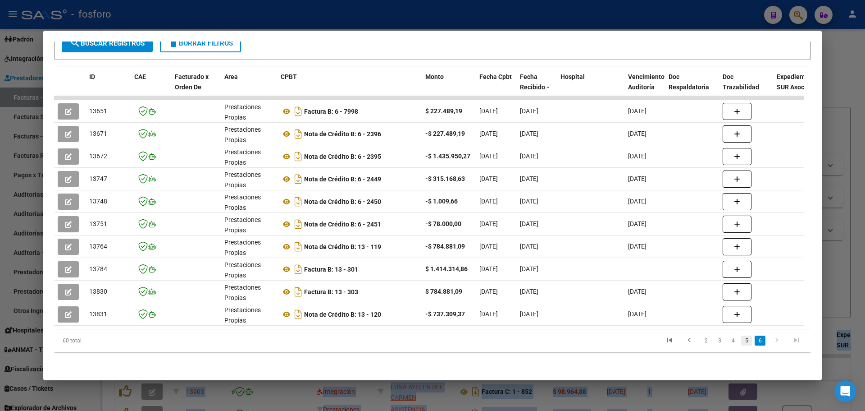
click at [742, 340] on link "5" at bounding box center [746, 340] width 11 height 10
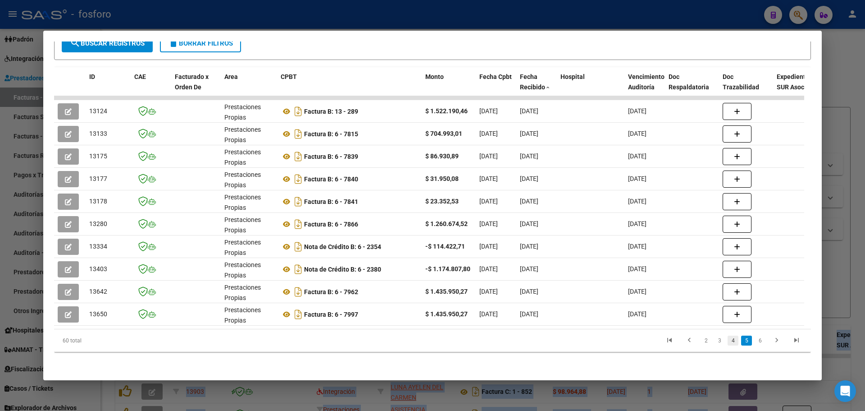
click at [728, 342] on link "4" at bounding box center [733, 340] width 11 height 10
click at [741, 343] on link "5" at bounding box center [746, 340] width 11 height 10
click at [841, 180] on div at bounding box center [432, 205] width 865 height 411
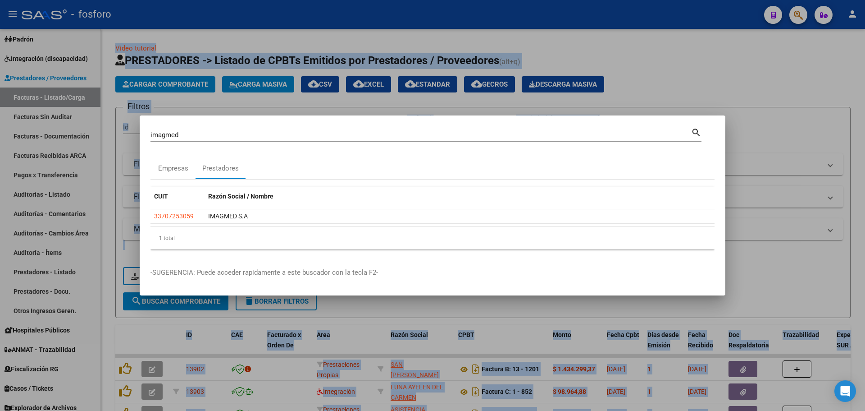
click at [204, 136] on input "imagmed" at bounding box center [421, 135] width 541 height 8
type input "6-7964"
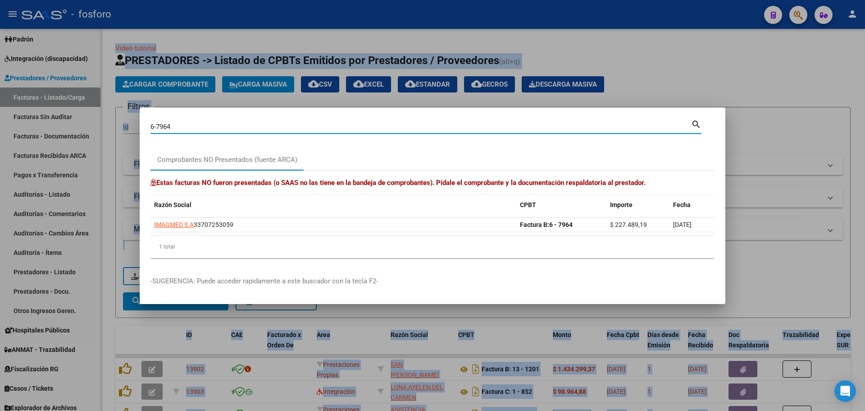
click at [747, 71] on div at bounding box center [432, 205] width 865 height 411
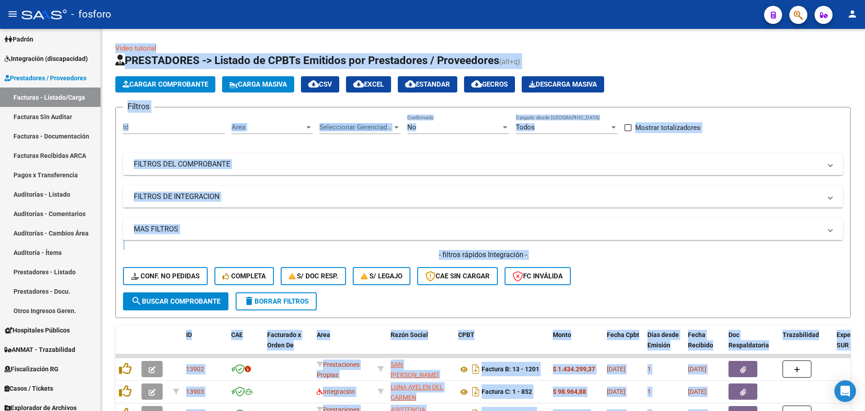
click at [795, 15] on icon "button" at bounding box center [798, 15] width 9 height 10
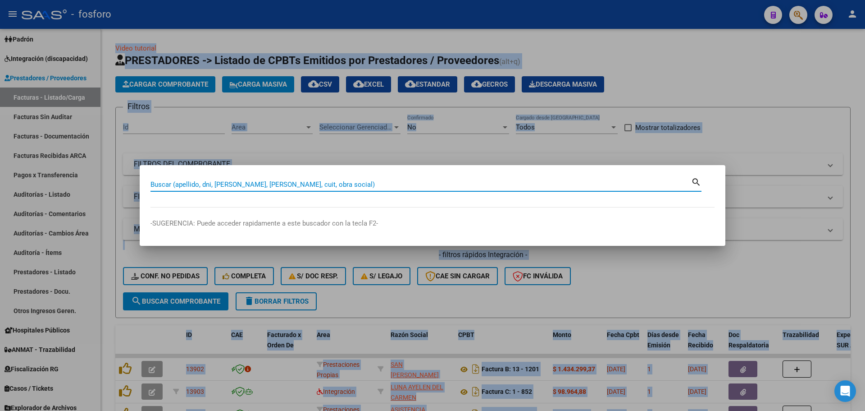
click at [435, 182] on input "Buscar (apellido, dni, [PERSON_NAME], [PERSON_NAME], cuit, obra social)" at bounding box center [421, 184] width 541 height 8
type input "lib s"
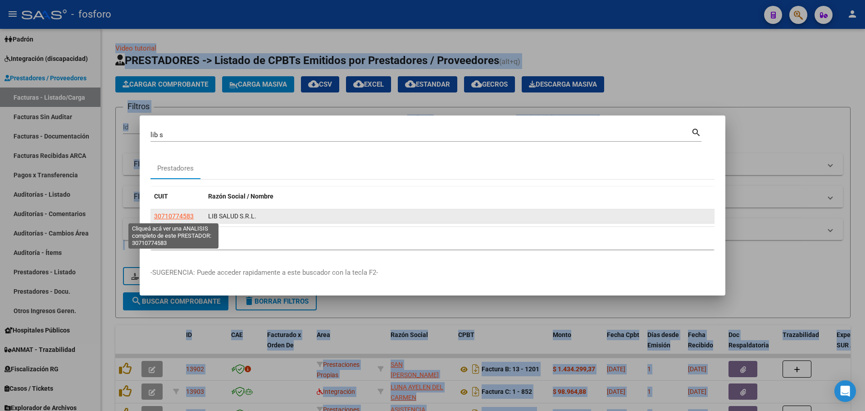
click at [178, 216] on span "30710774583" at bounding box center [174, 215] width 40 height 7
type textarea "30710774583"
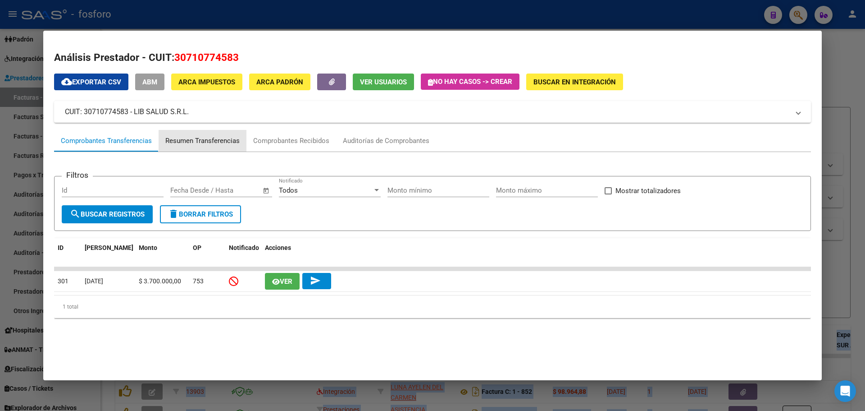
click at [232, 139] on div "Resumen Transferencias" at bounding box center [202, 141] width 74 height 10
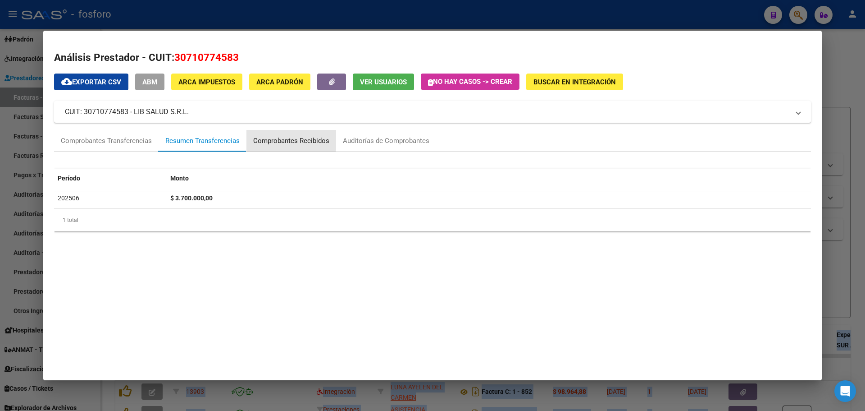
click at [264, 138] on div "Comprobantes Recibidos" at bounding box center [291, 141] width 76 height 10
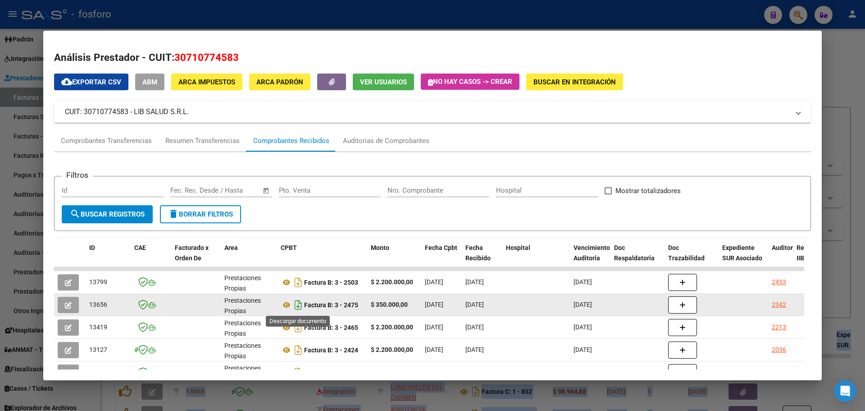
click at [299, 305] on icon "Descargar documento" at bounding box center [298, 304] width 12 height 14
click at [839, 76] on div at bounding box center [432, 205] width 865 height 411
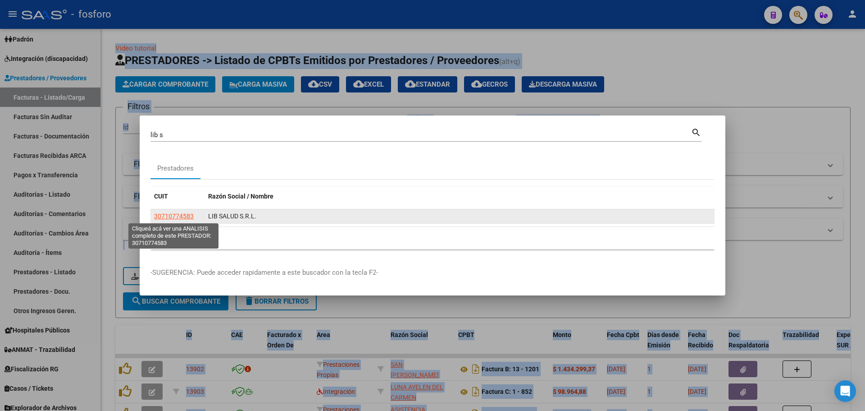
click at [177, 215] on span "30710774583" at bounding box center [174, 215] width 40 height 7
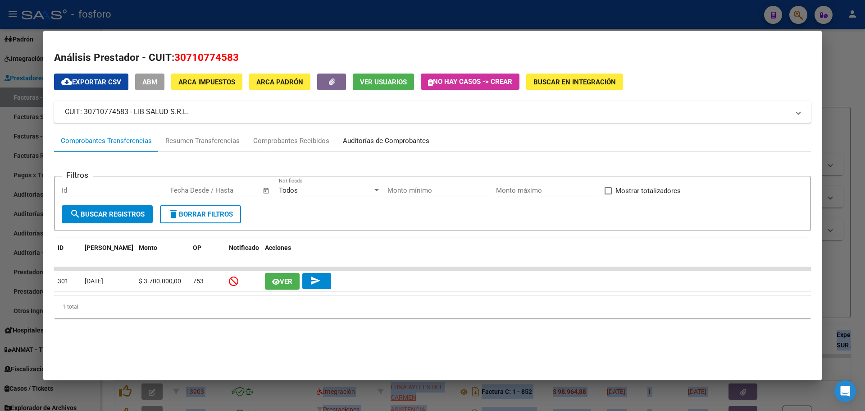
click at [368, 142] on div "Auditorías de Comprobantes" at bounding box center [386, 141] width 87 height 10
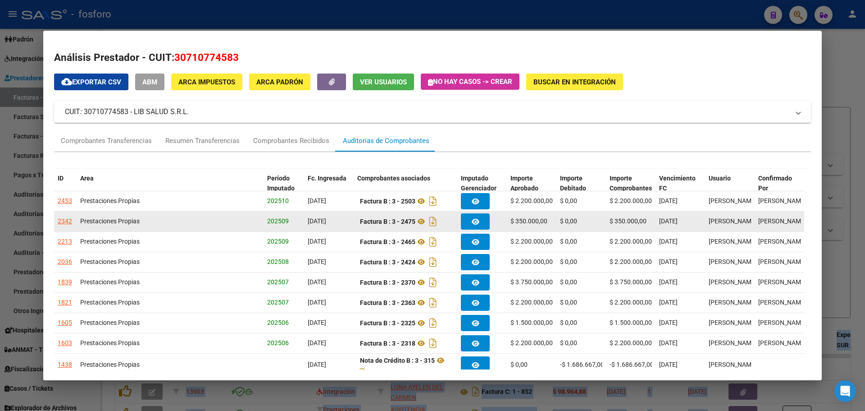
click at [66, 225] on div "2342" at bounding box center [65, 221] width 14 height 10
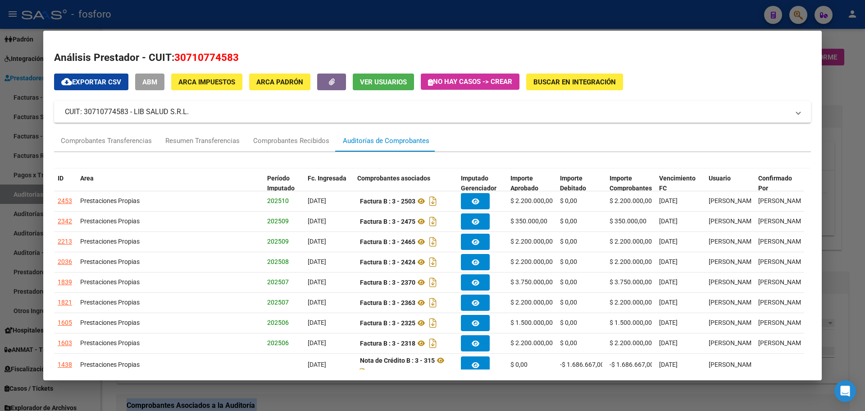
click at [859, 97] on div at bounding box center [432, 205] width 865 height 411
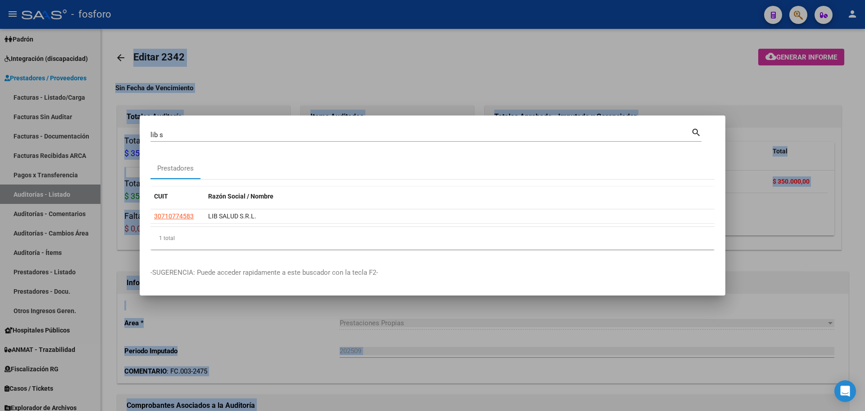
click at [838, 55] on div at bounding box center [432, 205] width 865 height 411
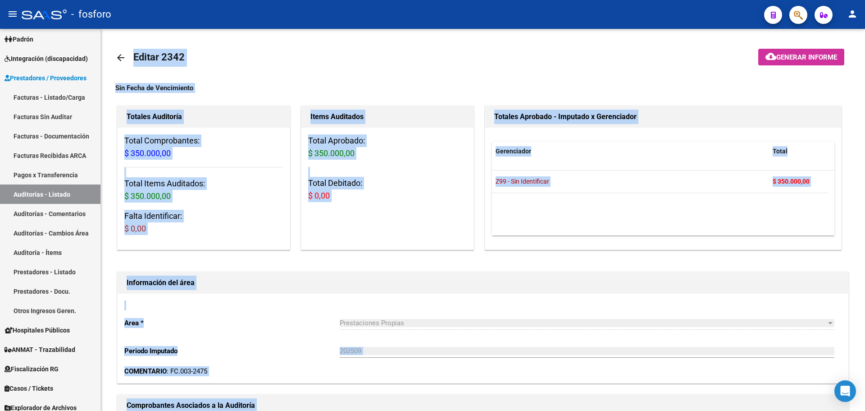
click at [838, 55] on button "cloud_download Generar informe" at bounding box center [801, 57] width 86 height 17
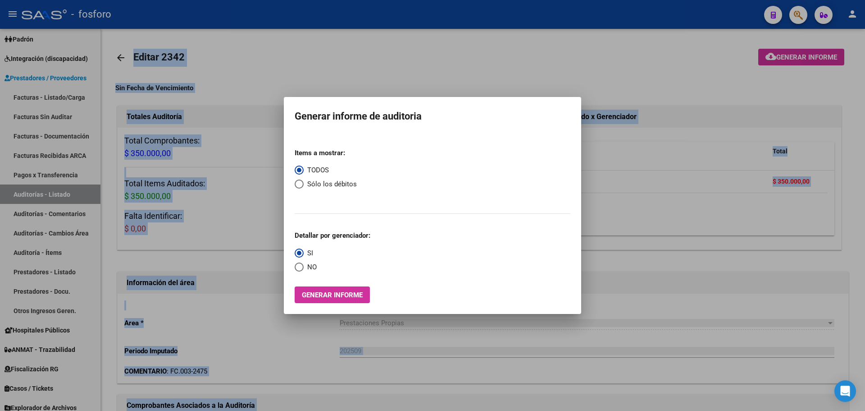
click at [338, 284] on div "Items a mostrar: TODOS Sólo los débitos Detallar por gerenciador: SI NO Generar…" at bounding box center [433, 222] width 276 height 162
click at [338, 294] on span "Generar informe" at bounding box center [332, 295] width 61 height 8
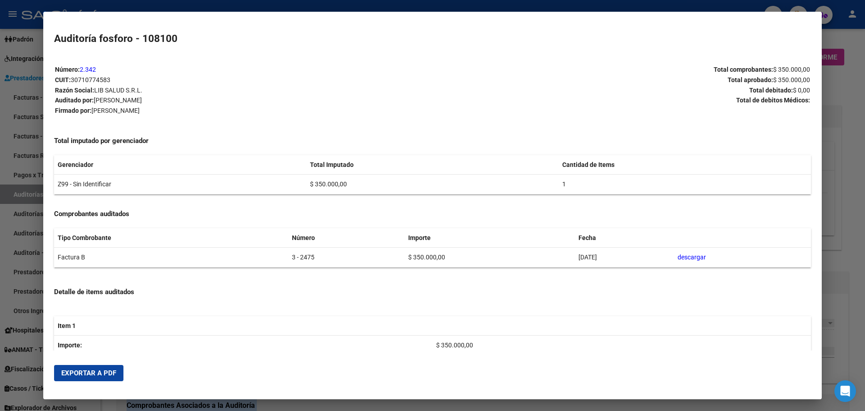
click at [81, 382] on mat-dialog-actions "Exportar a PDF" at bounding box center [432, 372] width 757 height 31
click at [81, 374] on span "Exportar a PDF" at bounding box center [88, 373] width 55 height 8
click at [839, 164] on div at bounding box center [432, 205] width 865 height 411
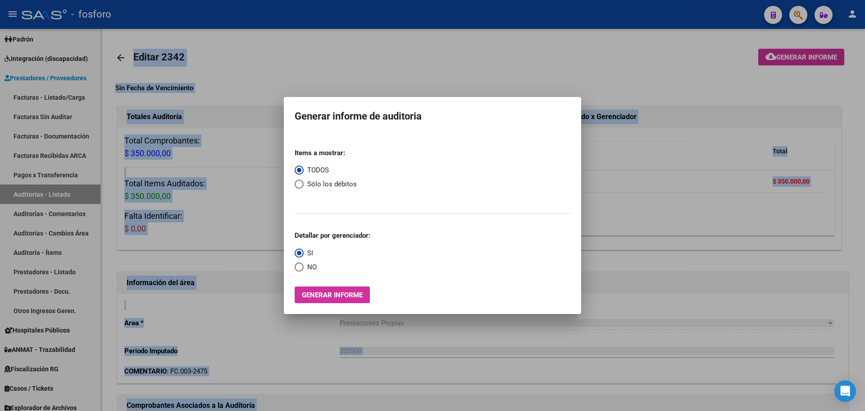
click at [447, 64] on div at bounding box center [432, 205] width 865 height 411
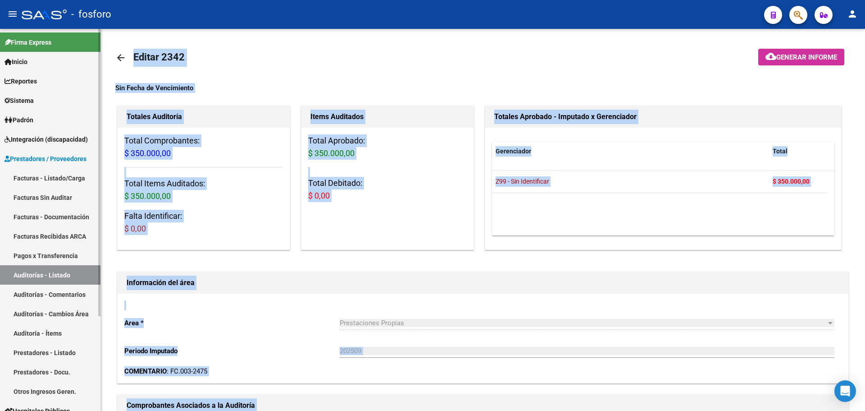
click at [107, 103] on mat-sidenav-container "Firma Express Inicio Calendario SSS Instructivos Contacto OS Reportes Ingresos …" at bounding box center [432, 220] width 865 height 382
click at [120, 58] on mat-icon "arrow_back" at bounding box center [120, 57] width 11 height 11
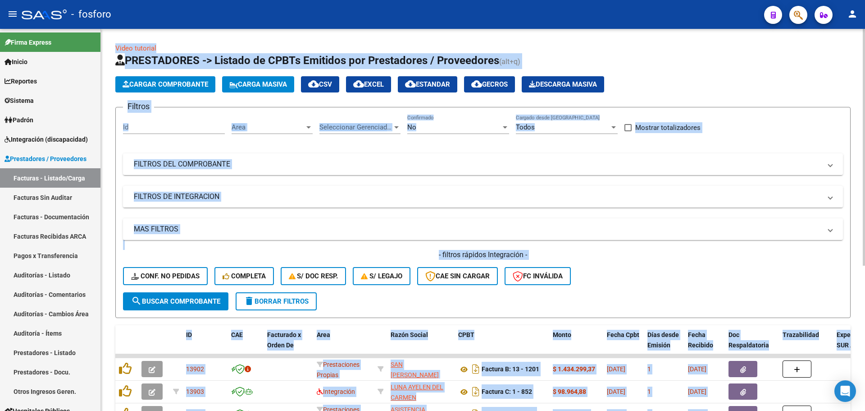
click at [808, 23] on div at bounding box center [794, 14] width 25 height 18
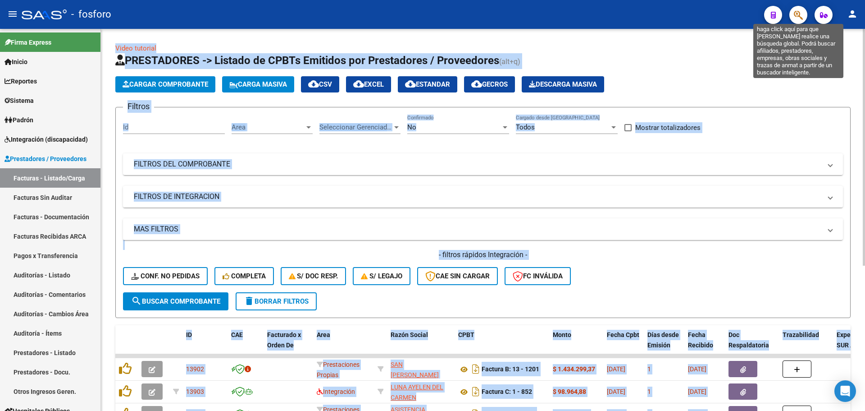
click at [800, 20] on icon "button" at bounding box center [798, 15] width 9 height 10
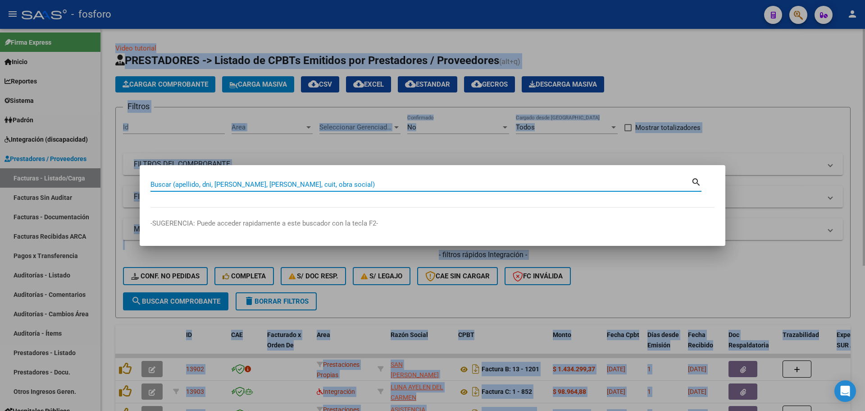
click at [216, 184] on input "Buscar (apellido, dni, [PERSON_NAME], [PERSON_NAME], cuit, obra social)" at bounding box center [421, 184] width 541 height 8
type input "30674512747"
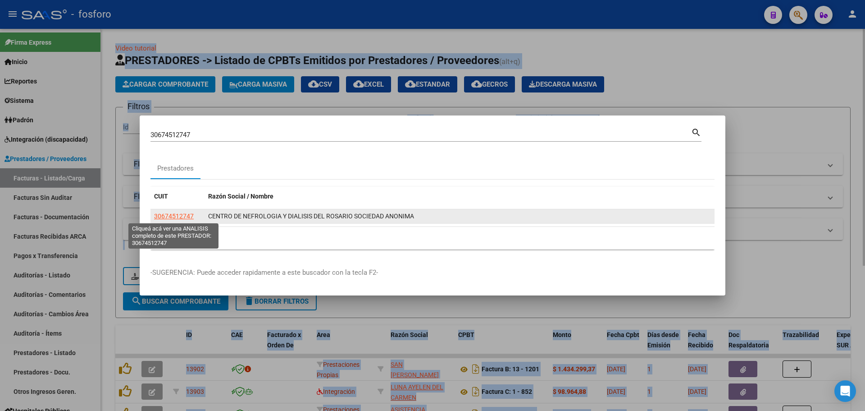
click at [178, 219] on span "30674512747" at bounding box center [174, 215] width 40 height 7
type textarea "30674512747"
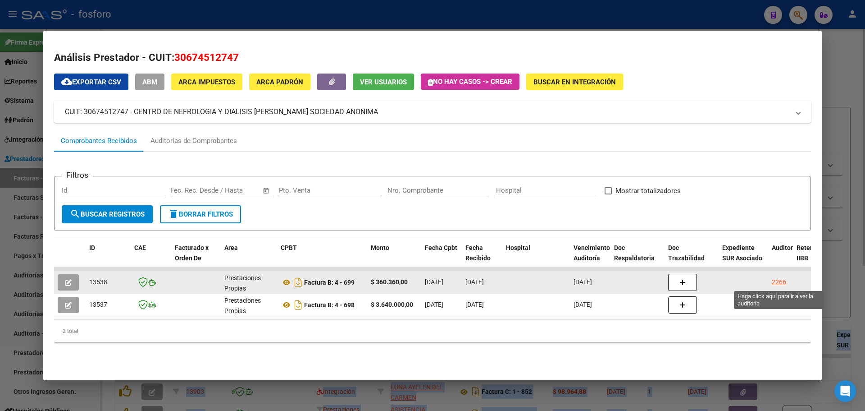
click at [781, 281] on div "2266" at bounding box center [779, 282] width 14 height 10
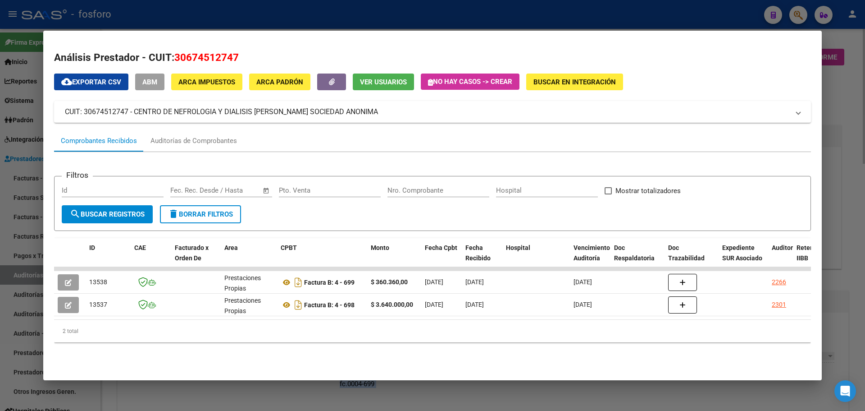
click at [847, 103] on div at bounding box center [432, 205] width 865 height 411
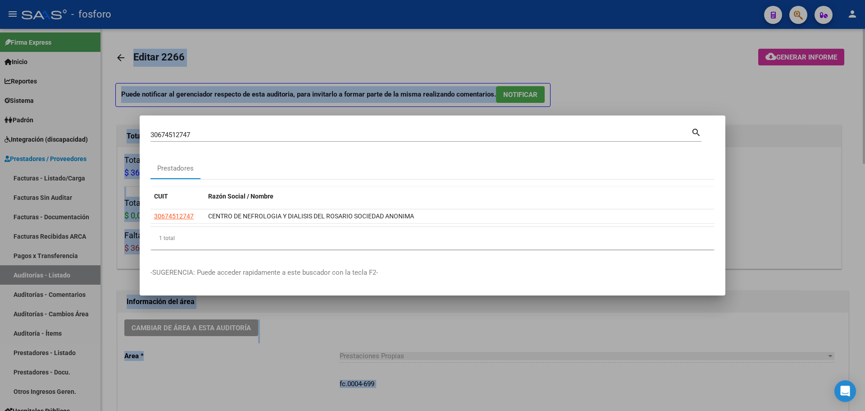
click at [811, 57] on div at bounding box center [432, 205] width 865 height 411
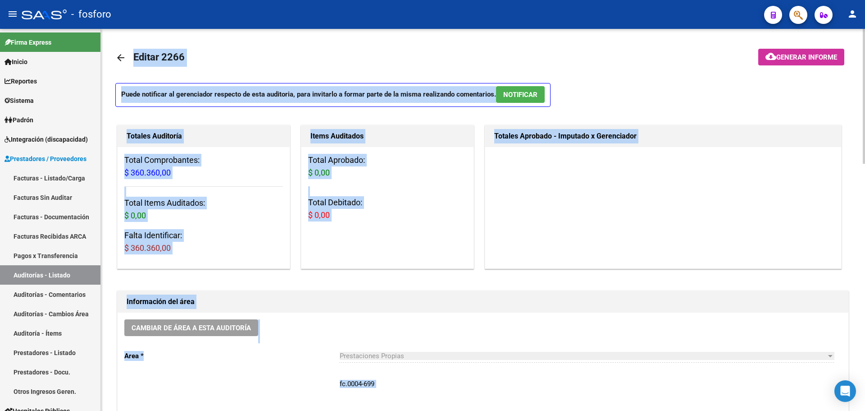
click at [811, 57] on span "Generar informe" at bounding box center [807, 57] width 61 height 8
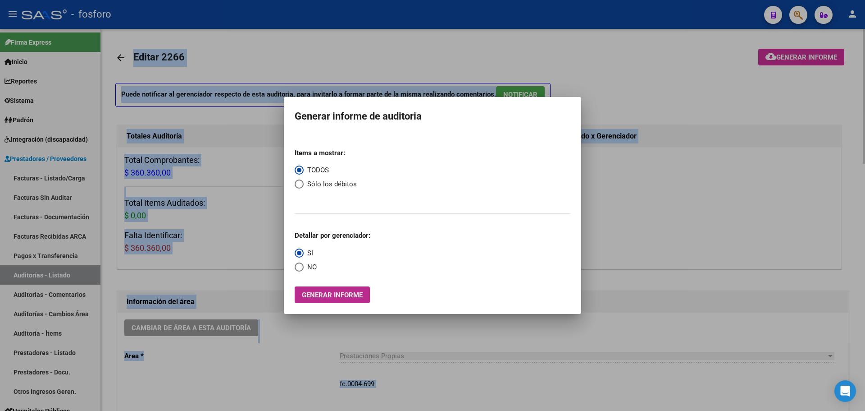
click at [353, 296] on span "Generar informe" at bounding box center [332, 295] width 61 height 8
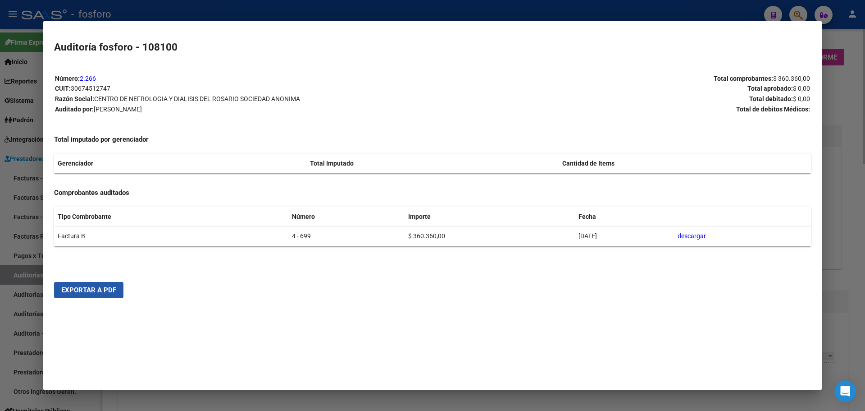
click at [98, 297] on button "Exportar a PDF" at bounding box center [88, 290] width 69 height 16
click at [863, 227] on div at bounding box center [432, 205] width 865 height 411
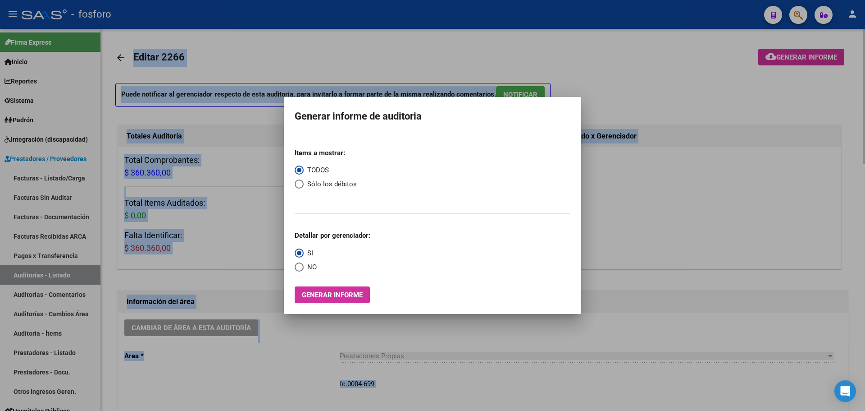
click at [728, 79] on div at bounding box center [432, 205] width 865 height 411
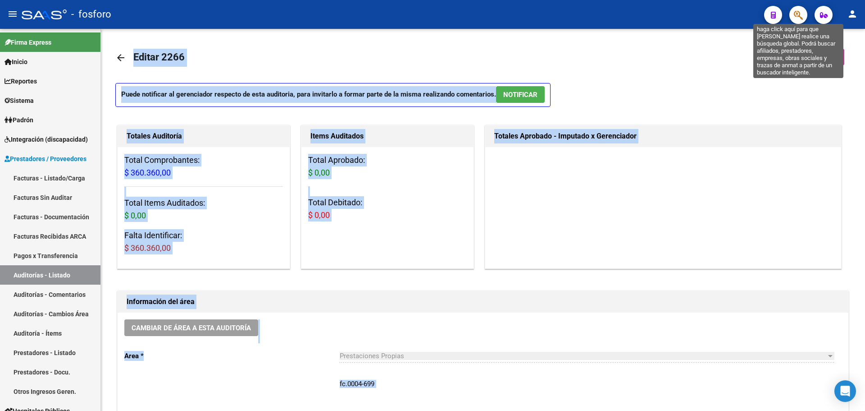
click at [797, 10] on icon "button" at bounding box center [798, 15] width 9 height 10
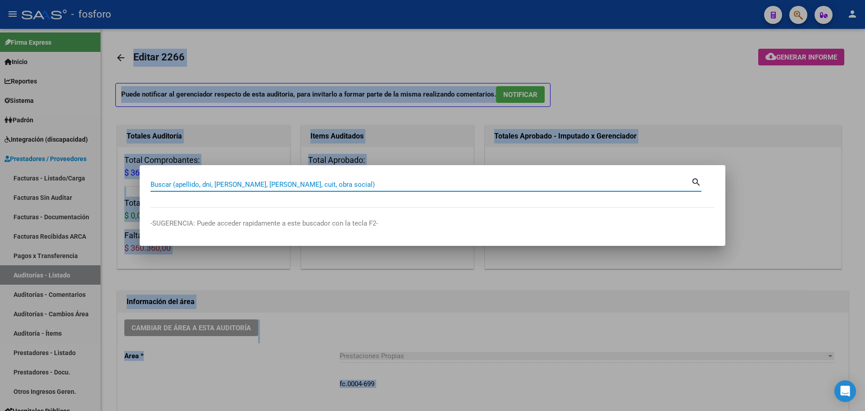
click at [275, 185] on input "Buscar (apellido, dni, [PERSON_NAME], [PERSON_NAME], cuit, obra social)" at bounding box center [421, 184] width 541 height 8
type input "rosario"
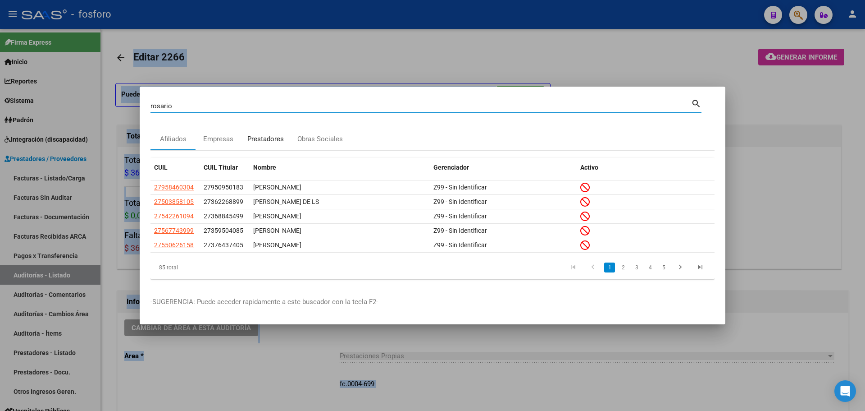
click at [276, 137] on div "Prestadores" at bounding box center [265, 139] width 37 height 10
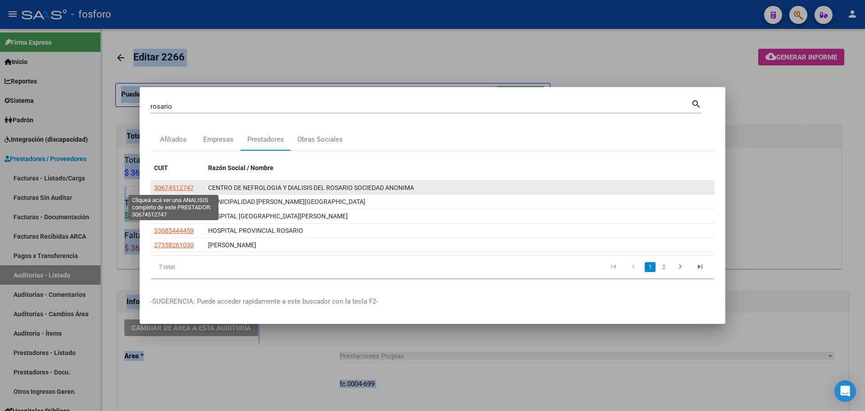
click at [181, 190] on span "30674512747" at bounding box center [174, 187] width 40 height 7
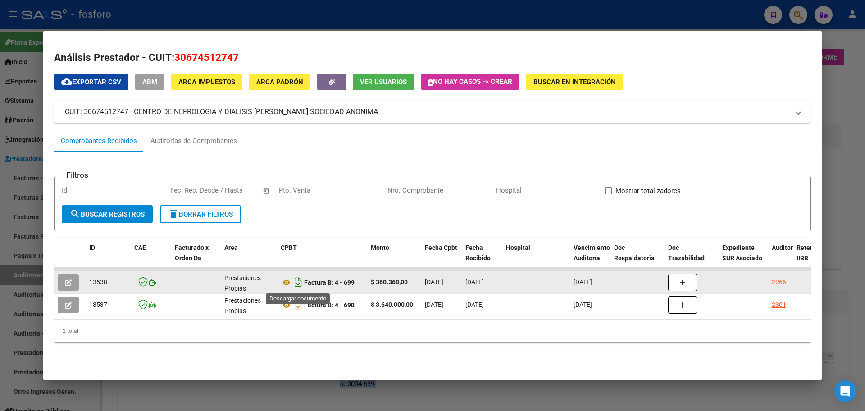
click at [298, 285] on icon "Descargar documento" at bounding box center [298, 282] width 12 height 14
click at [76, 278] on button "button" at bounding box center [68, 282] width 21 height 16
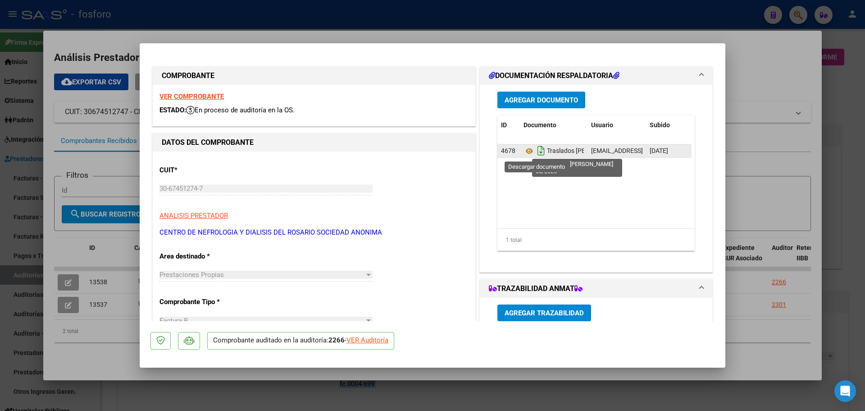
click at [536, 154] on icon "Descargar documento" at bounding box center [541, 150] width 12 height 14
click at [839, 91] on div at bounding box center [432, 205] width 865 height 411
type input "$ 0,00"
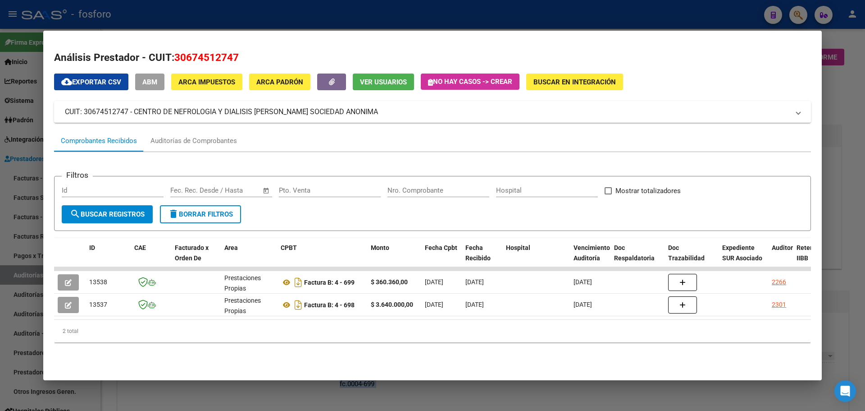
click at [839, 91] on div at bounding box center [432, 205] width 865 height 411
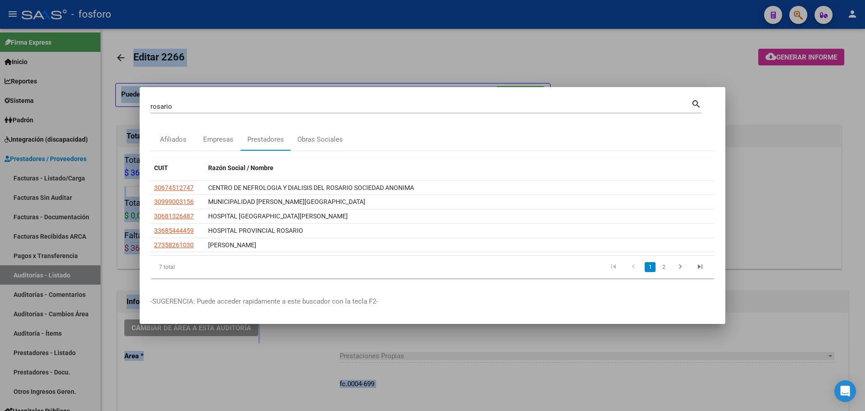
click at [480, 29] on div at bounding box center [432, 205] width 865 height 411
